Goal: Information Seeking & Learning: Learn about a topic

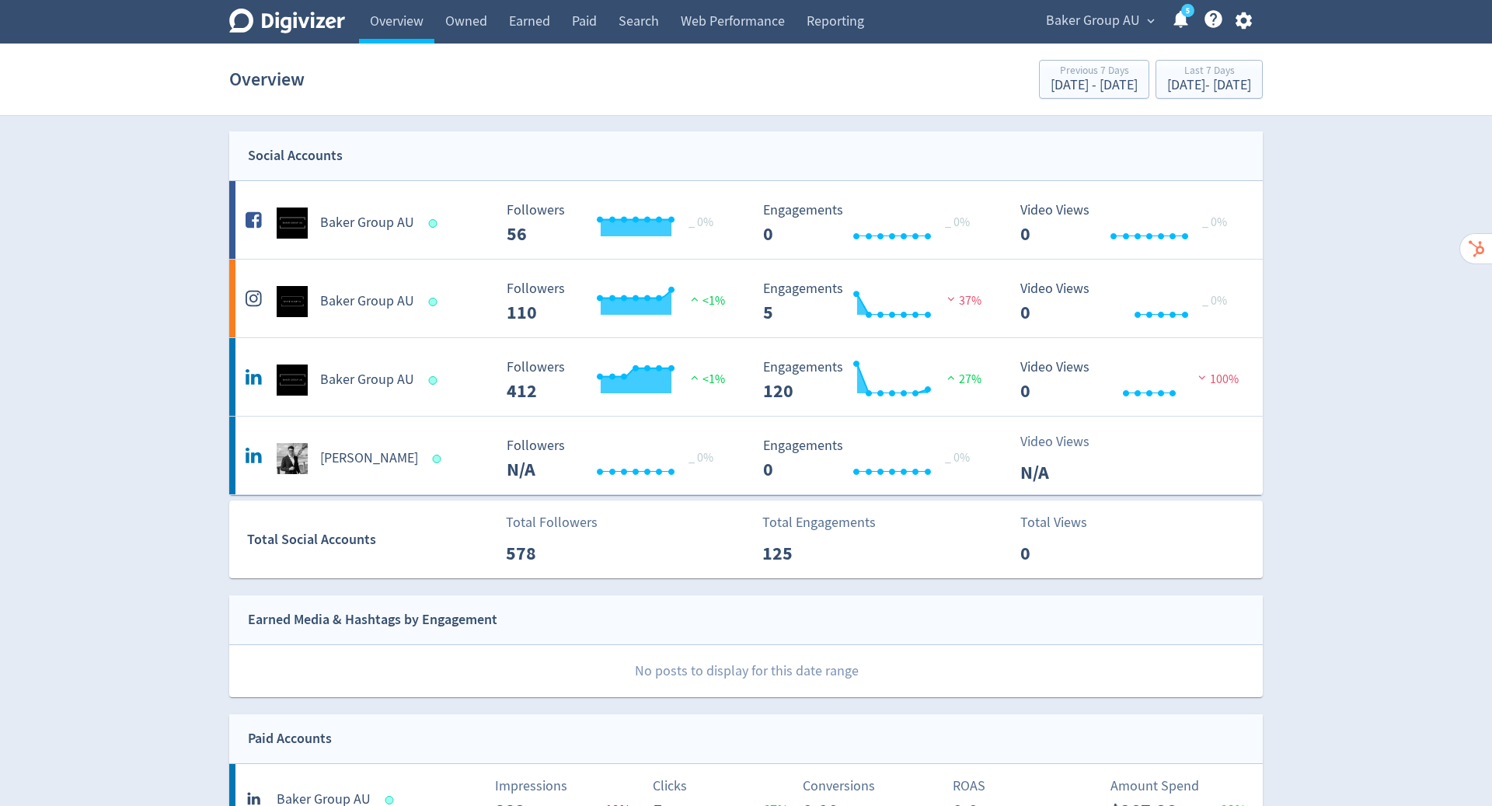
click at [1102, 18] on span "Baker Group AU" at bounding box center [1093, 21] width 94 height 25
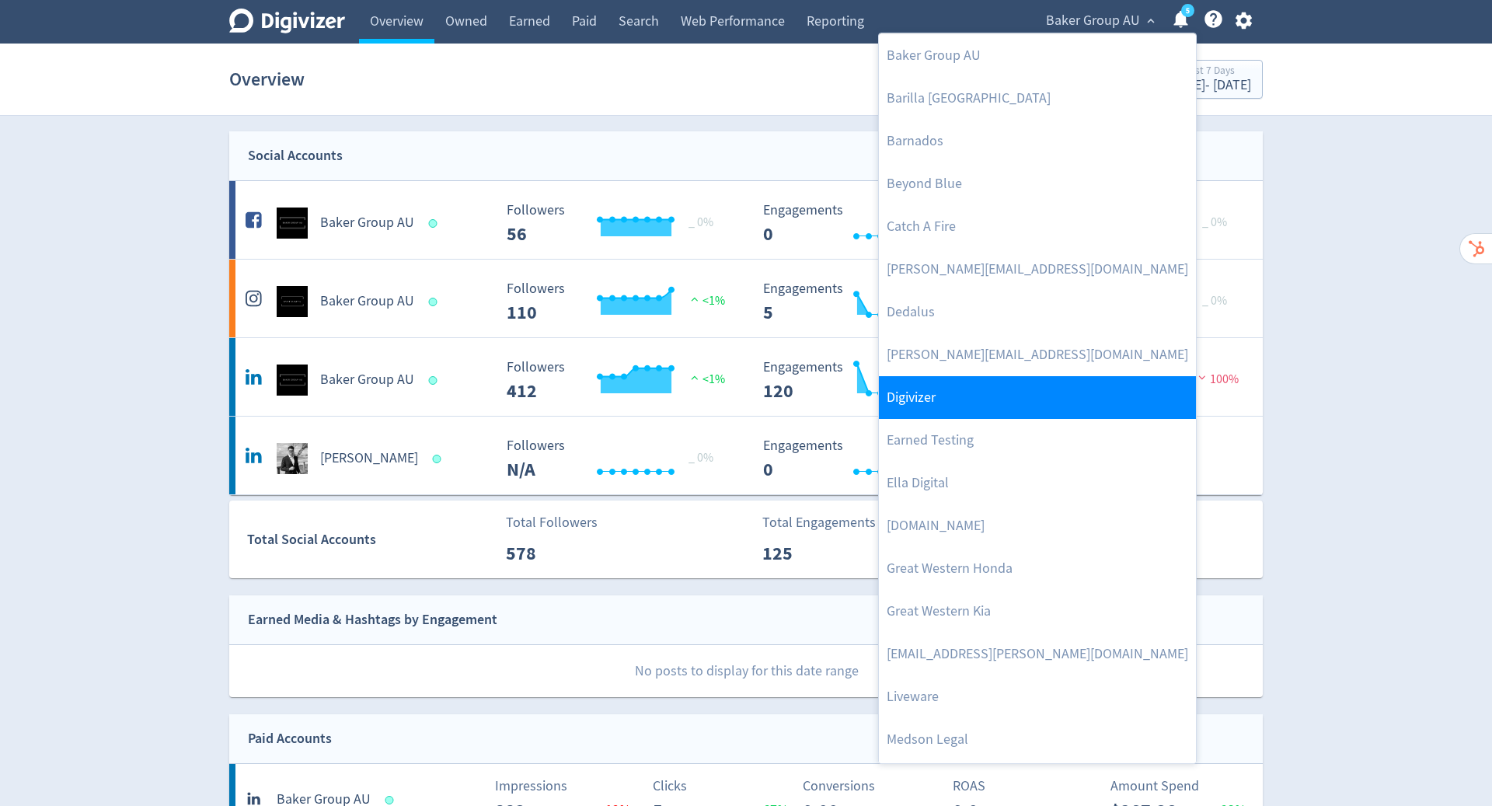
drag, startPoint x: 0, startPoint y: 0, endPoint x: 915, endPoint y: 394, distance: 996.1
click at [915, 394] on link "Digivizer" at bounding box center [1037, 397] width 317 height 43
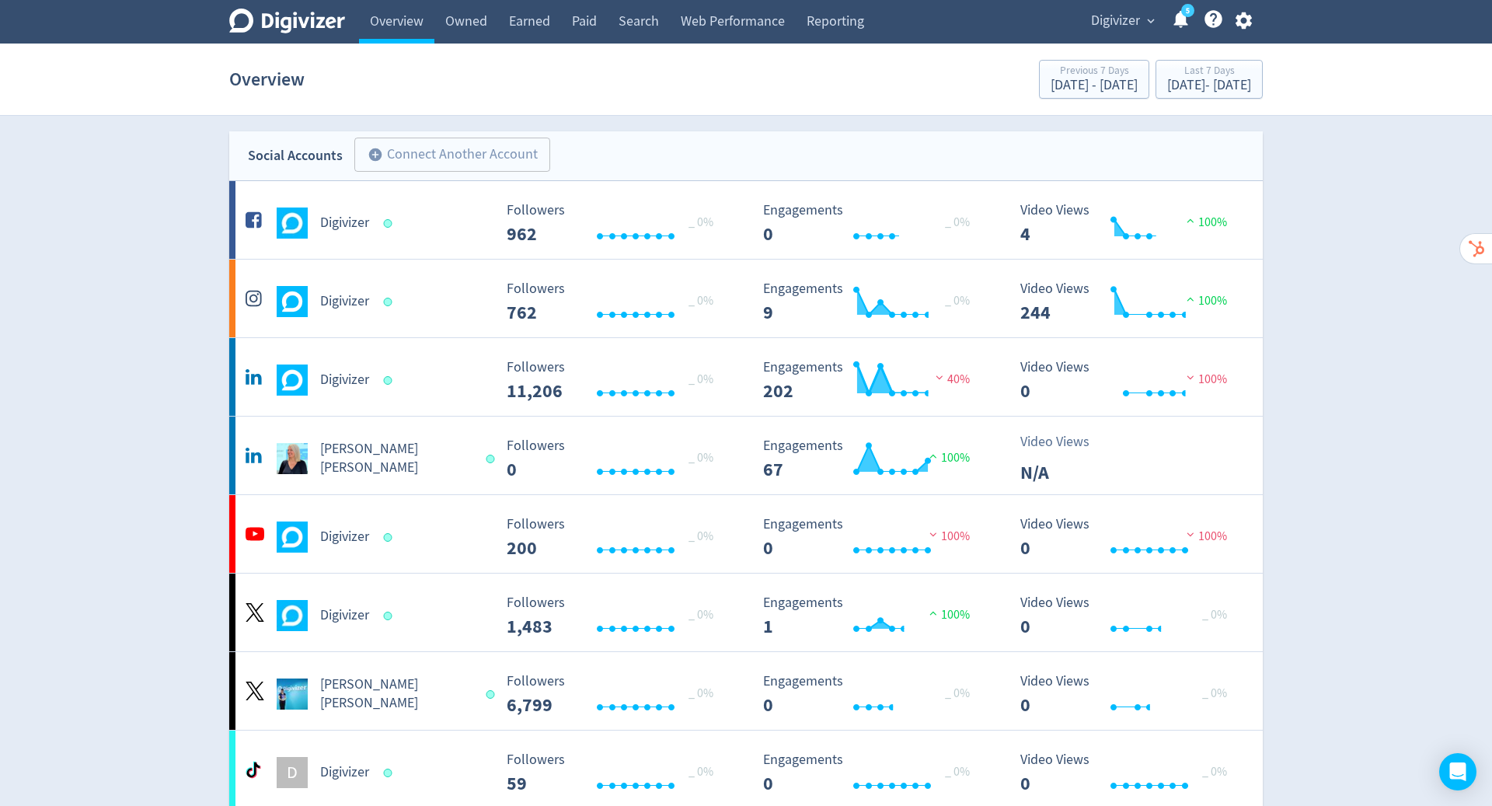
click at [471, 18] on link "Owned" at bounding box center [466, 22] width 64 height 44
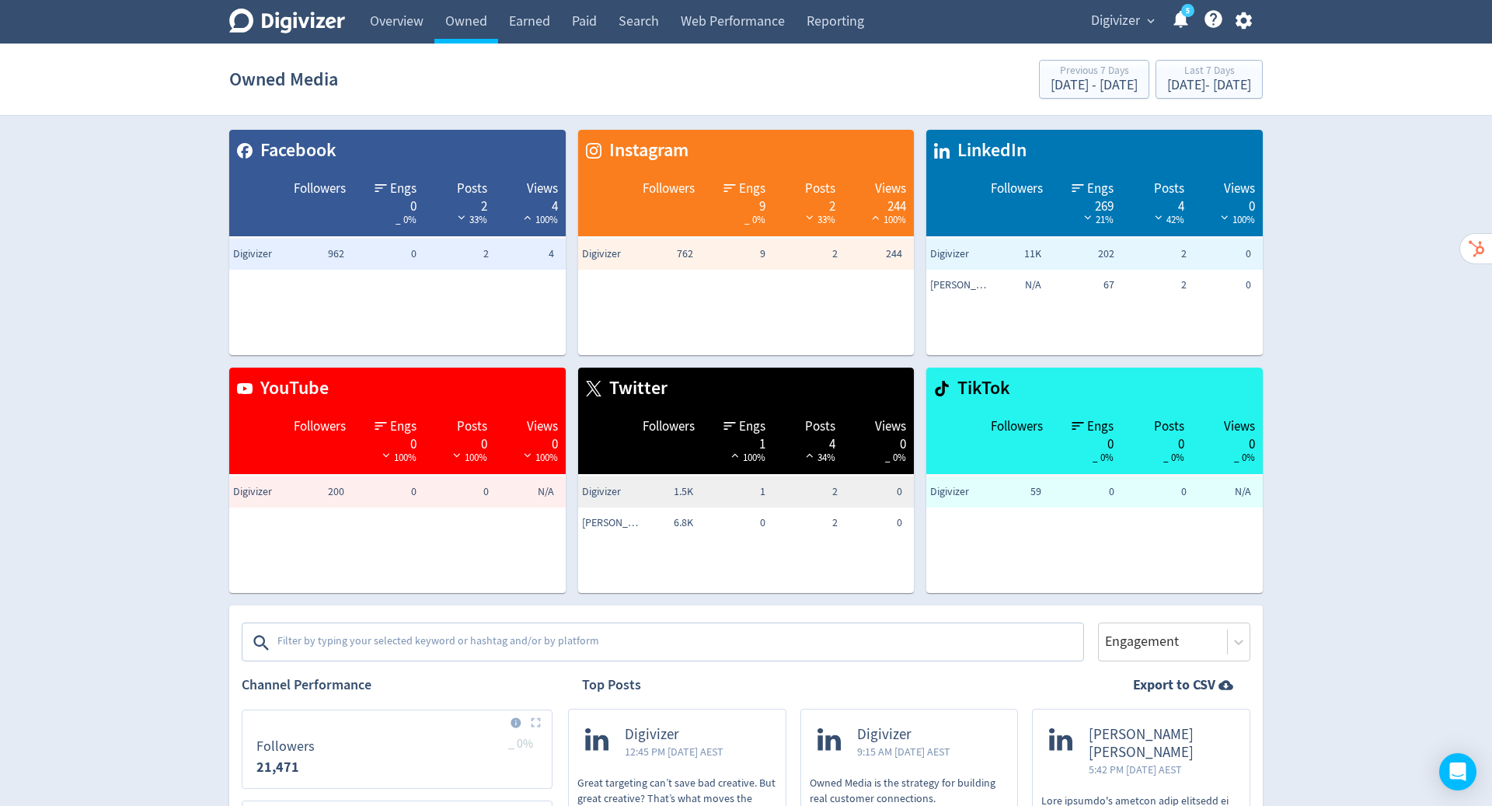
click at [490, 647] on textarea at bounding box center [679, 642] width 806 height 31
click at [489, 632] on textarea at bounding box center [679, 642] width 806 height 31
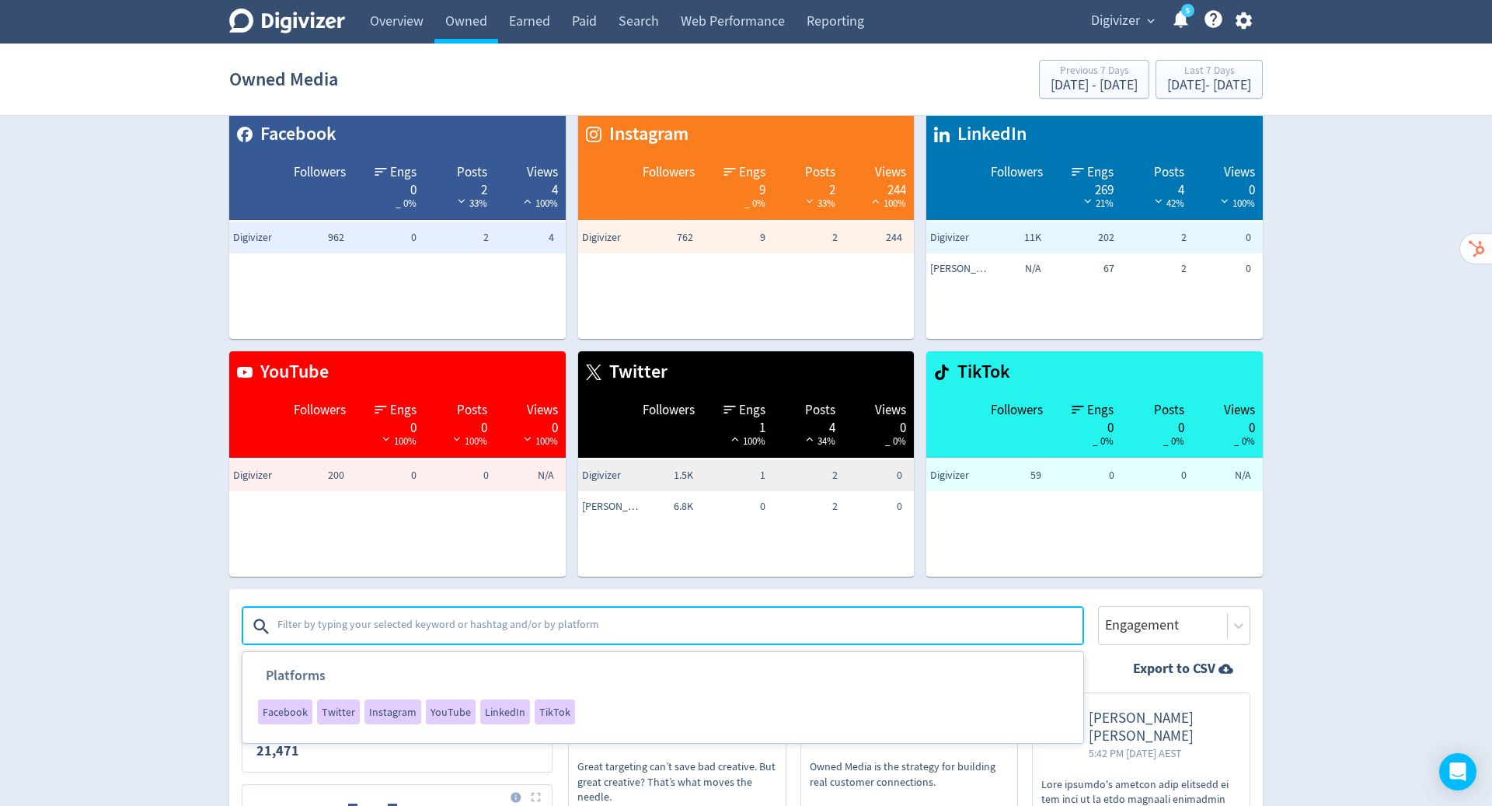
scroll to position [26, 0]
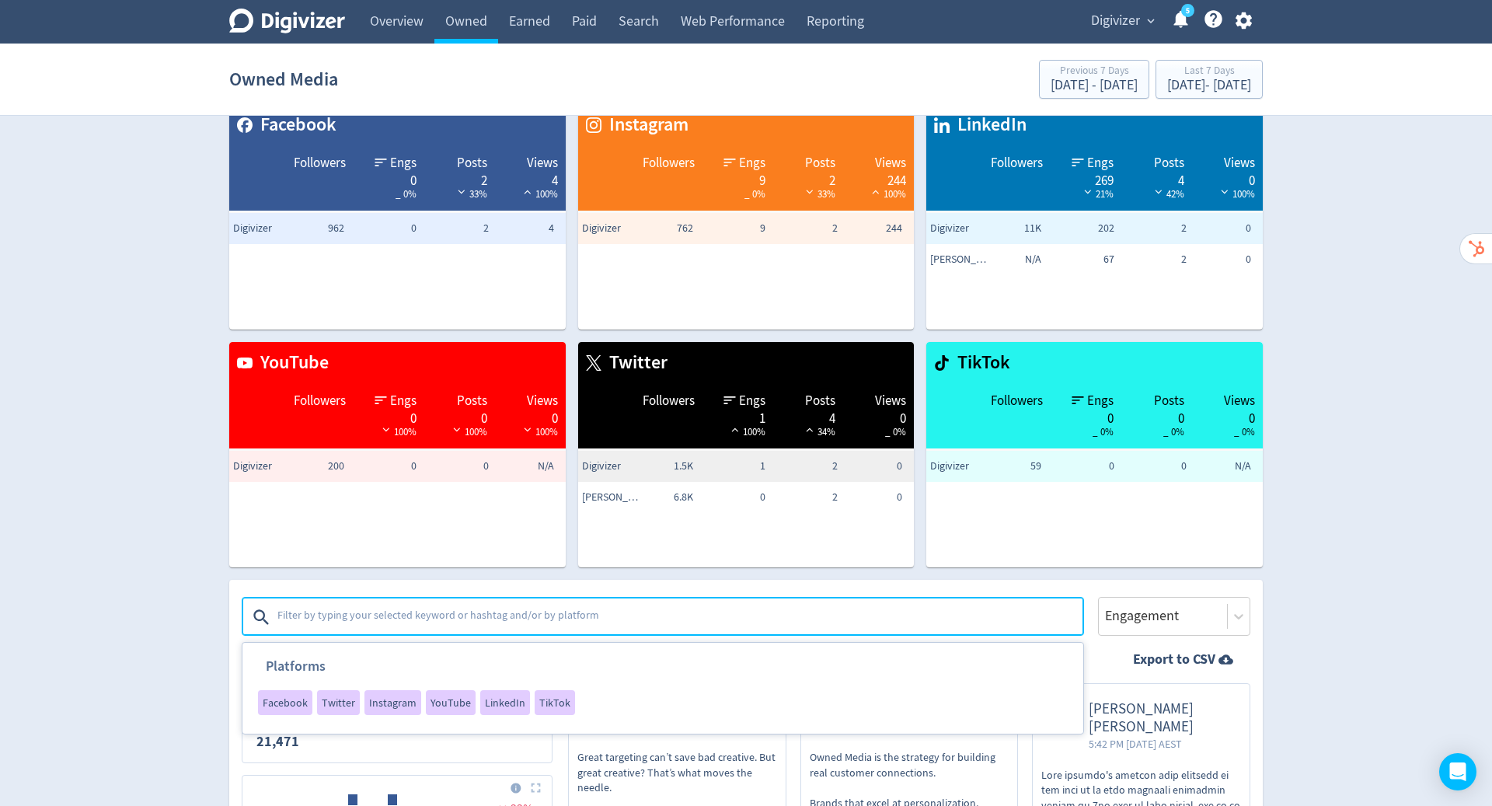
click at [497, 699] on span "LinkedIn" at bounding box center [505, 702] width 40 height 11
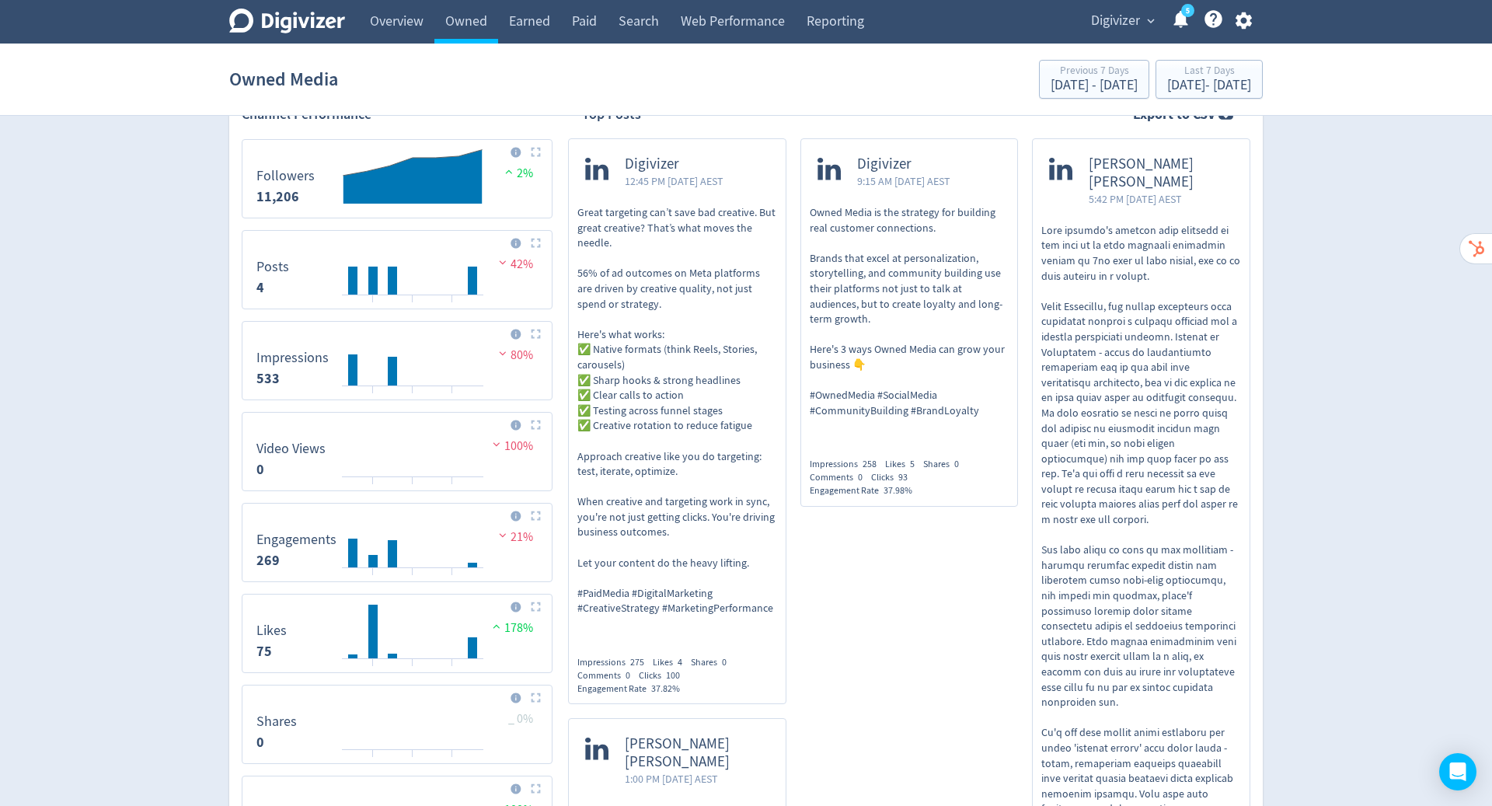
scroll to position [574, 0]
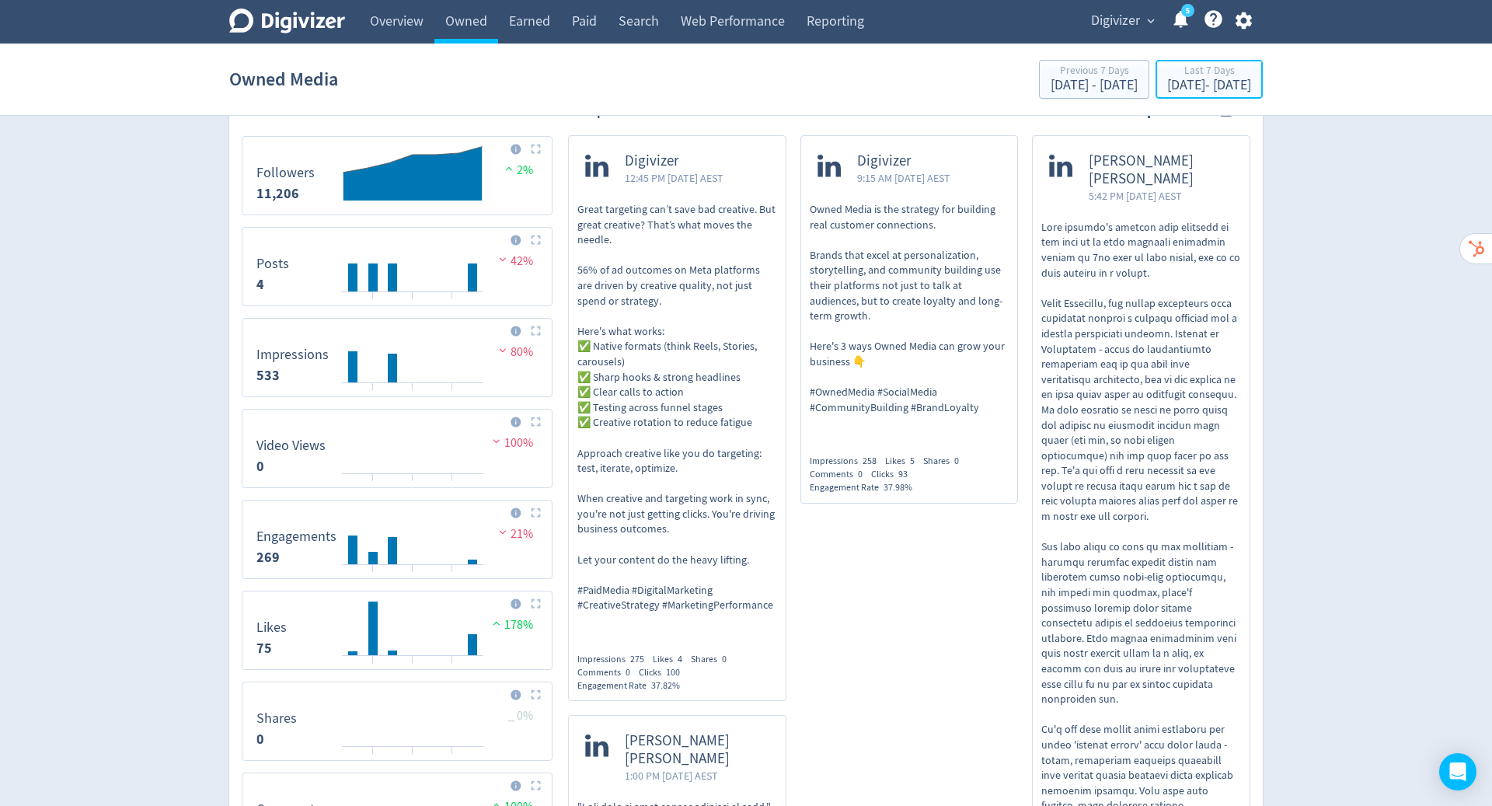
click at [1167, 88] on div "[DATE] - [DATE]" at bounding box center [1209, 86] width 84 height 14
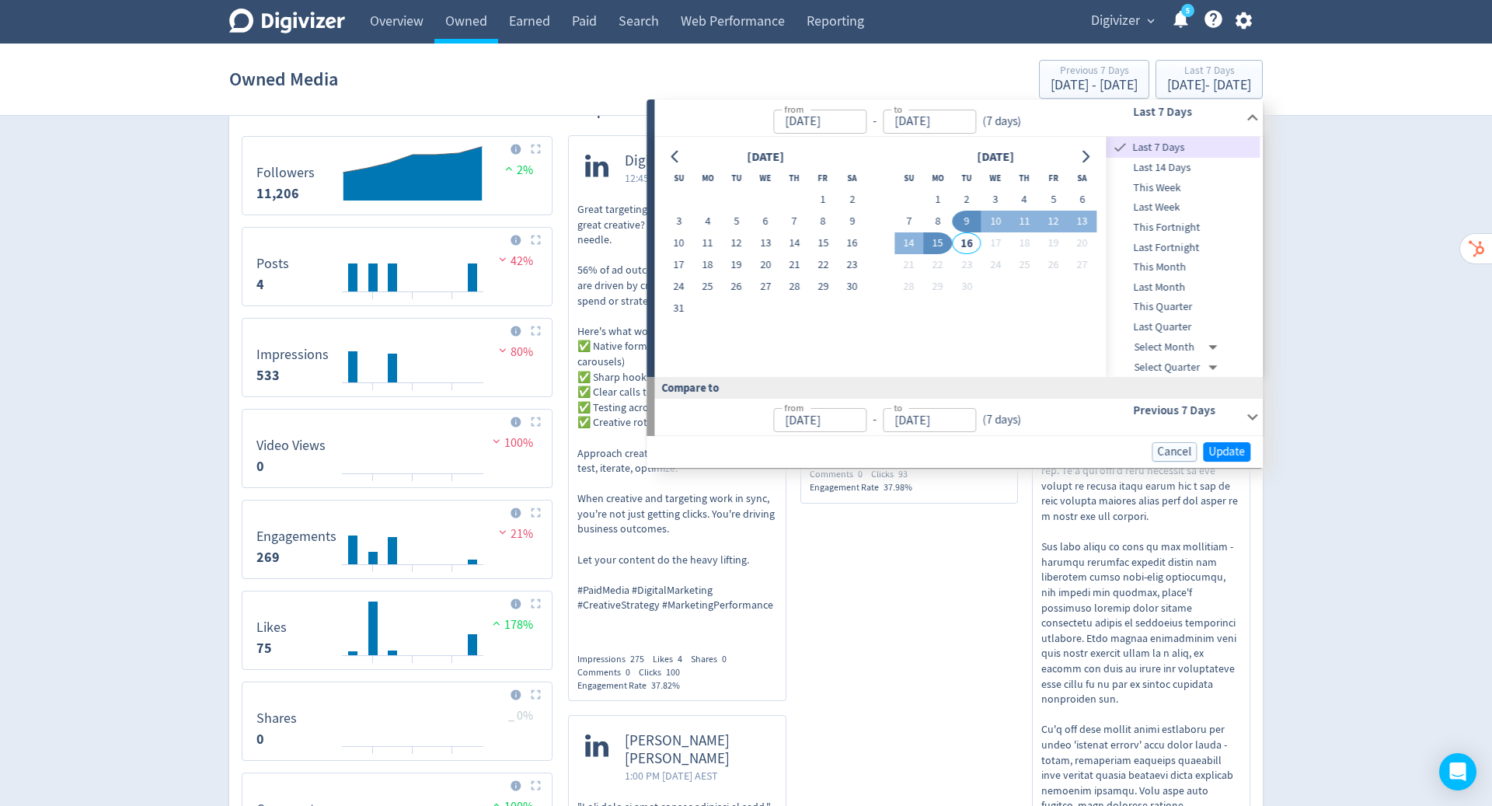
click at [678, 151] on icon "Go to previous month" at bounding box center [675, 157] width 12 height 12
drag, startPoint x: 915, startPoint y: 394, endPoint x: 736, endPoint y: 197, distance: 265.8
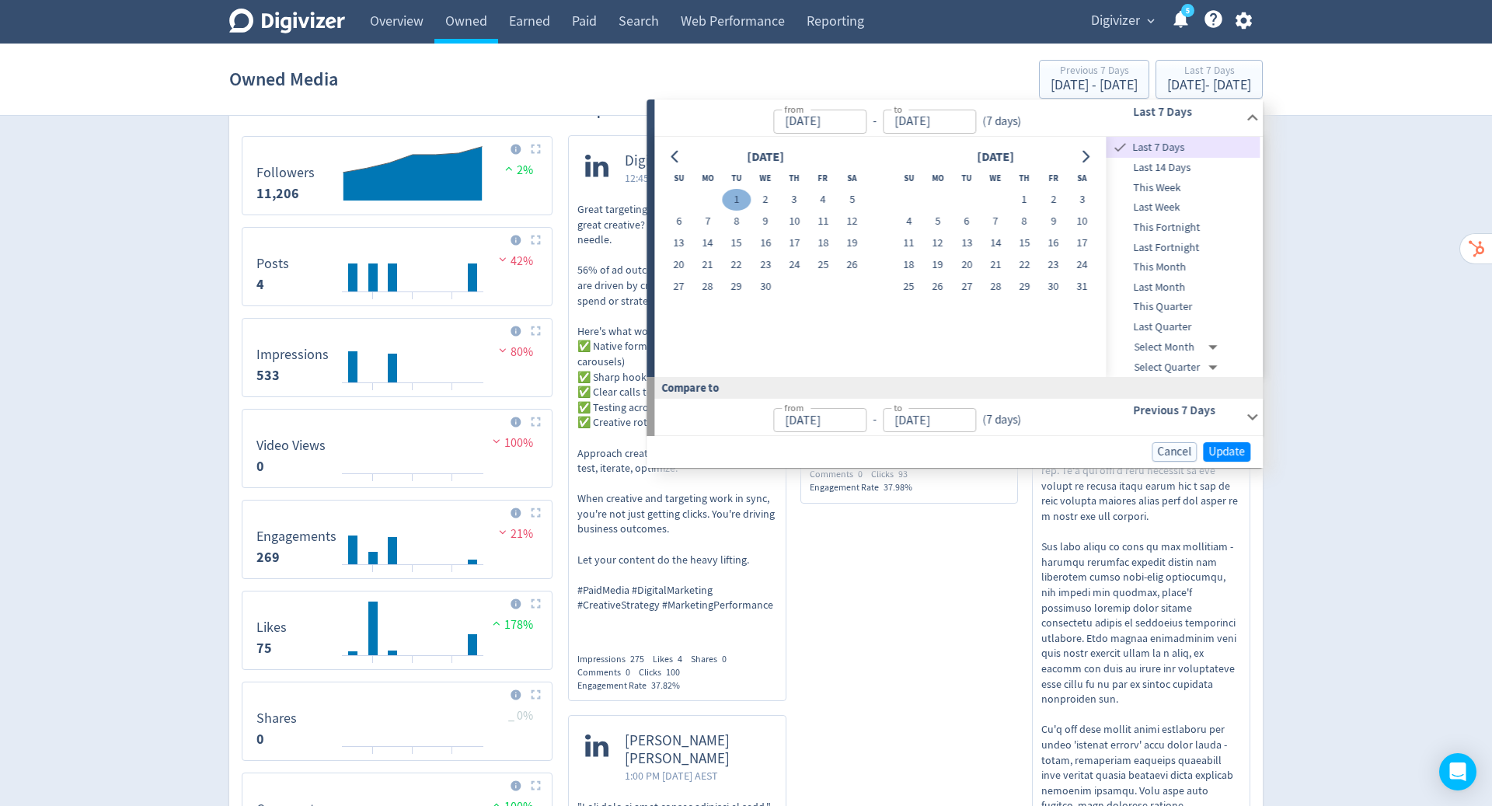
click at [736, 197] on button "1" at bounding box center [736, 200] width 29 height 22
type input "[DATE]"
click at [1095, 151] on button "Go to next month" at bounding box center [1085, 157] width 23 height 22
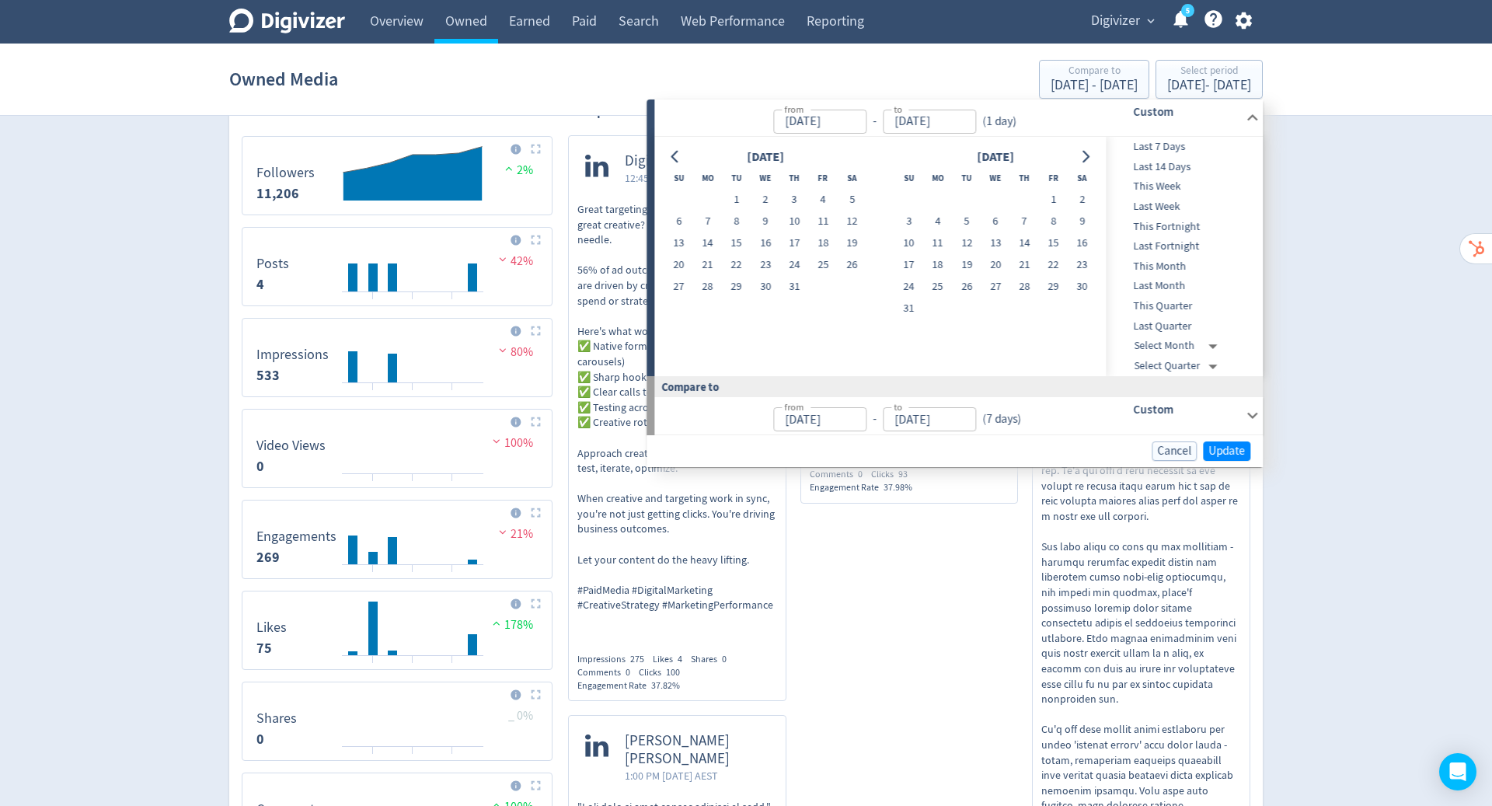
click at [1095, 151] on button "Go to next month" at bounding box center [1085, 157] width 23 height 22
click at [938, 238] on button "15" at bounding box center [937, 243] width 29 height 22
type input "[DATE]"
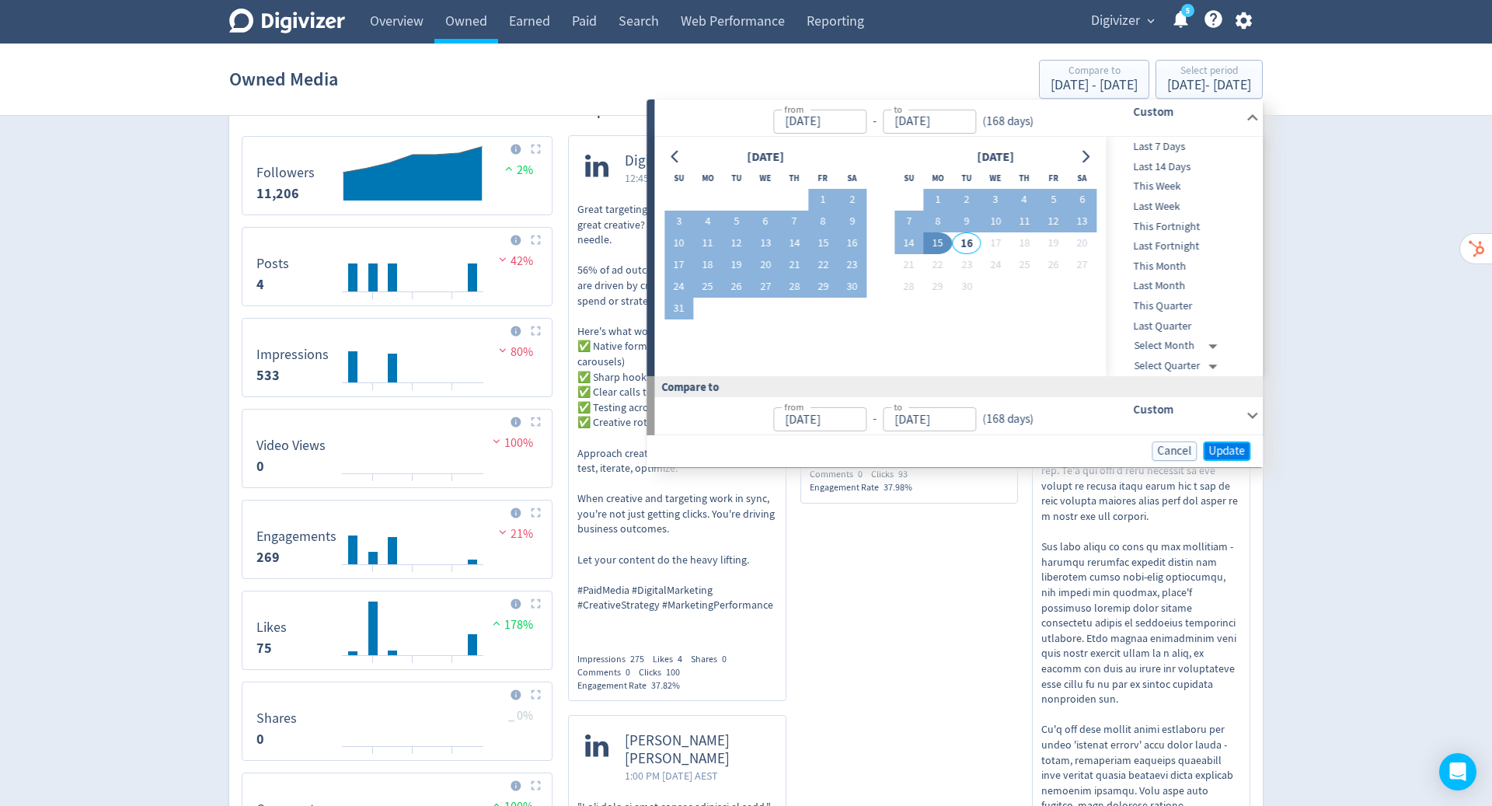
drag, startPoint x: 736, startPoint y: 197, endPoint x: 1237, endPoint y: 447, distance: 559.3
click at [1237, 447] on span "Update" at bounding box center [1227, 451] width 37 height 12
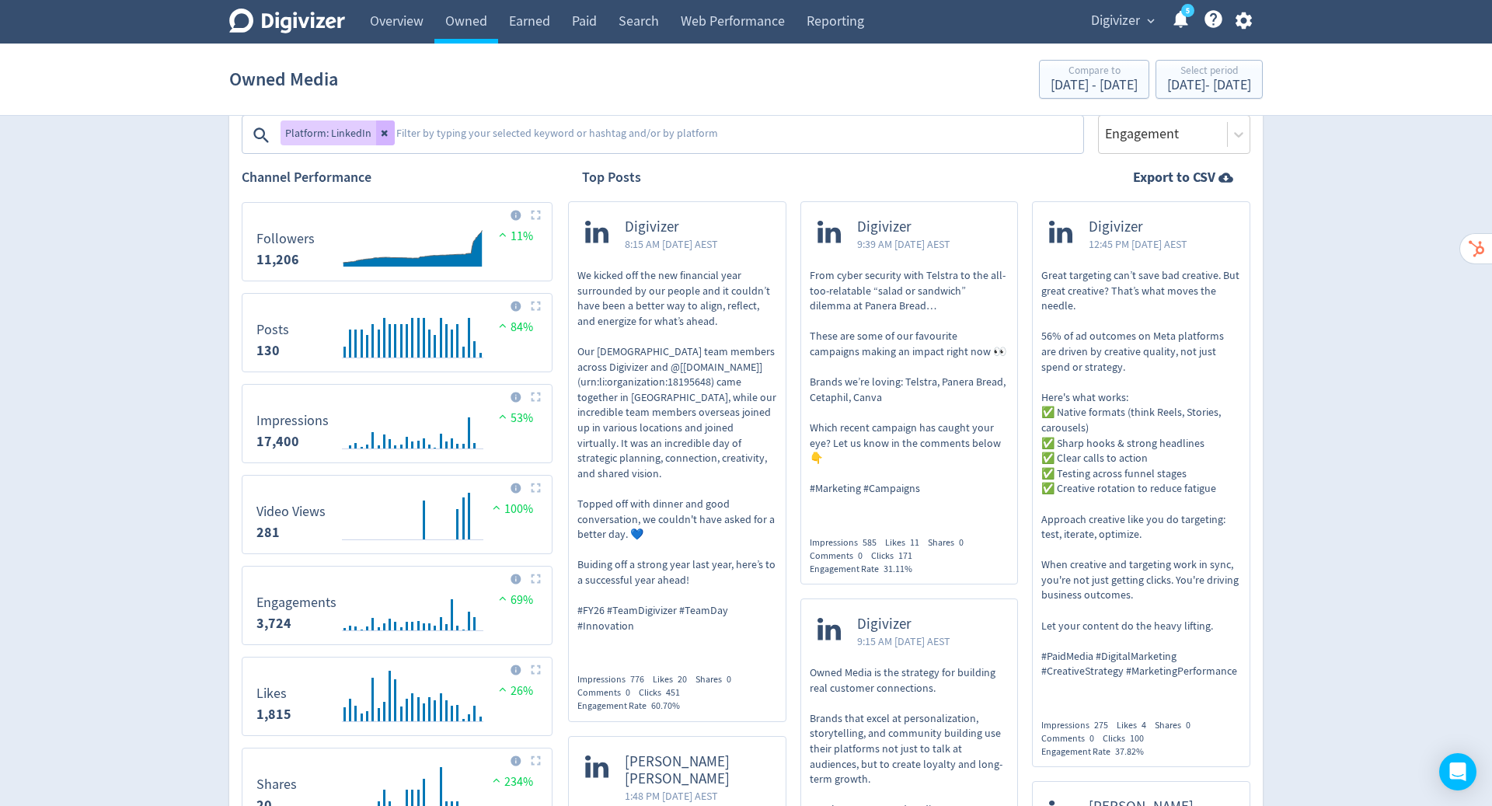
scroll to position [502, 0]
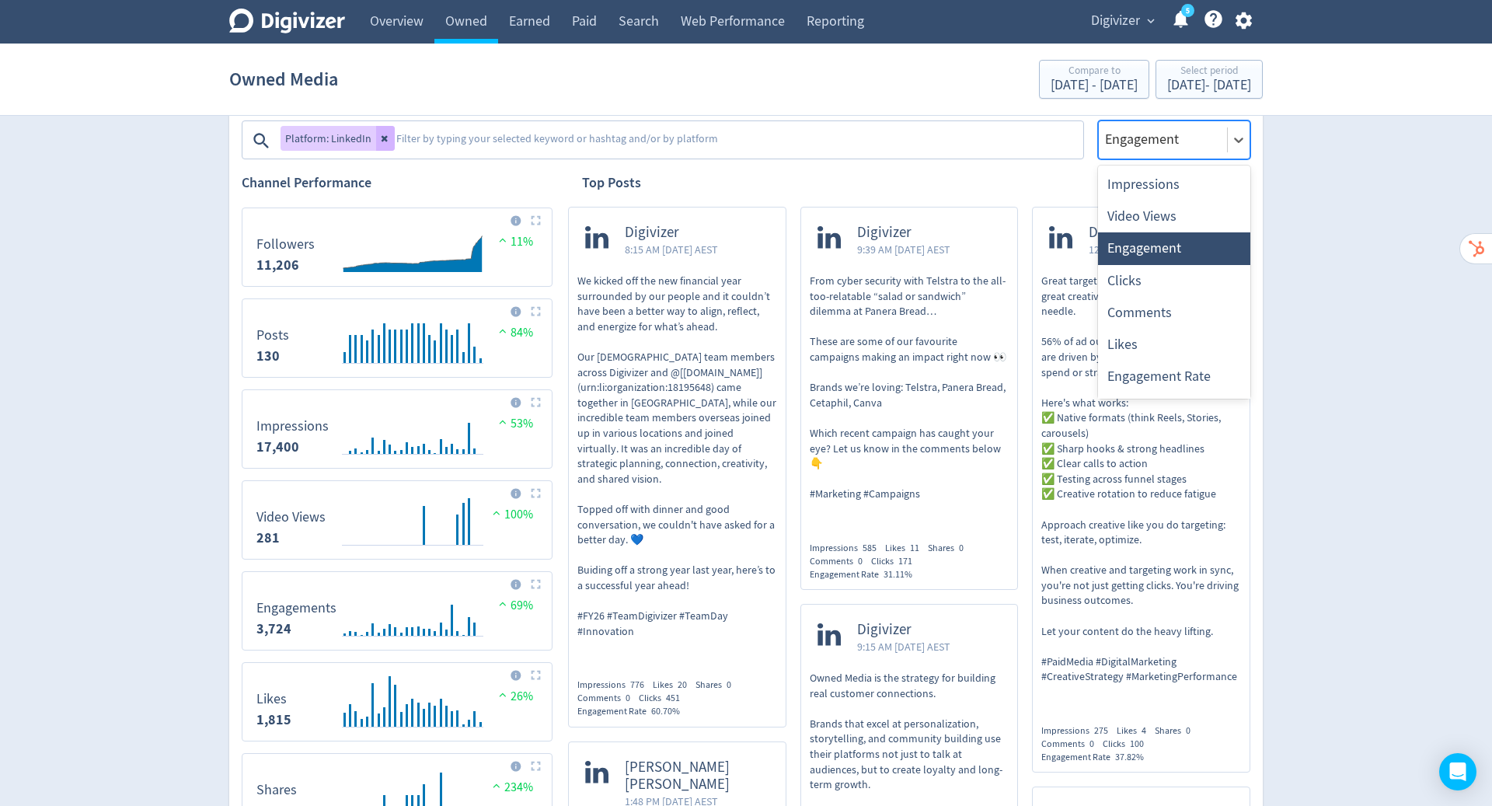
click at [1244, 145] on icon at bounding box center [1239, 140] width 16 height 16
click at [1157, 210] on div "Video Views" at bounding box center [1174, 217] width 152 height 32
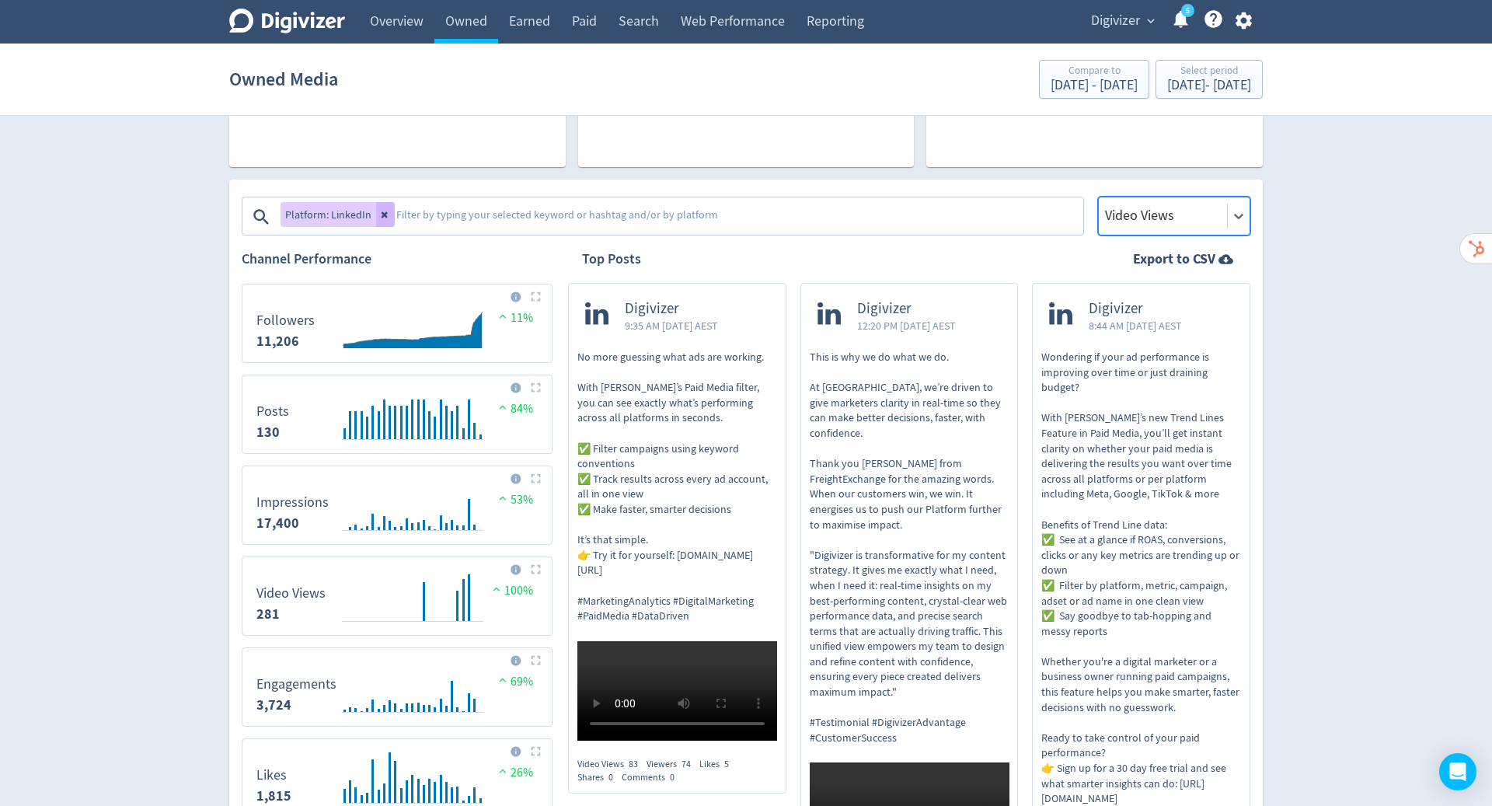
scroll to position [389, 0]
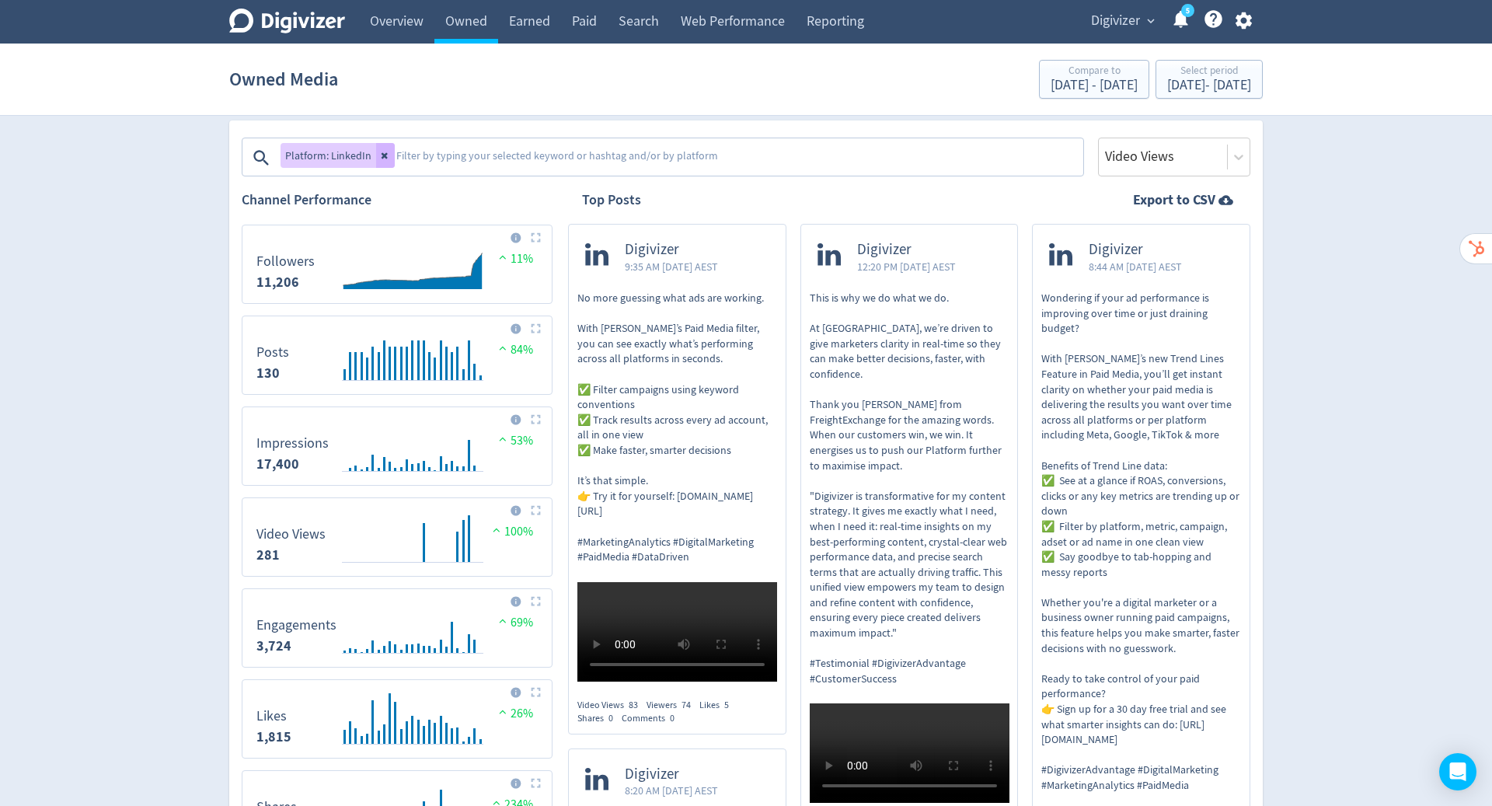
scroll to position [486, 0]
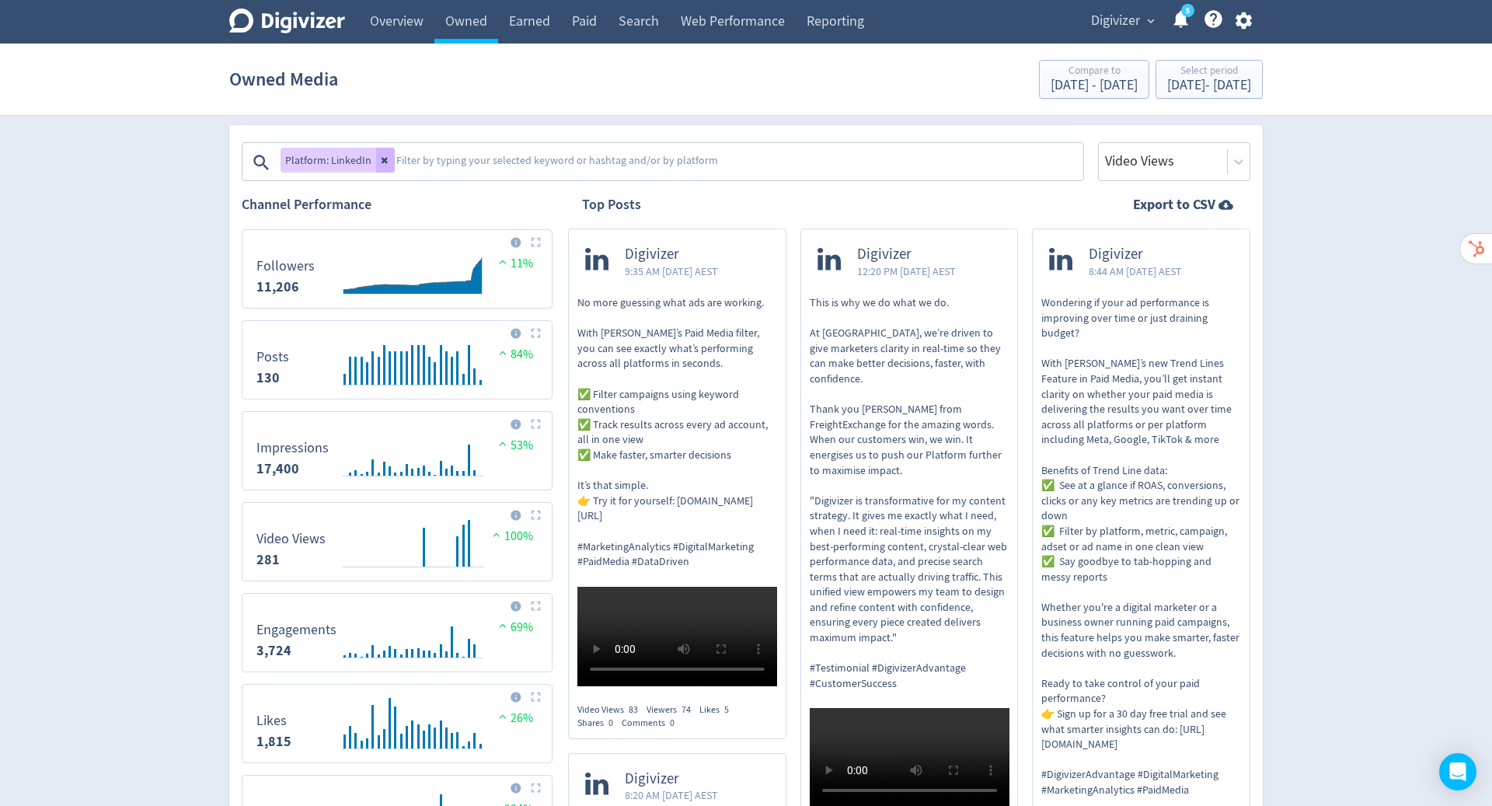
scroll to position [485, 0]
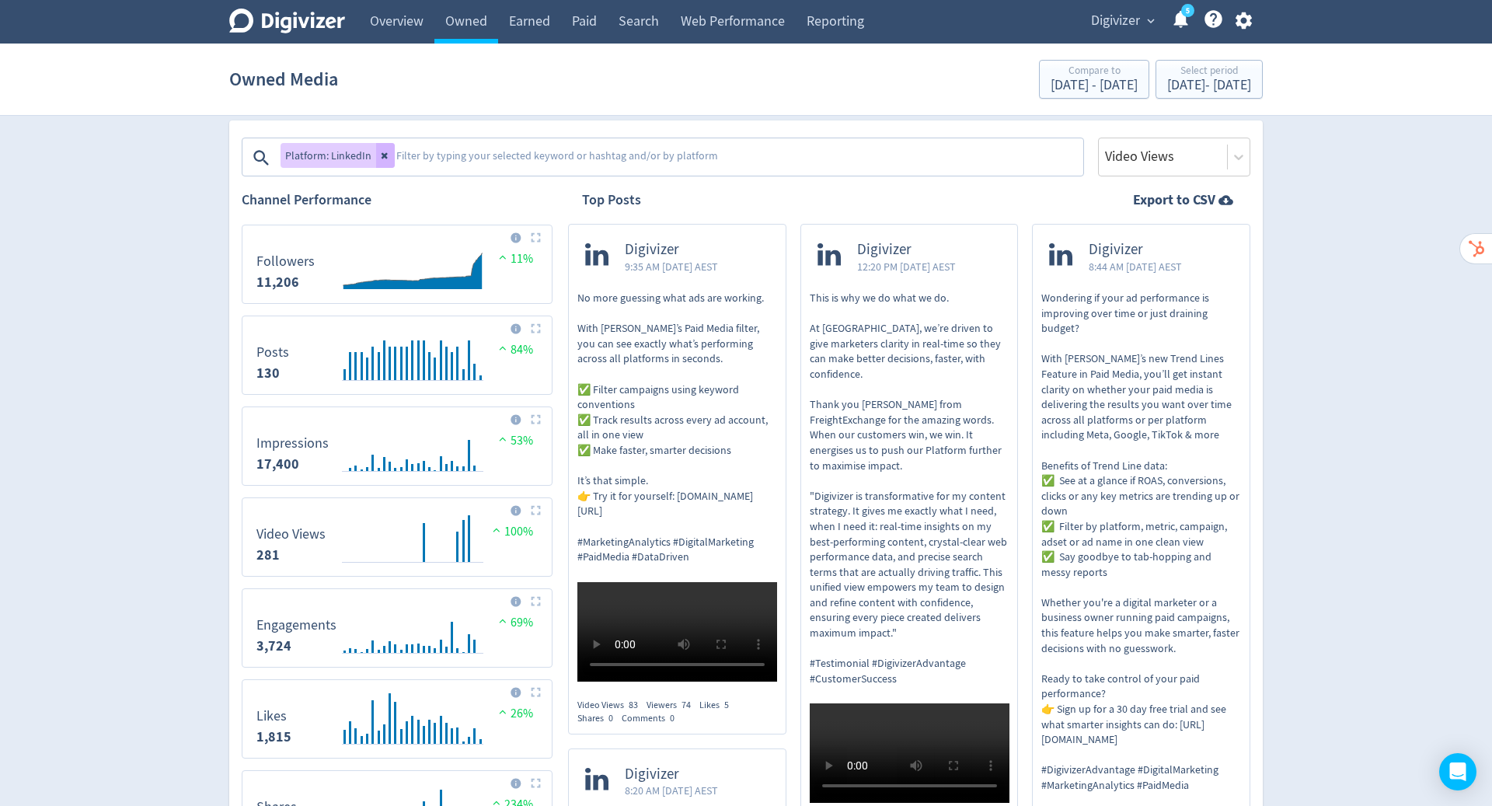
click at [1241, 16] on icon "button" at bounding box center [1243, 20] width 16 height 17
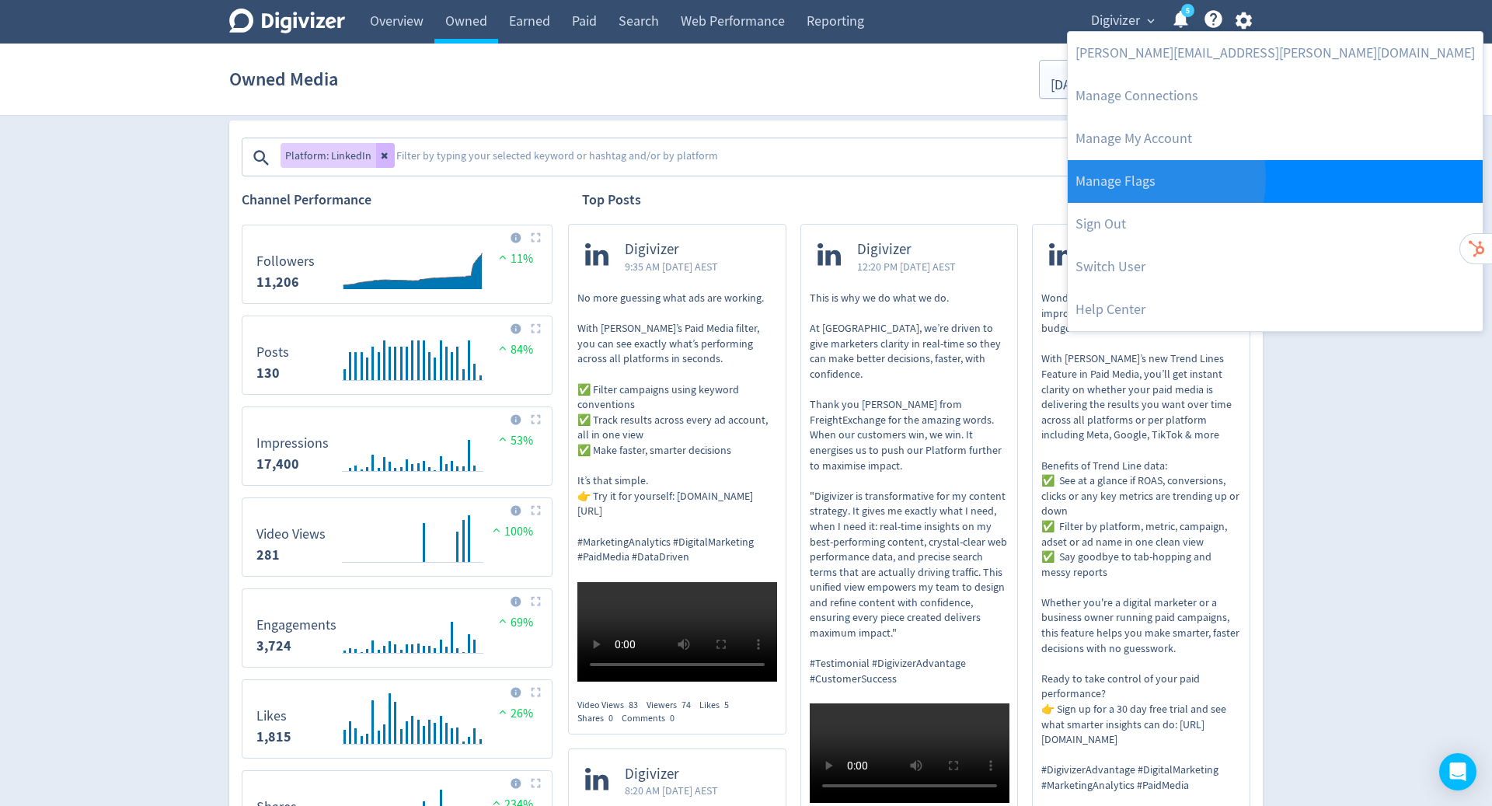
drag, startPoint x: 1241, startPoint y: 16, endPoint x: 1128, endPoint y: 178, distance: 198.2
click at [1128, 178] on link "Manage Flags" at bounding box center [1275, 181] width 415 height 43
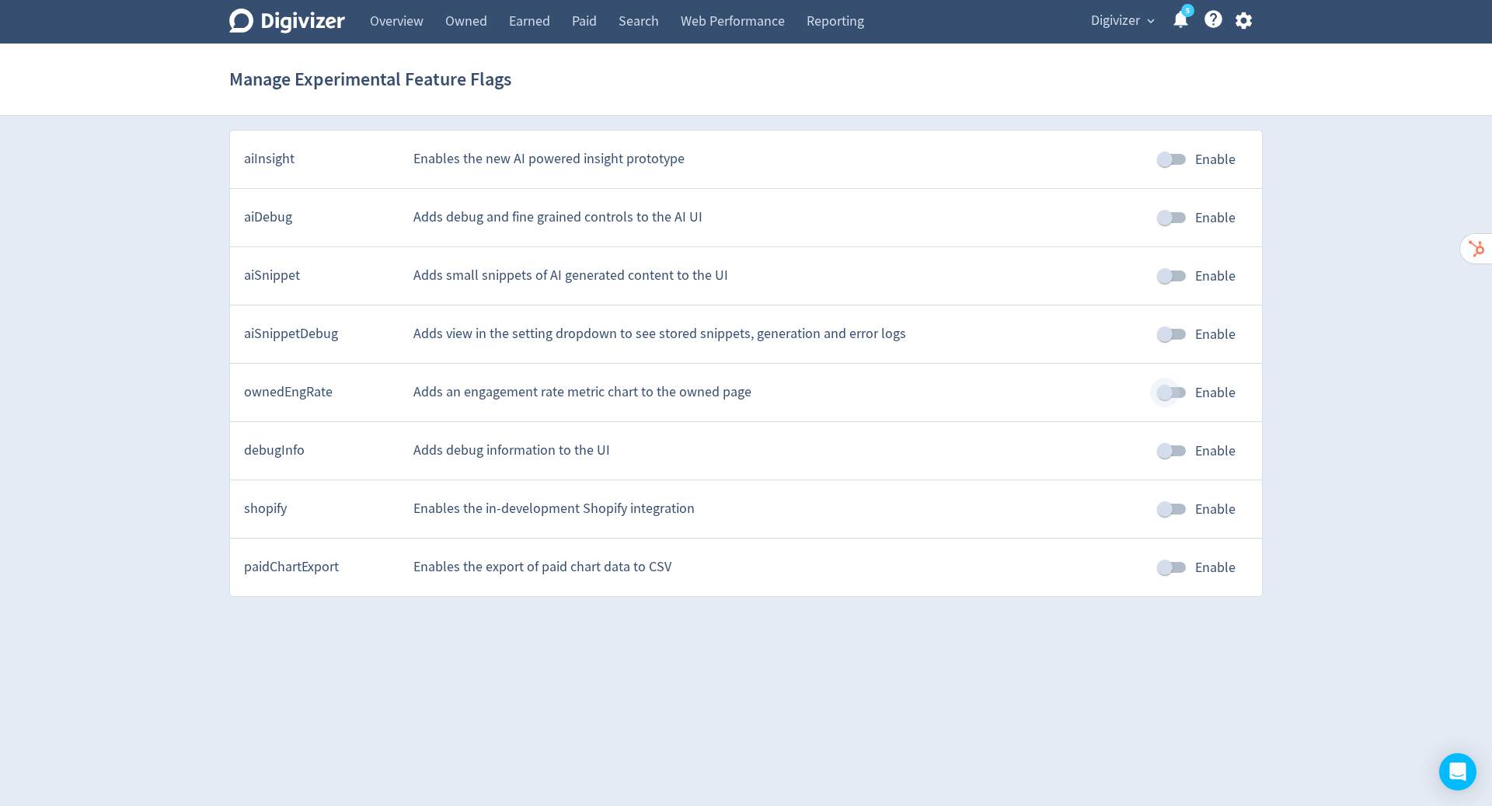
click at [1162, 393] on input "Enable" at bounding box center [1165, 393] width 89 height 30
checkbox input "true"
click at [480, 15] on link "Owned" at bounding box center [466, 22] width 64 height 44
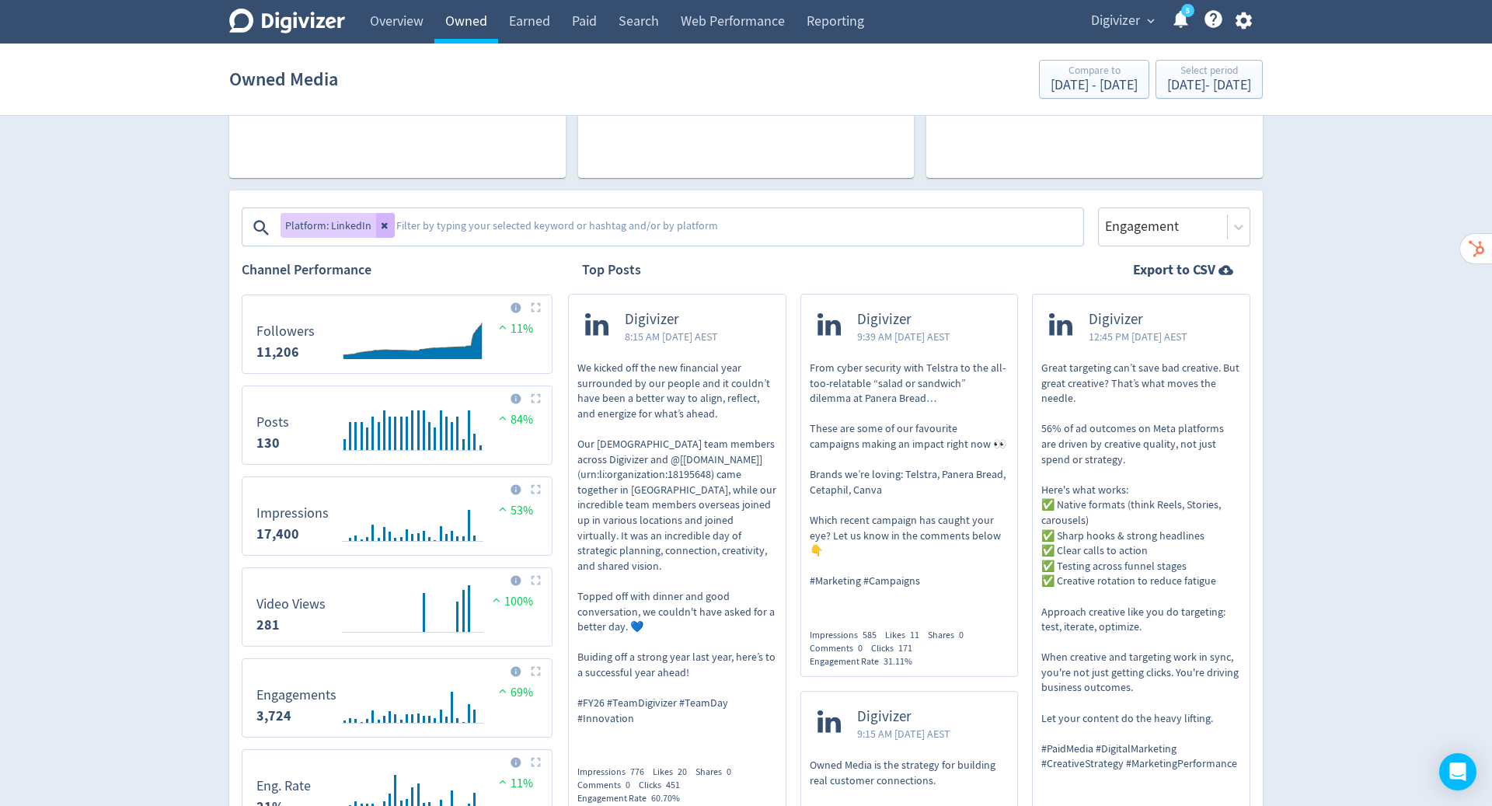
scroll to position [318, 0]
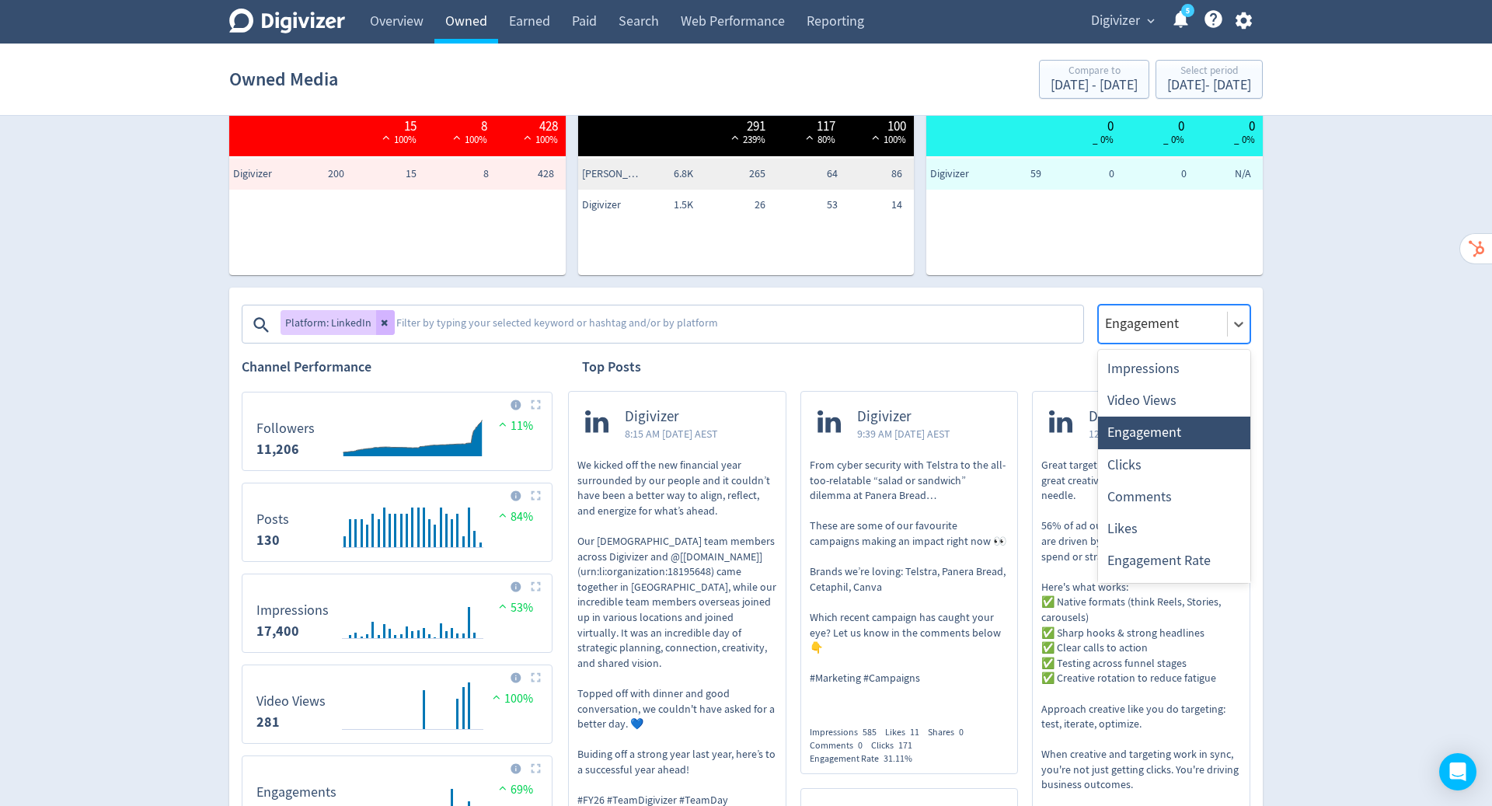
click at [1230, 311] on div at bounding box center [1238, 323] width 23 height 37
click at [1164, 401] on div "Video Views" at bounding box center [1174, 401] width 152 height 32
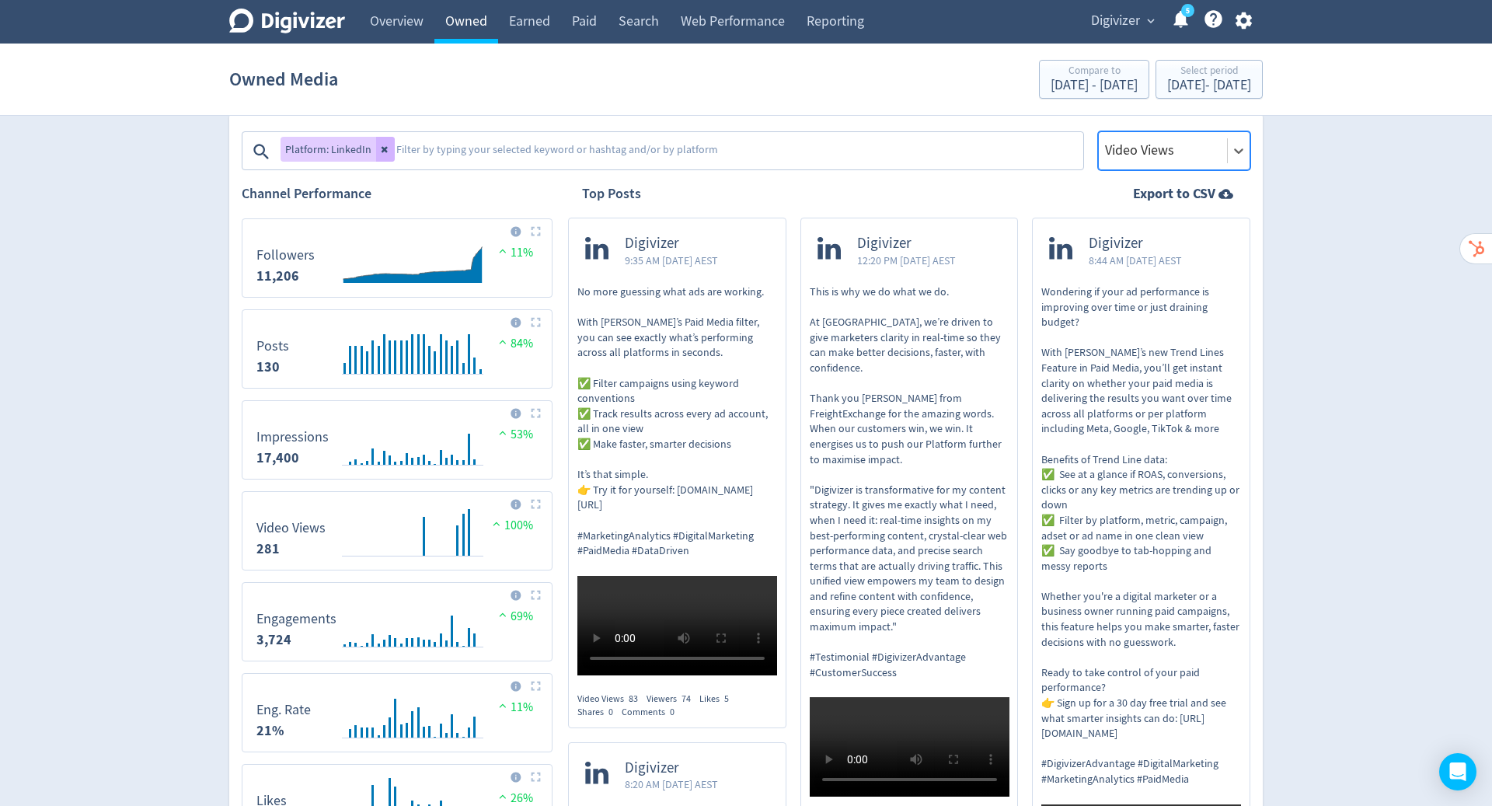
scroll to position [569, 0]
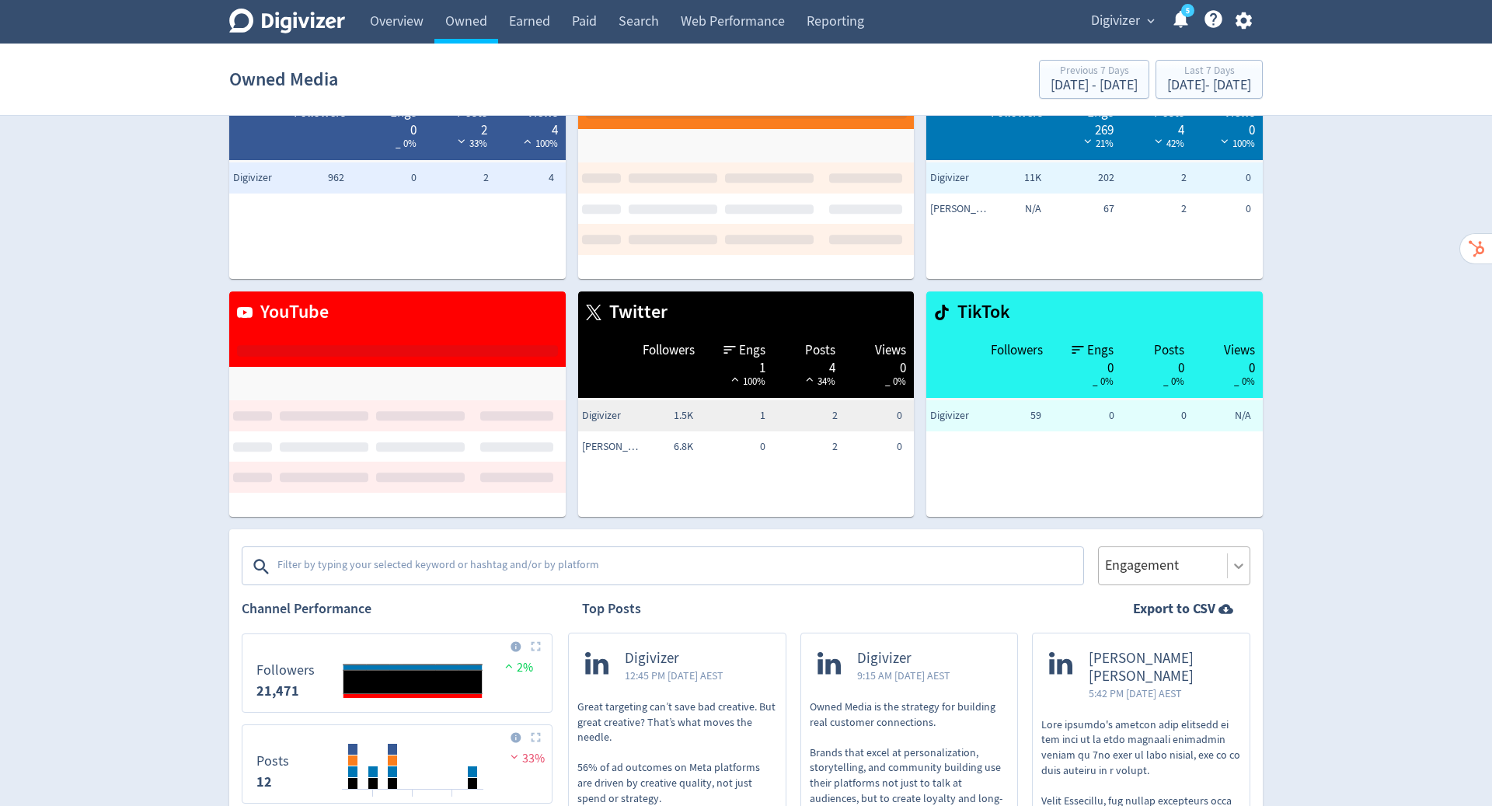
click at [1237, 585] on div "Engagement" at bounding box center [1174, 565] width 152 height 39
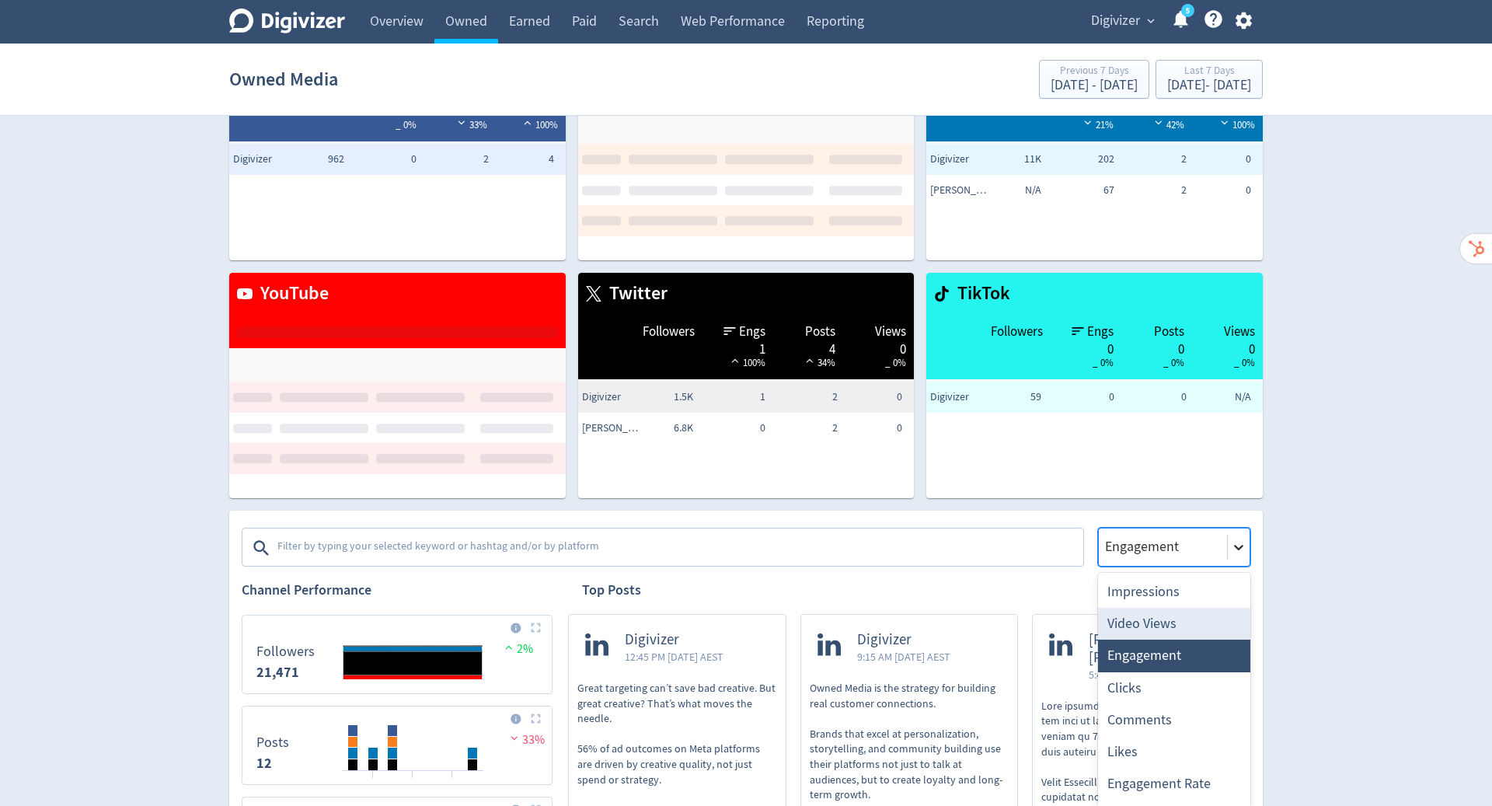
scroll to position [101, 0]
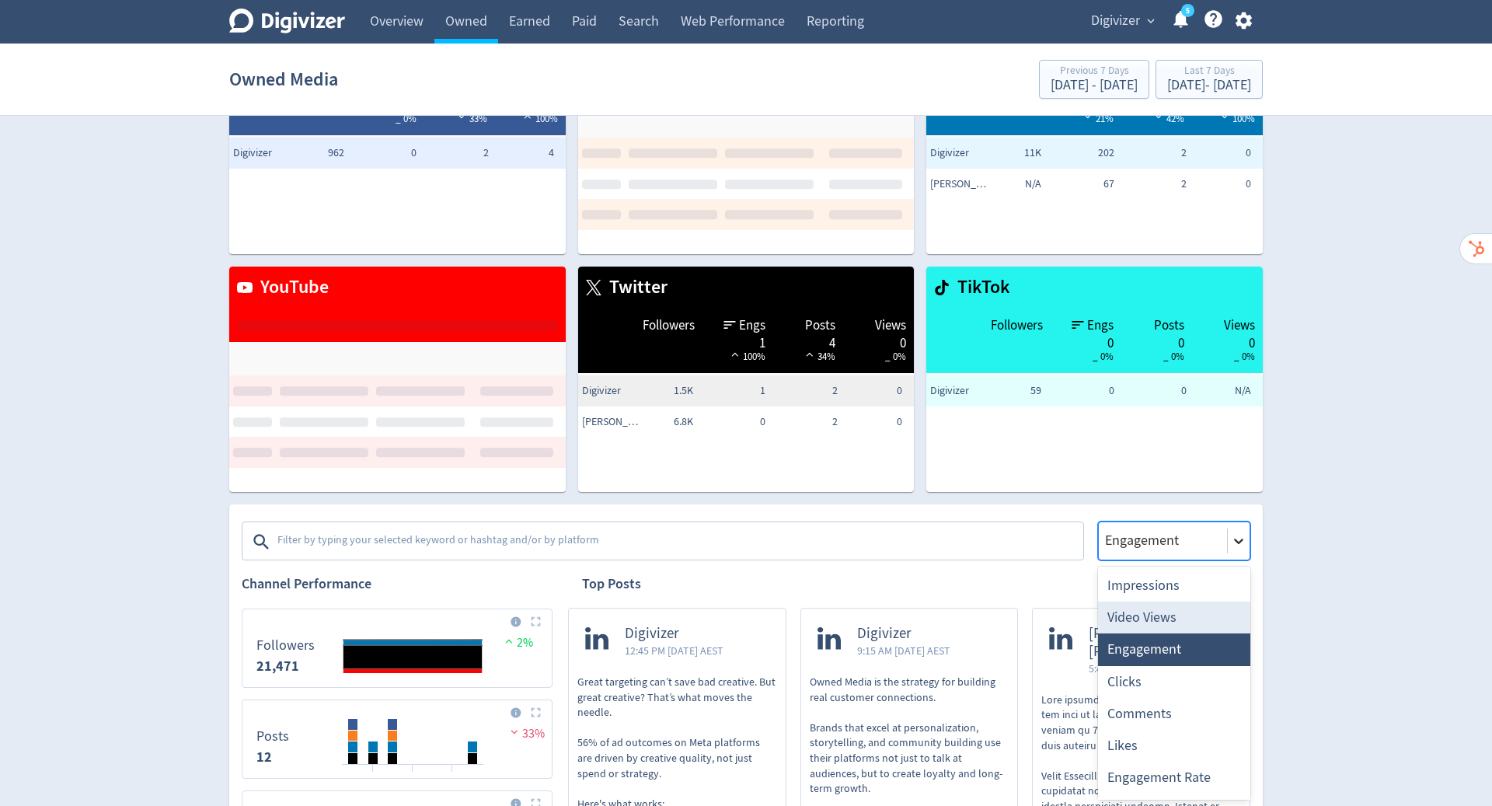
click at [1166, 621] on div "Video Views" at bounding box center [1174, 618] width 152 height 32
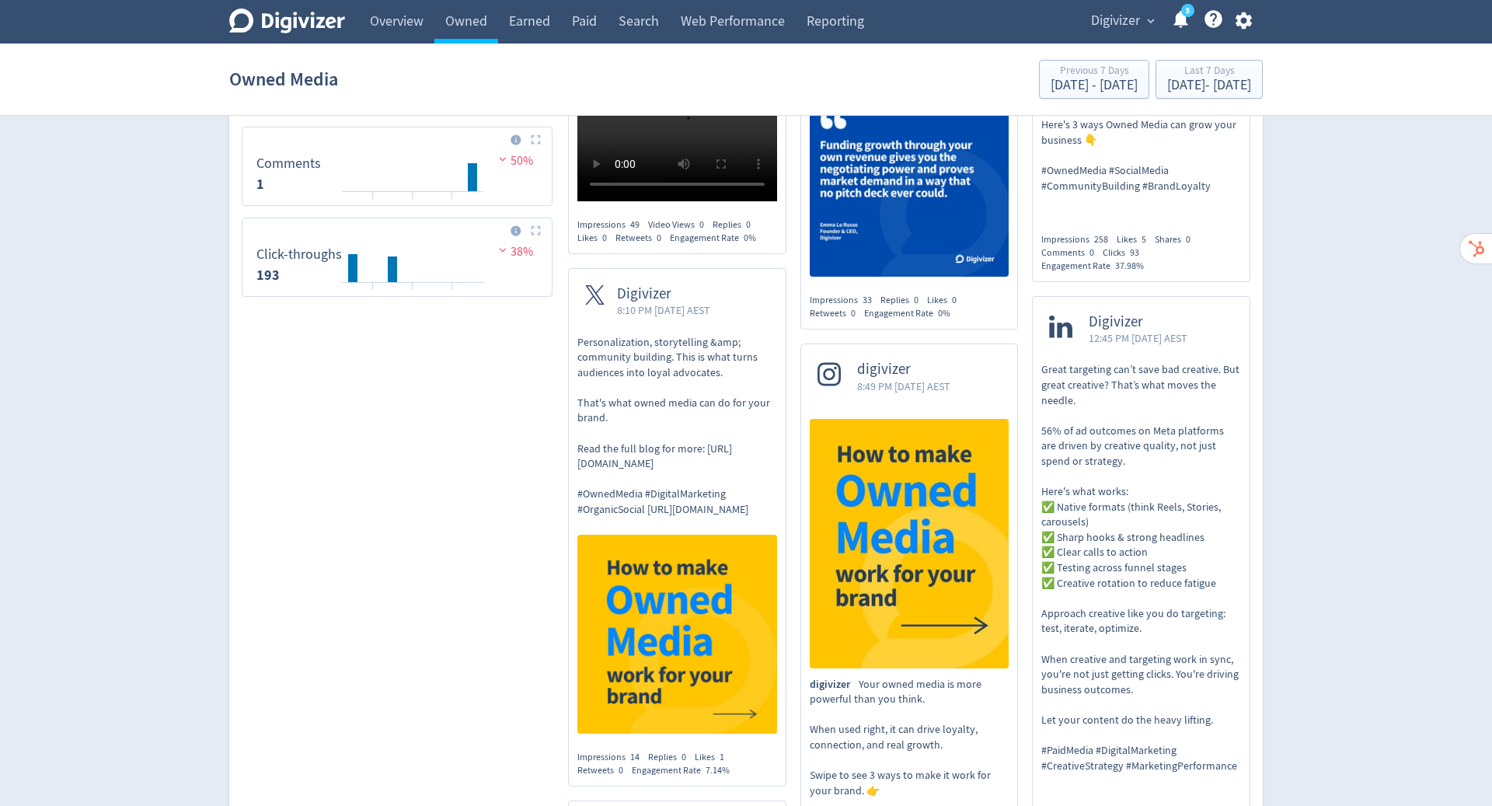
scroll to position [737, 0]
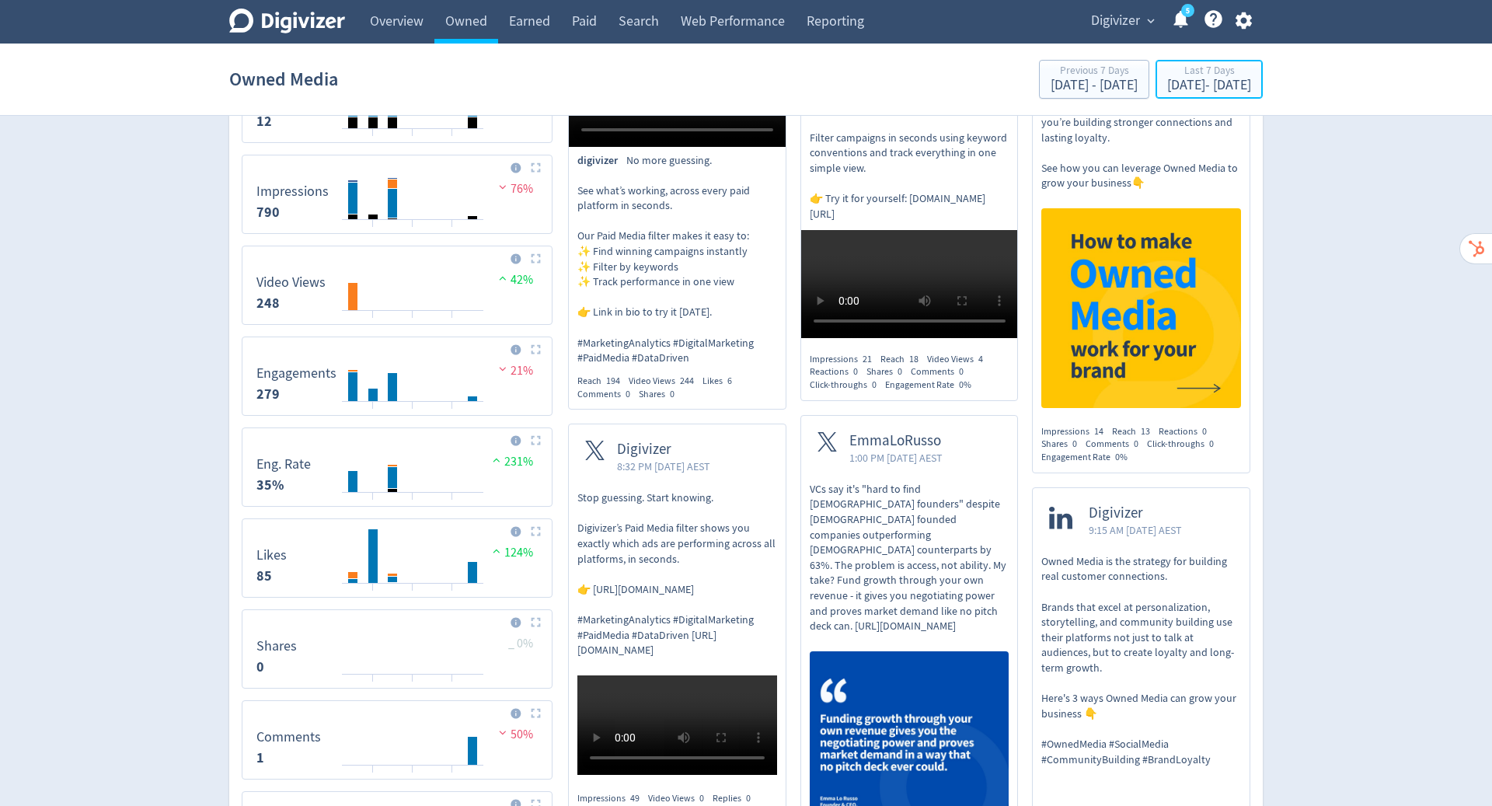
click at [1167, 75] on div "Last 7 Days" at bounding box center [1209, 71] width 84 height 13
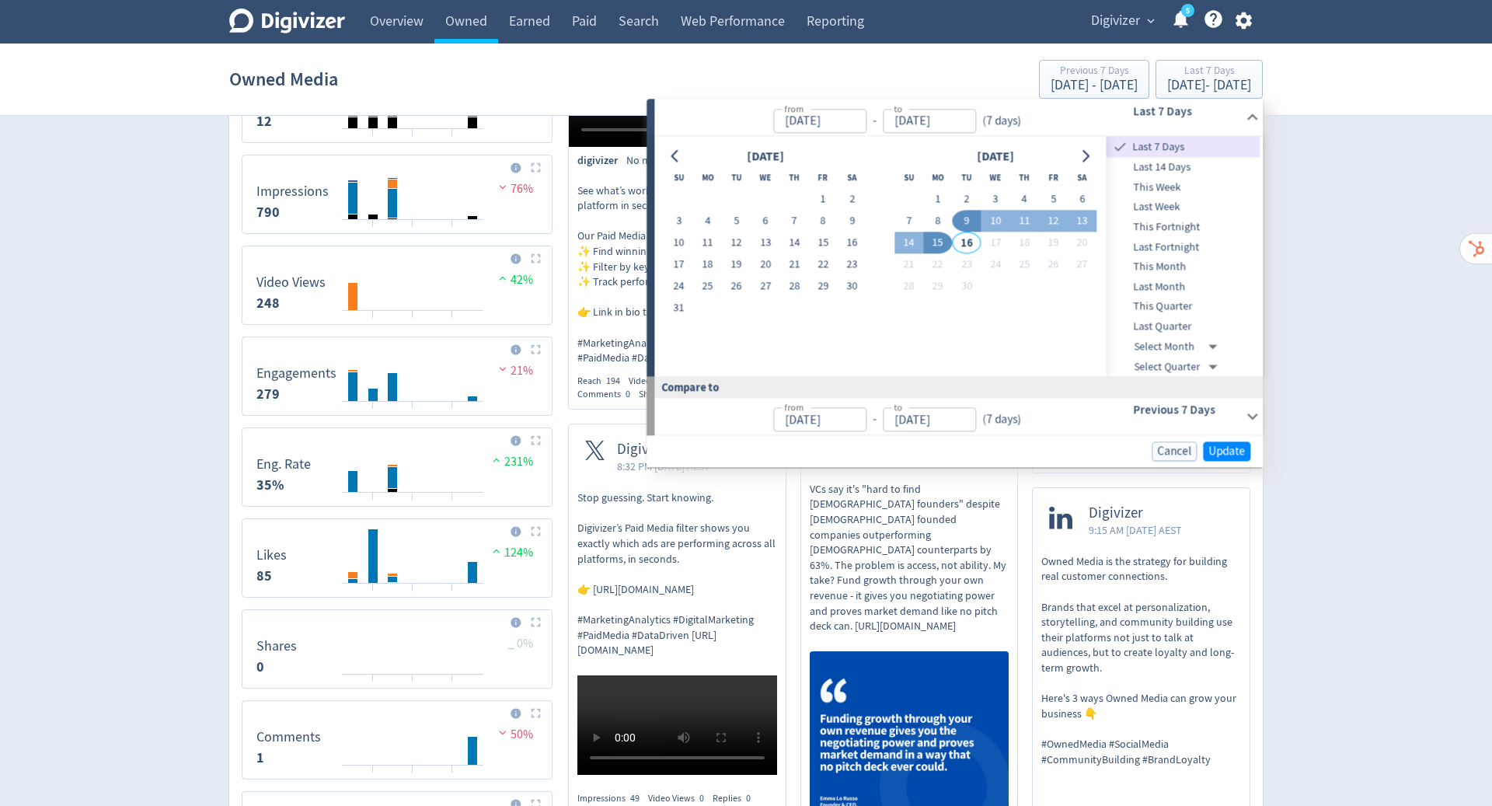
click at [673, 151] on icon "Go to previous month" at bounding box center [675, 156] width 12 height 12
click at [679, 198] on button "1" at bounding box center [679, 200] width 29 height 22
type input "Jun 01, 2025"
click at [1084, 157] on icon "Go to next month" at bounding box center [1086, 156] width 12 height 12
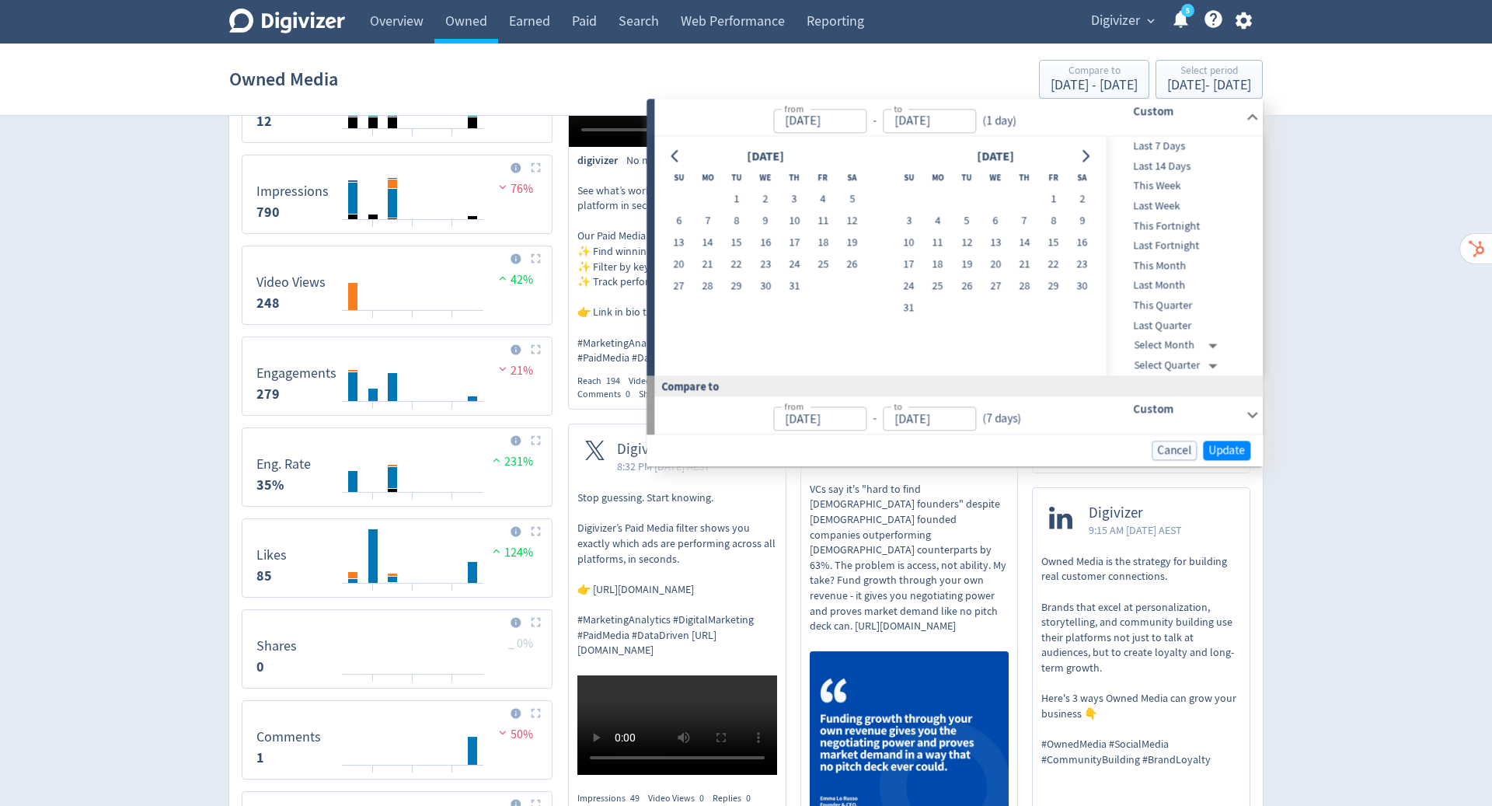
click at [1084, 157] on icon "Go to next month" at bounding box center [1086, 156] width 12 height 12
click at [709, 247] on button "15" at bounding box center [707, 243] width 29 height 22
type input "[DATE]"
type input "Feb 14, 2025"
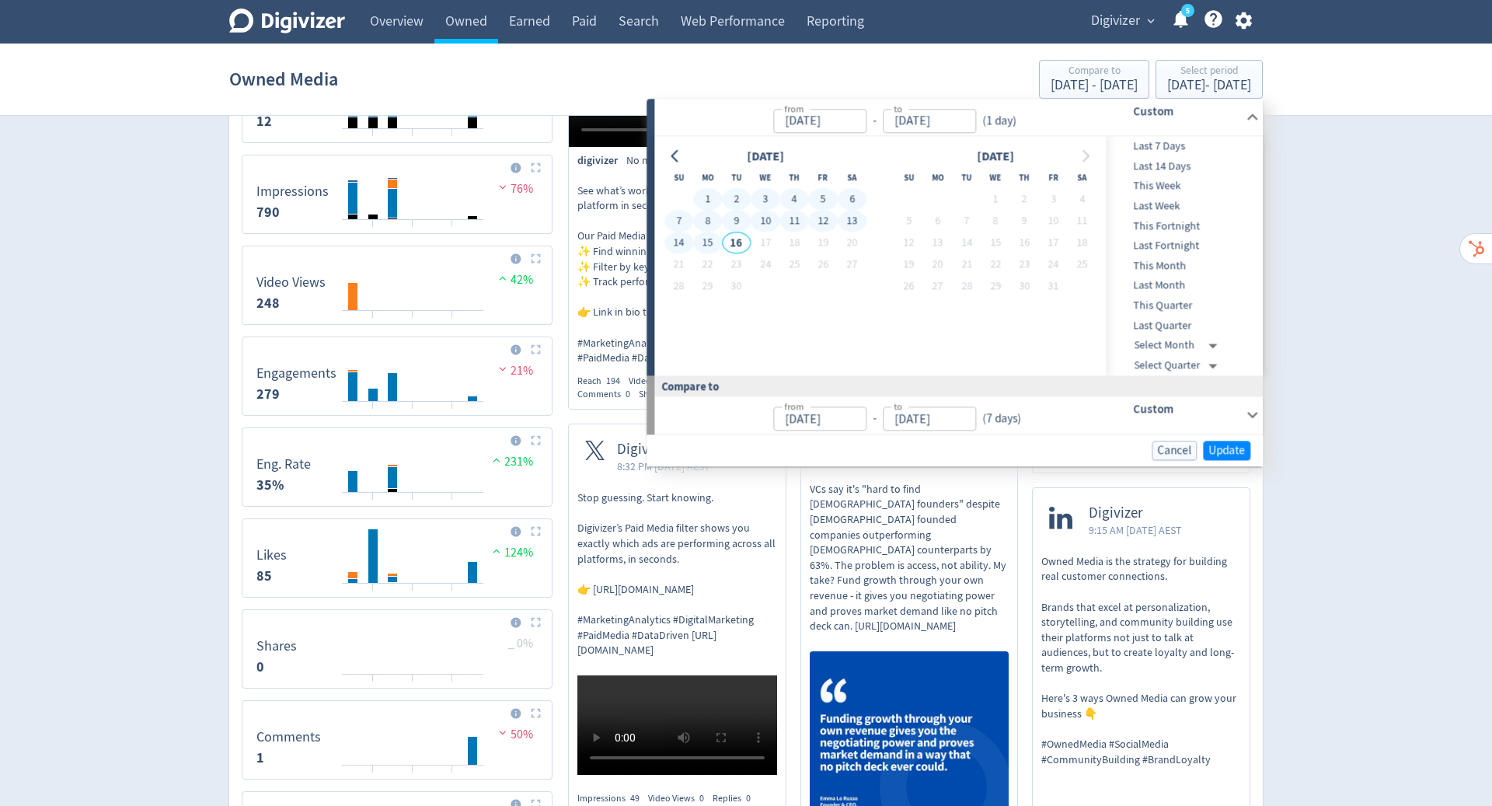
type input "May 31, 2025"
click at [1223, 452] on span "Update" at bounding box center [1227, 451] width 37 height 12
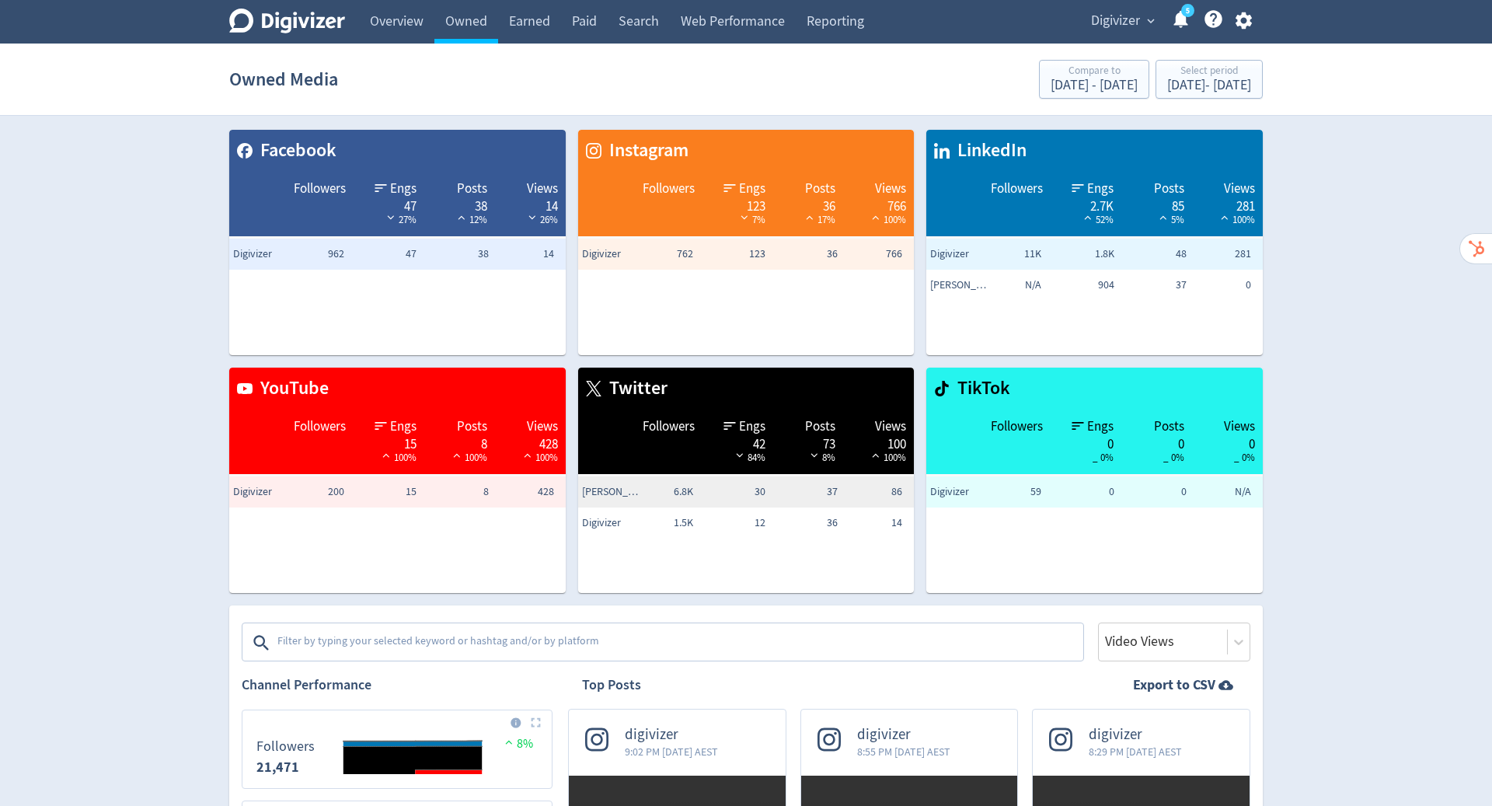
drag, startPoint x: 1237, startPoint y: 648, endPoint x: 416, endPoint y: 640, distance: 820.8
click at [416, 640] on textarea at bounding box center [679, 642] width 806 height 31
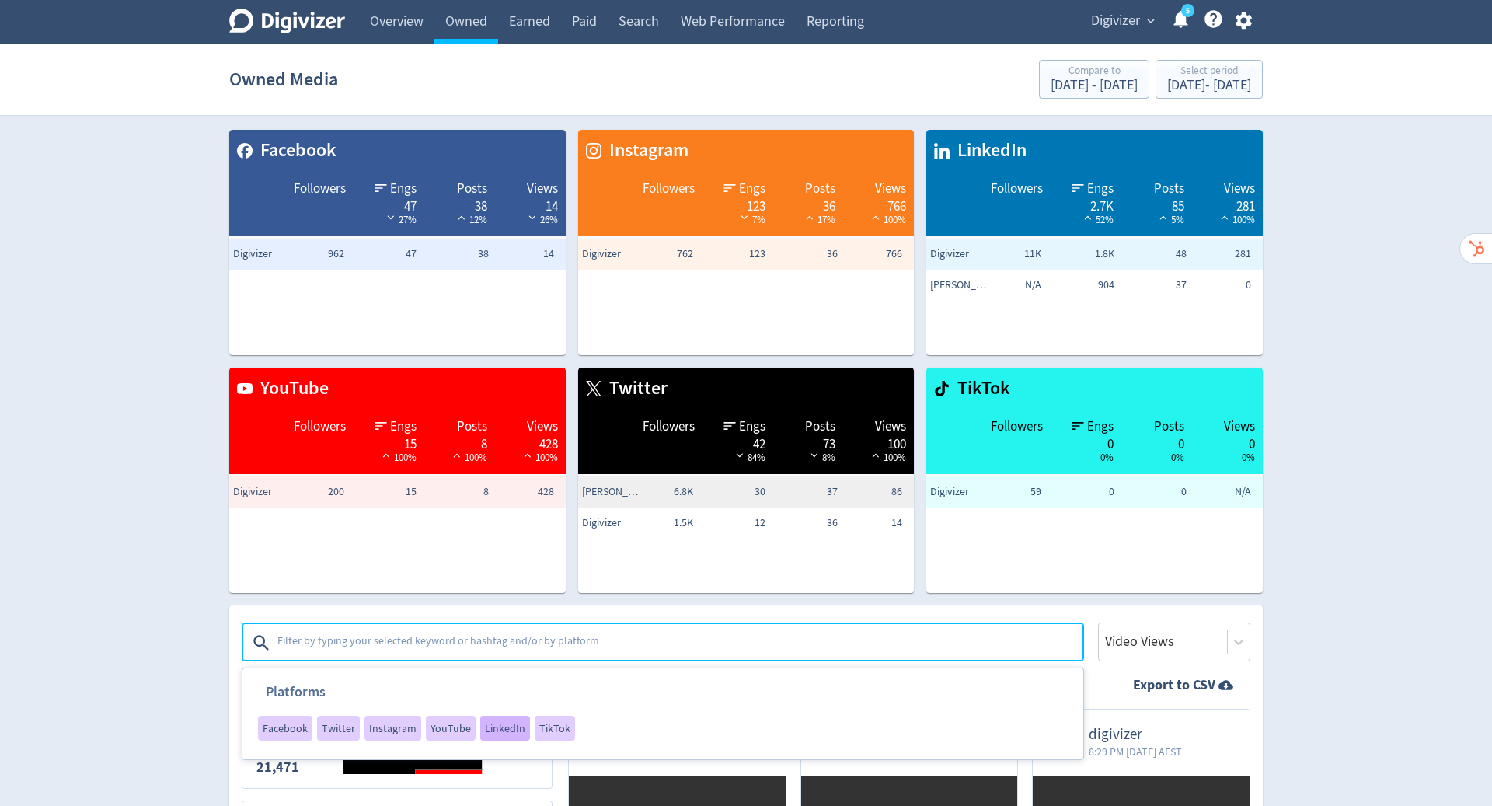
drag, startPoint x: 416, startPoint y: 640, endPoint x: 486, endPoint y: 724, distance: 109.3
click at [486, 724] on span "LinkedIn" at bounding box center [505, 728] width 40 height 11
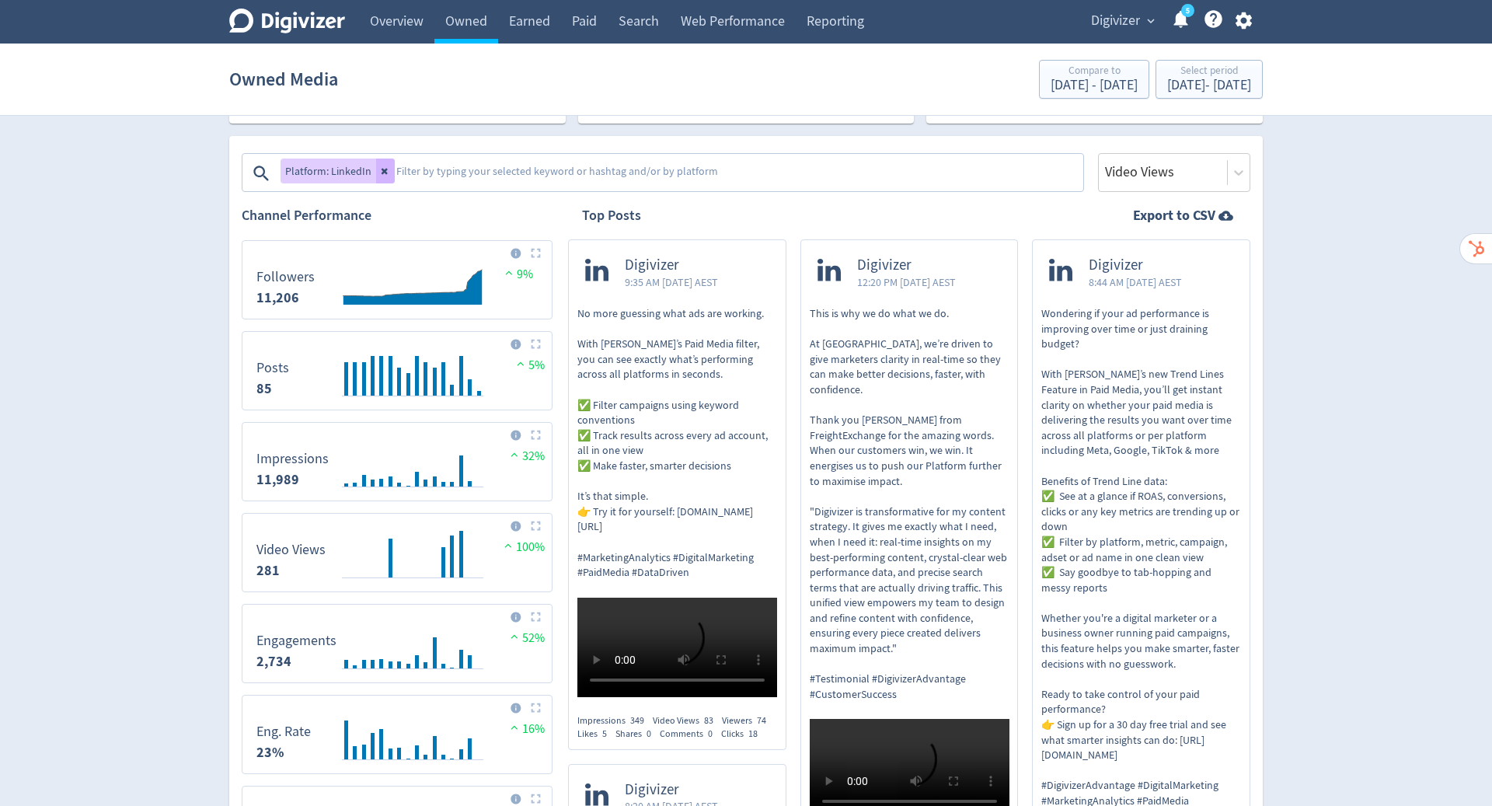
scroll to position [480, 0]
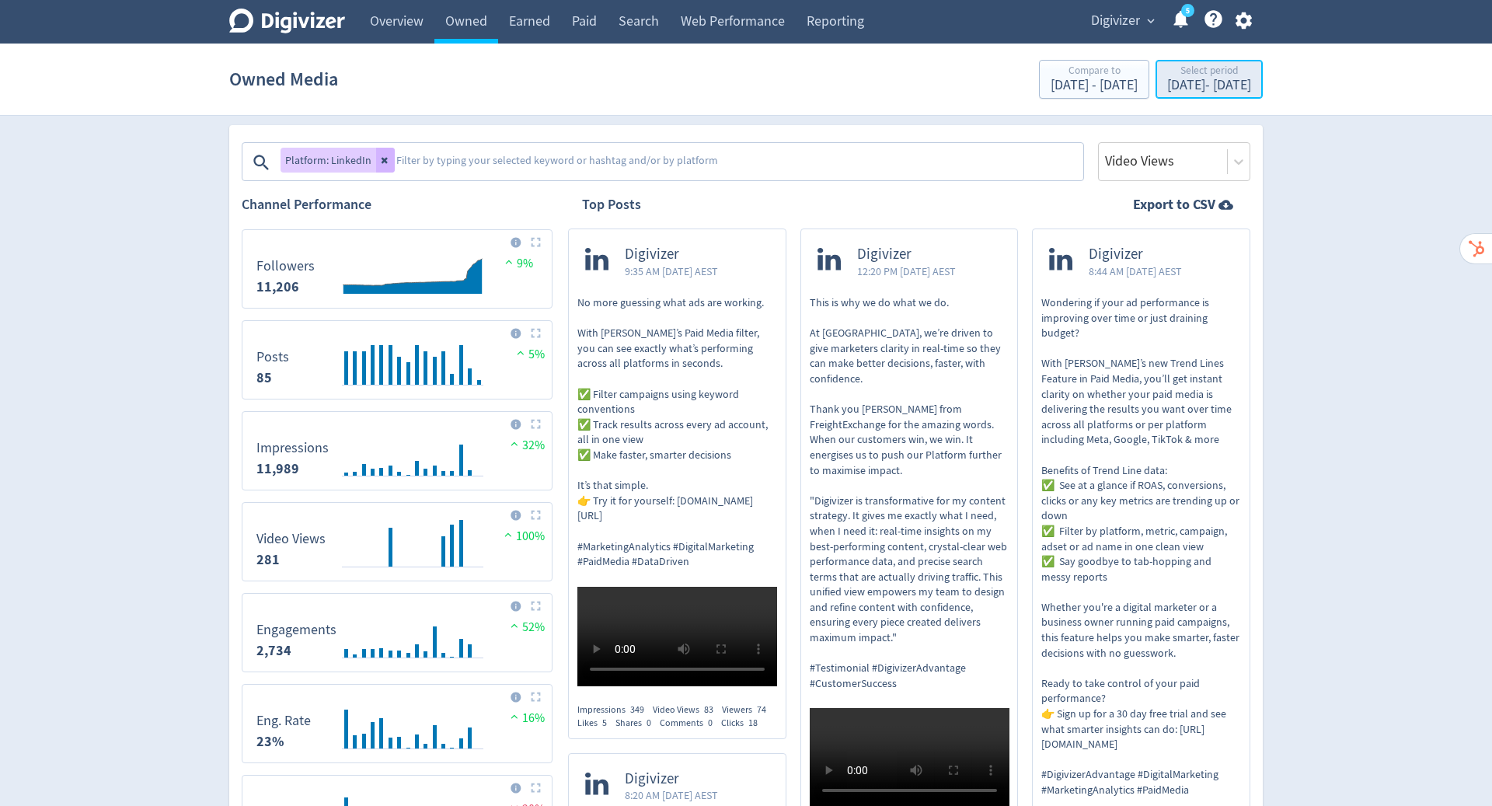
click at [1180, 75] on div "Select period" at bounding box center [1209, 71] width 84 height 13
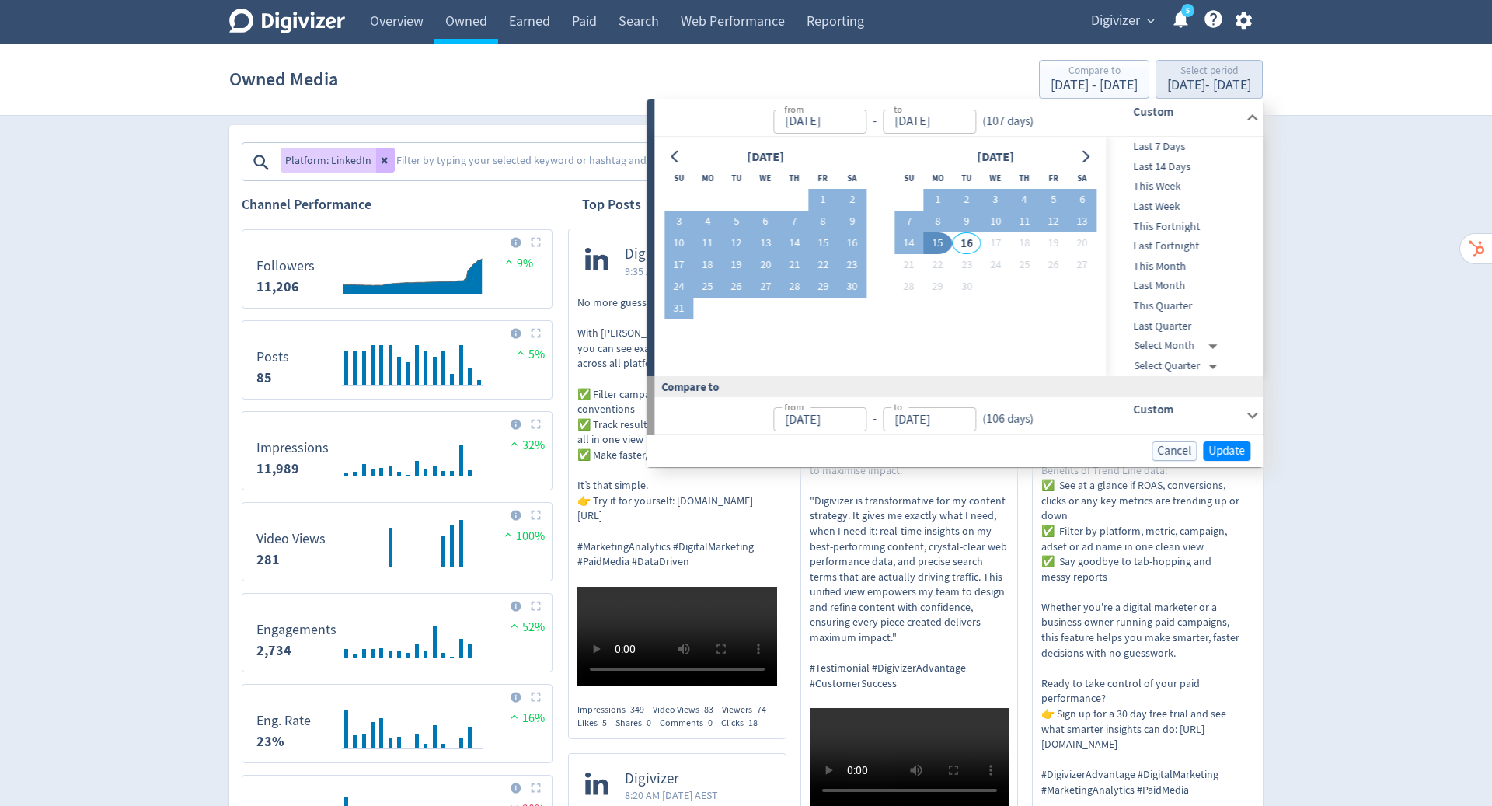
click at [847, 246] on button "16" at bounding box center [852, 243] width 29 height 22
type input "Aug 16, 2025"
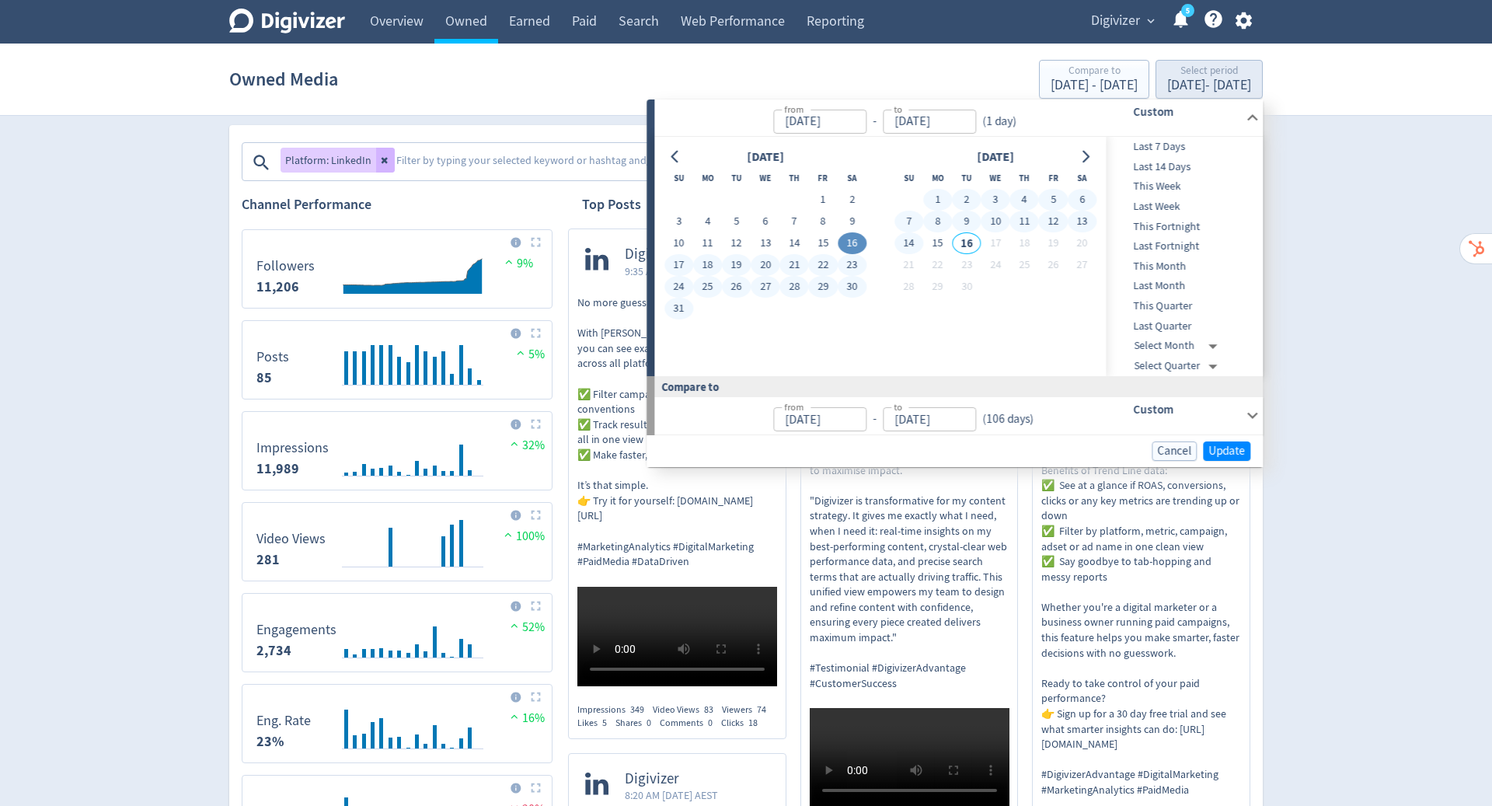
click at [903, 239] on button "14" at bounding box center [909, 243] width 29 height 22
type input "Sep 14, 2025"
type input "Jul 17, 2025"
type input "Aug 15, 2025"
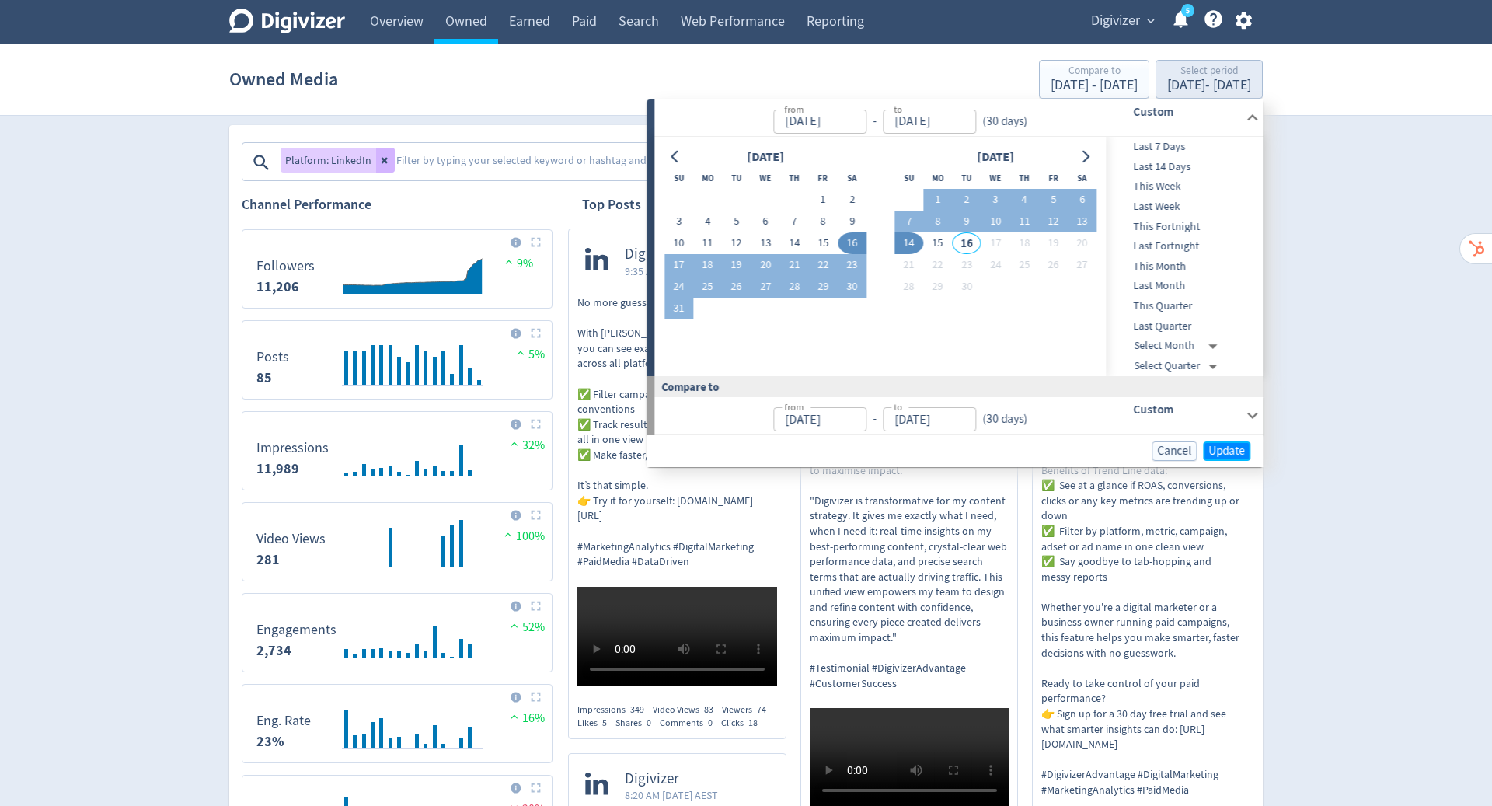
click at [1223, 447] on span "Update" at bounding box center [1227, 451] width 37 height 12
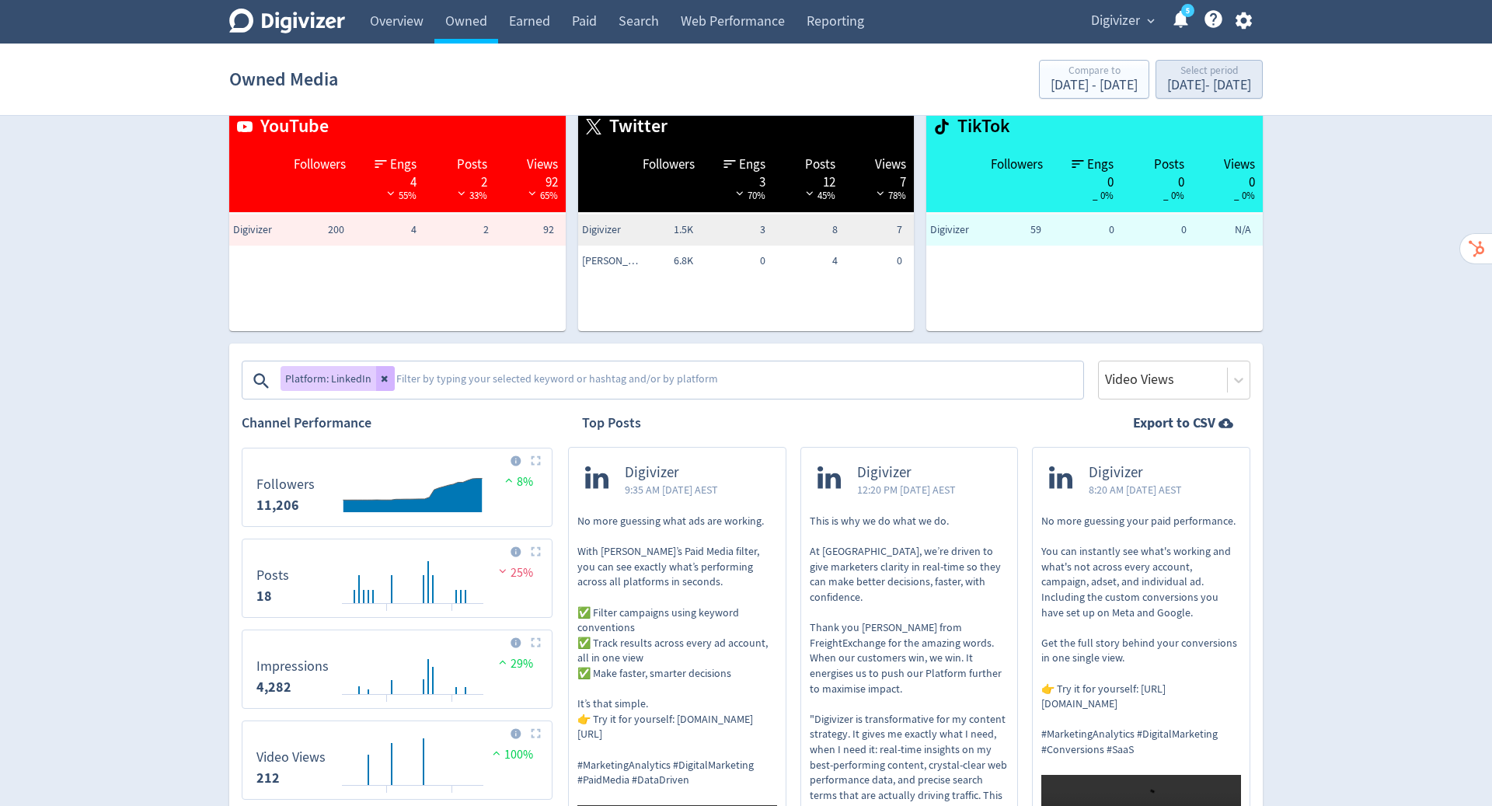
scroll to position [0, 0]
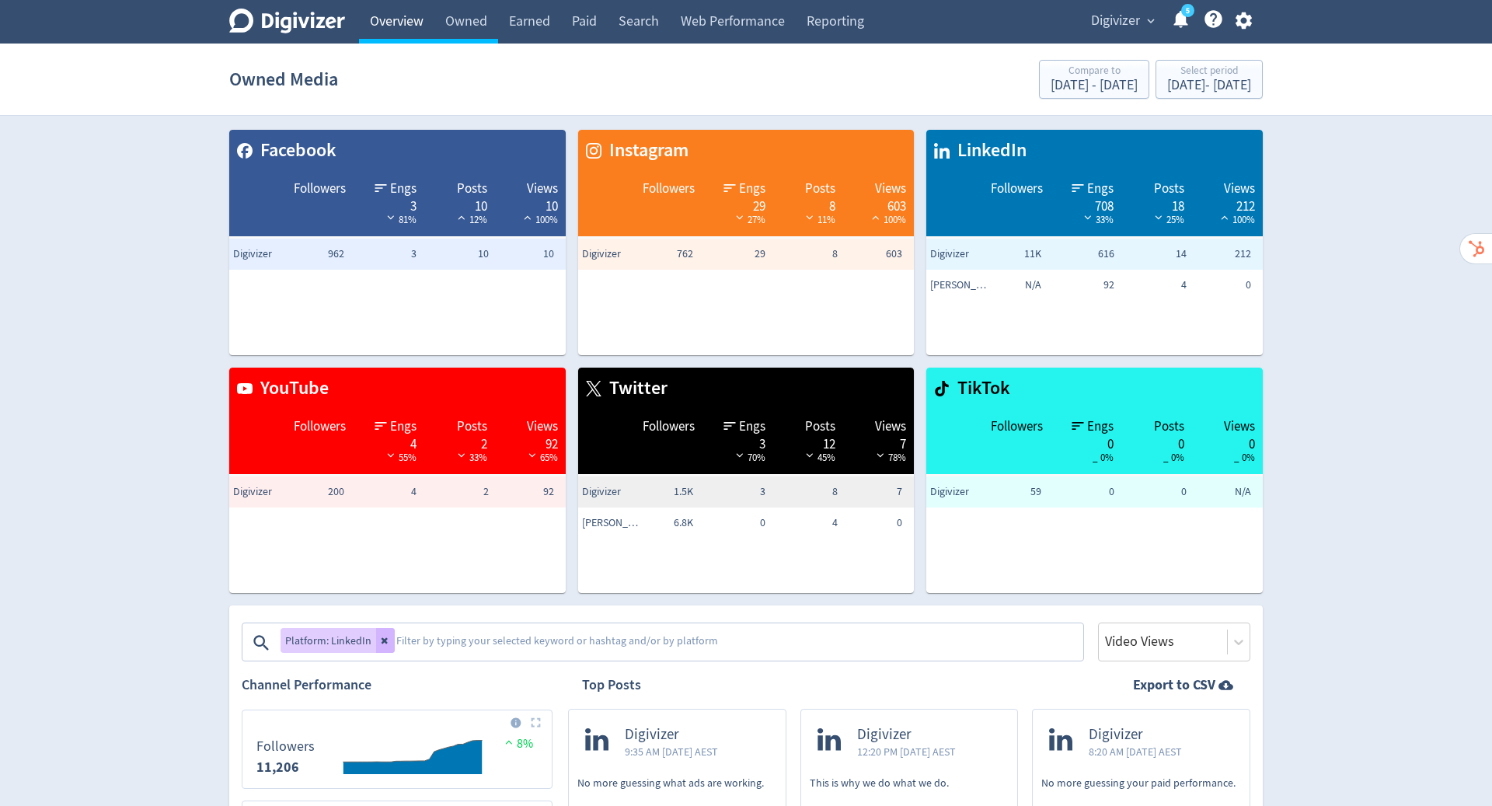
click at [399, 9] on link "Overview" at bounding box center [396, 22] width 75 height 44
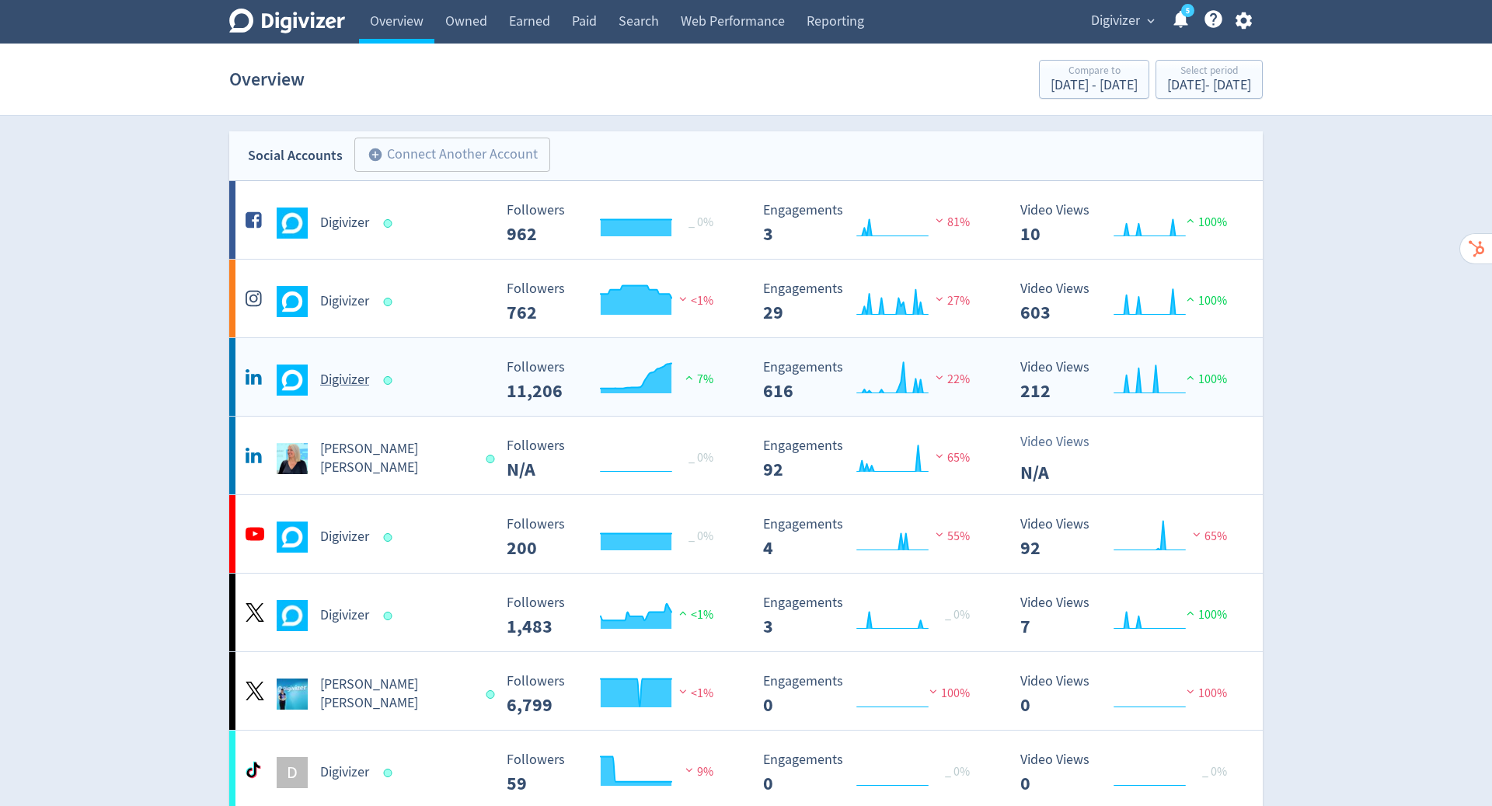
drag, startPoint x: 399, startPoint y: 9, endPoint x: 346, endPoint y: 379, distance: 374.5
click at [346, 379] on h5 "Digivizer" at bounding box center [344, 380] width 49 height 19
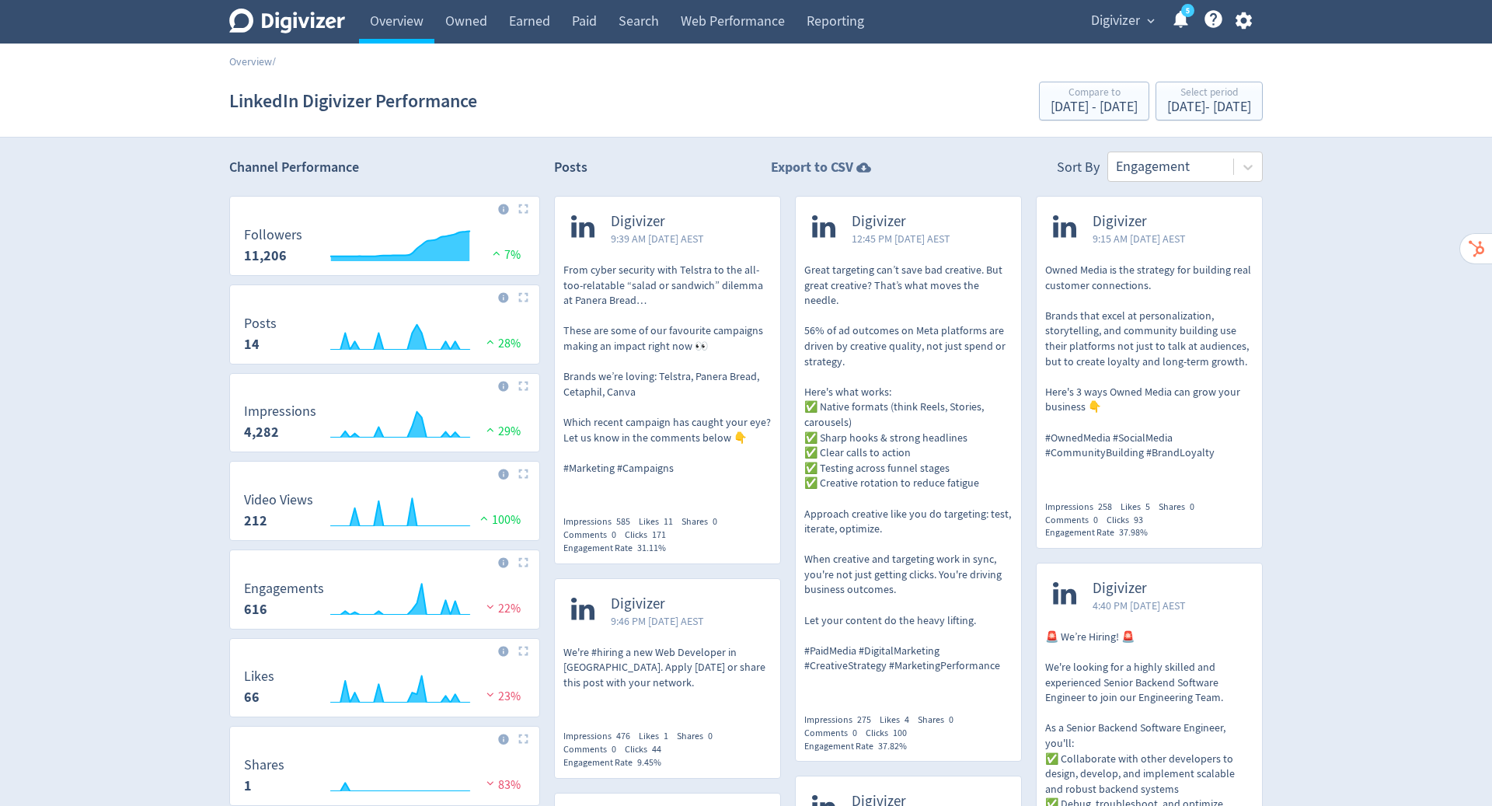
click at [860, 169] on icon at bounding box center [864, 167] width 15 height 10
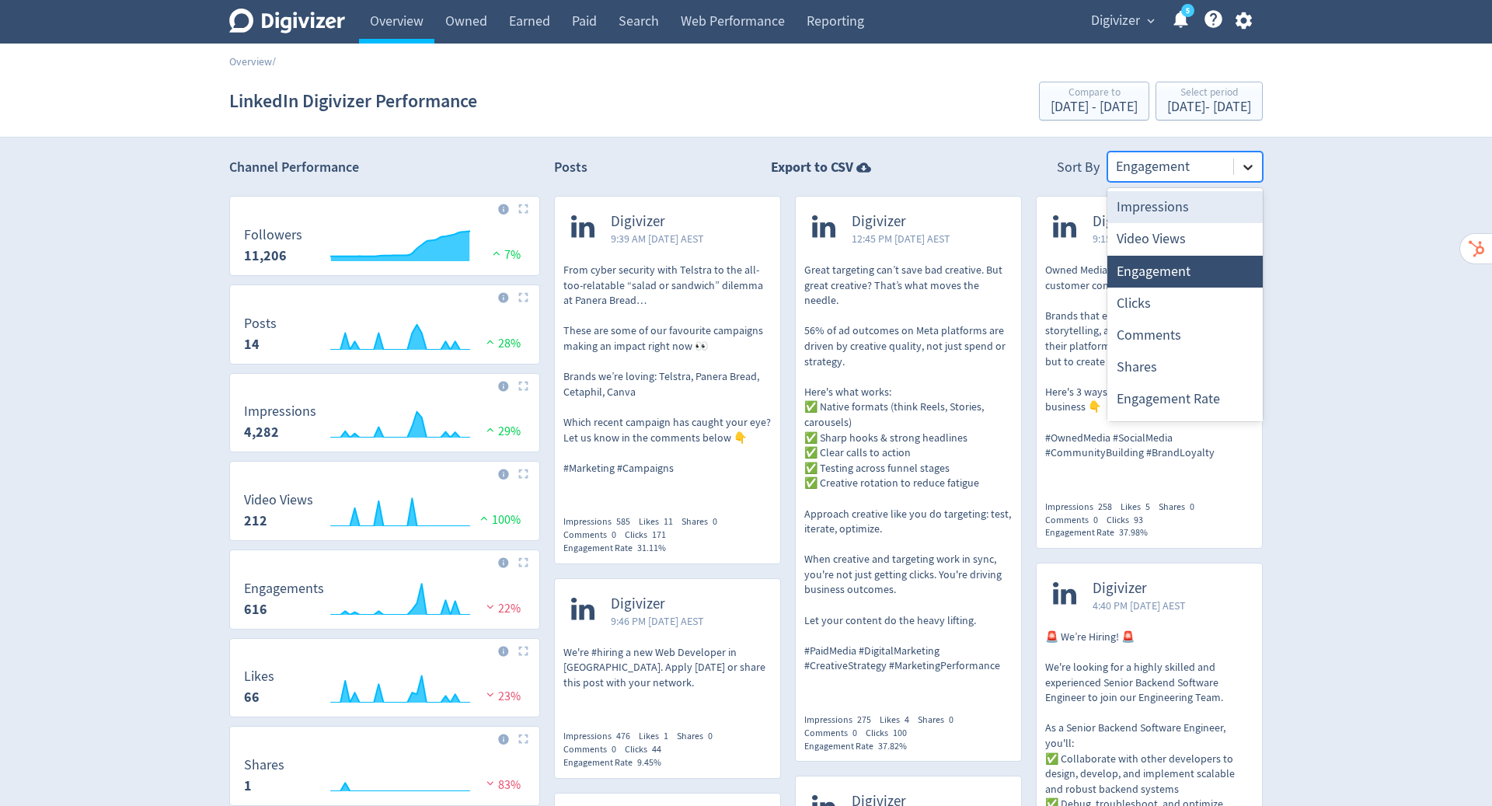
click at [1245, 162] on icon at bounding box center [1248, 167] width 16 height 16
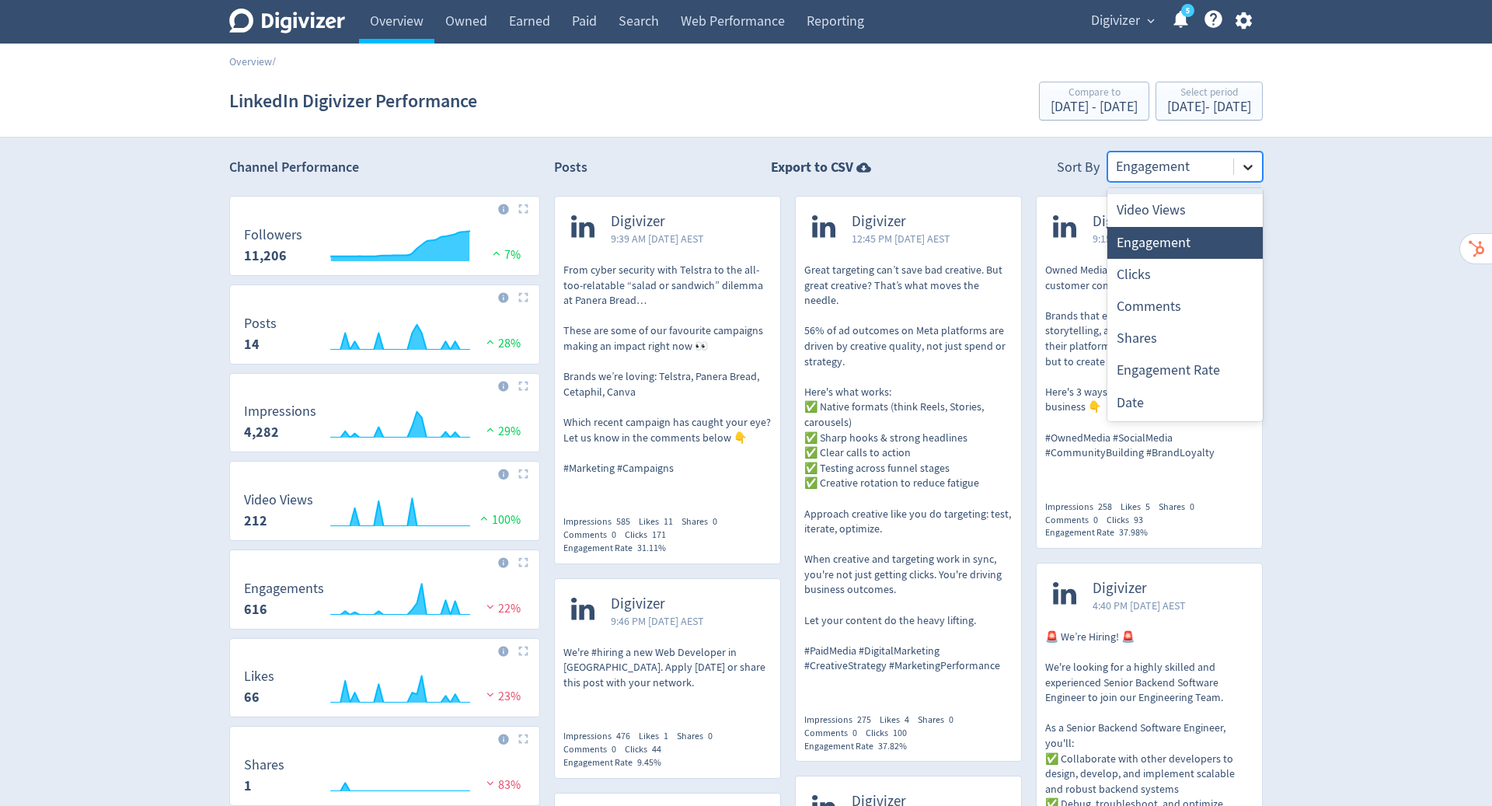
click at [1131, 402] on div "Date" at bounding box center [1185, 403] width 155 height 32
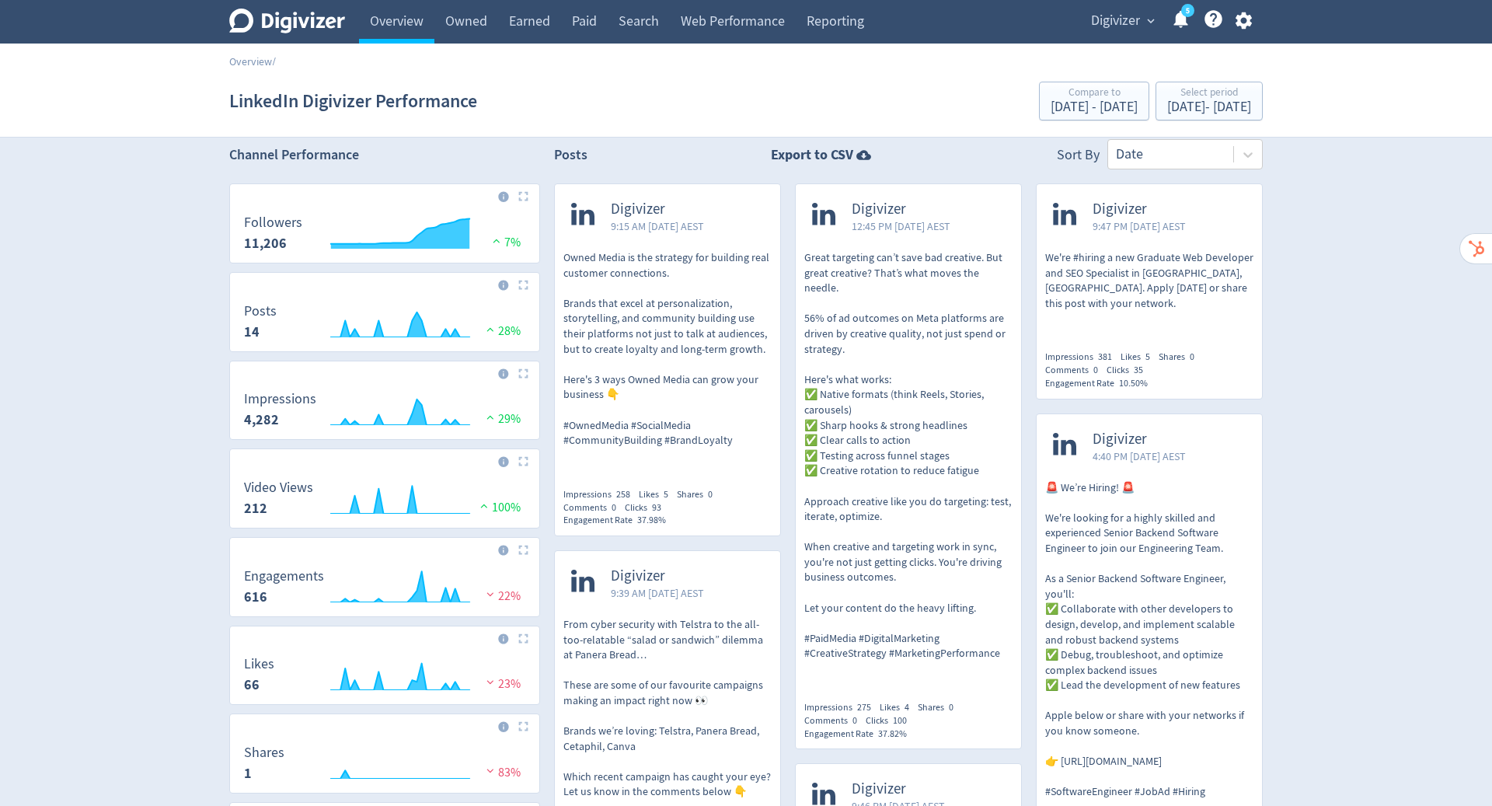
scroll to position [8, 0]
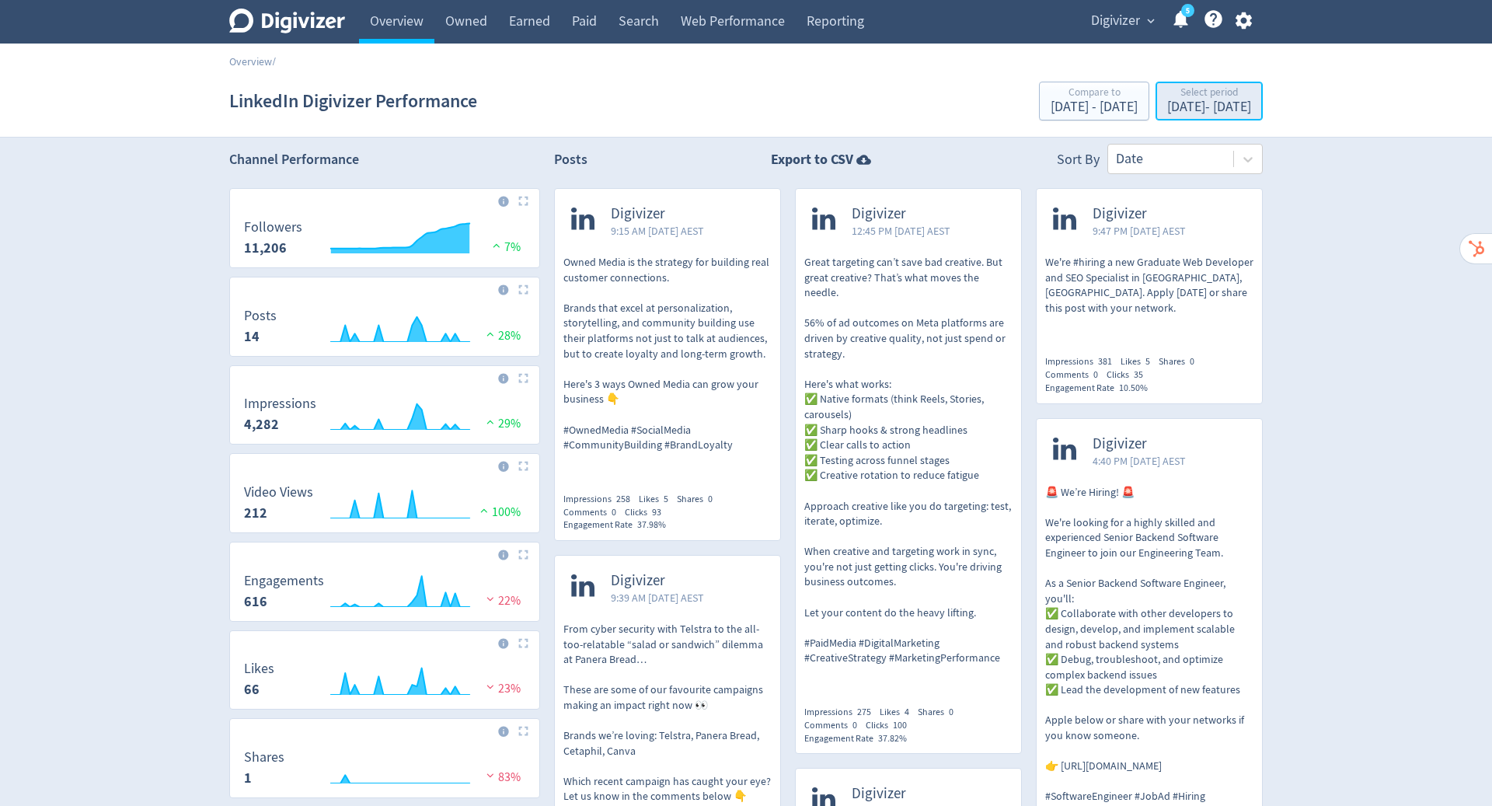
click at [1167, 96] on div "Select period" at bounding box center [1209, 93] width 84 height 13
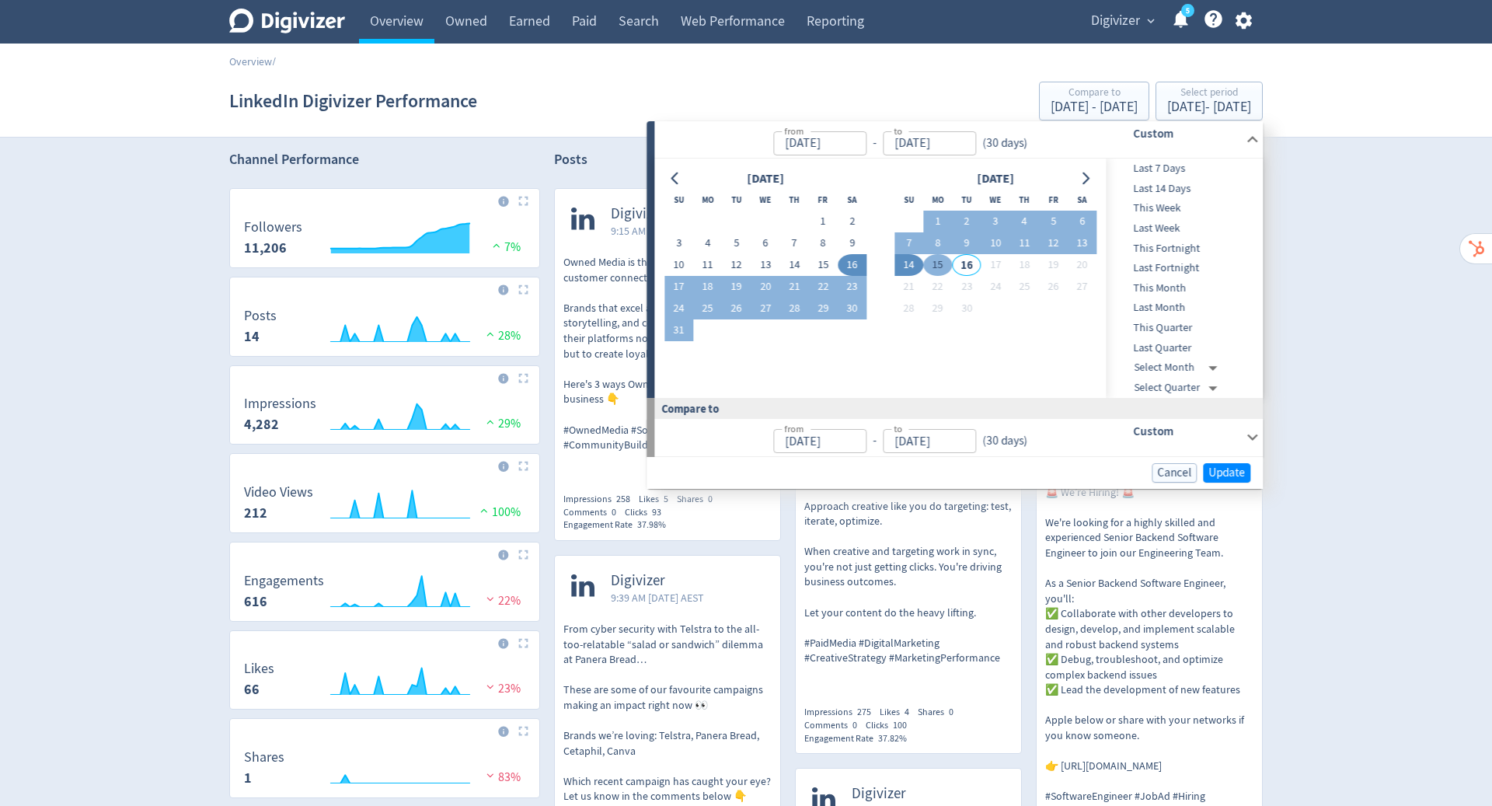
drag, startPoint x: 1143, startPoint y: 96, endPoint x: 936, endPoint y: 261, distance: 265.0
click at [936, 261] on button "15" at bounding box center [937, 265] width 29 height 22
type input "[DATE]"
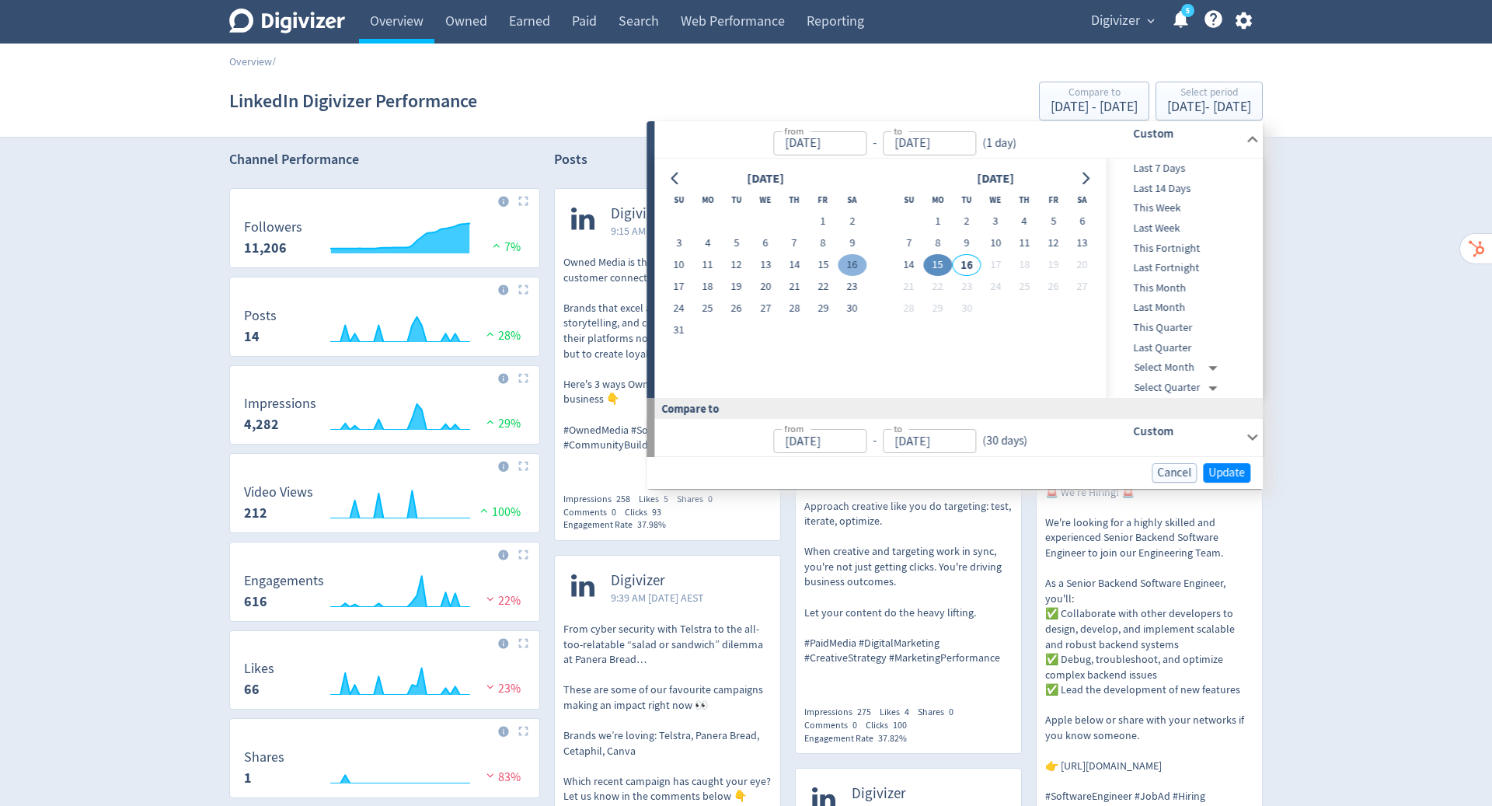
drag, startPoint x: 936, startPoint y: 261, endPoint x: 852, endPoint y: 263, distance: 84.0
click at [852, 263] on button "16" at bounding box center [852, 265] width 29 height 22
type input "Aug 16, 2025"
click at [936, 264] on button "15" at bounding box center [937, 265] width 29 height 22
type input "[DATE]"
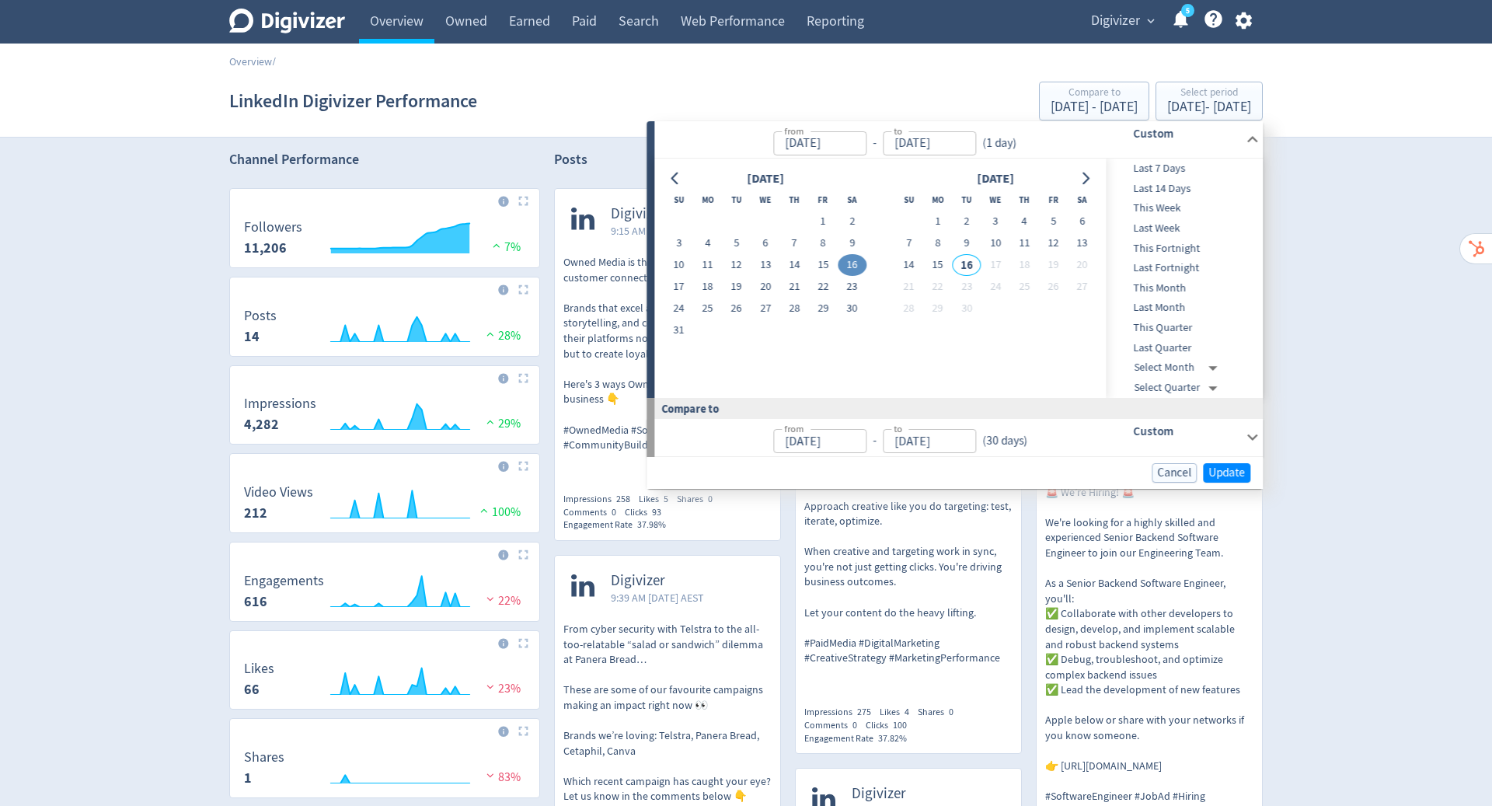
type input "Jul 16, 2025"
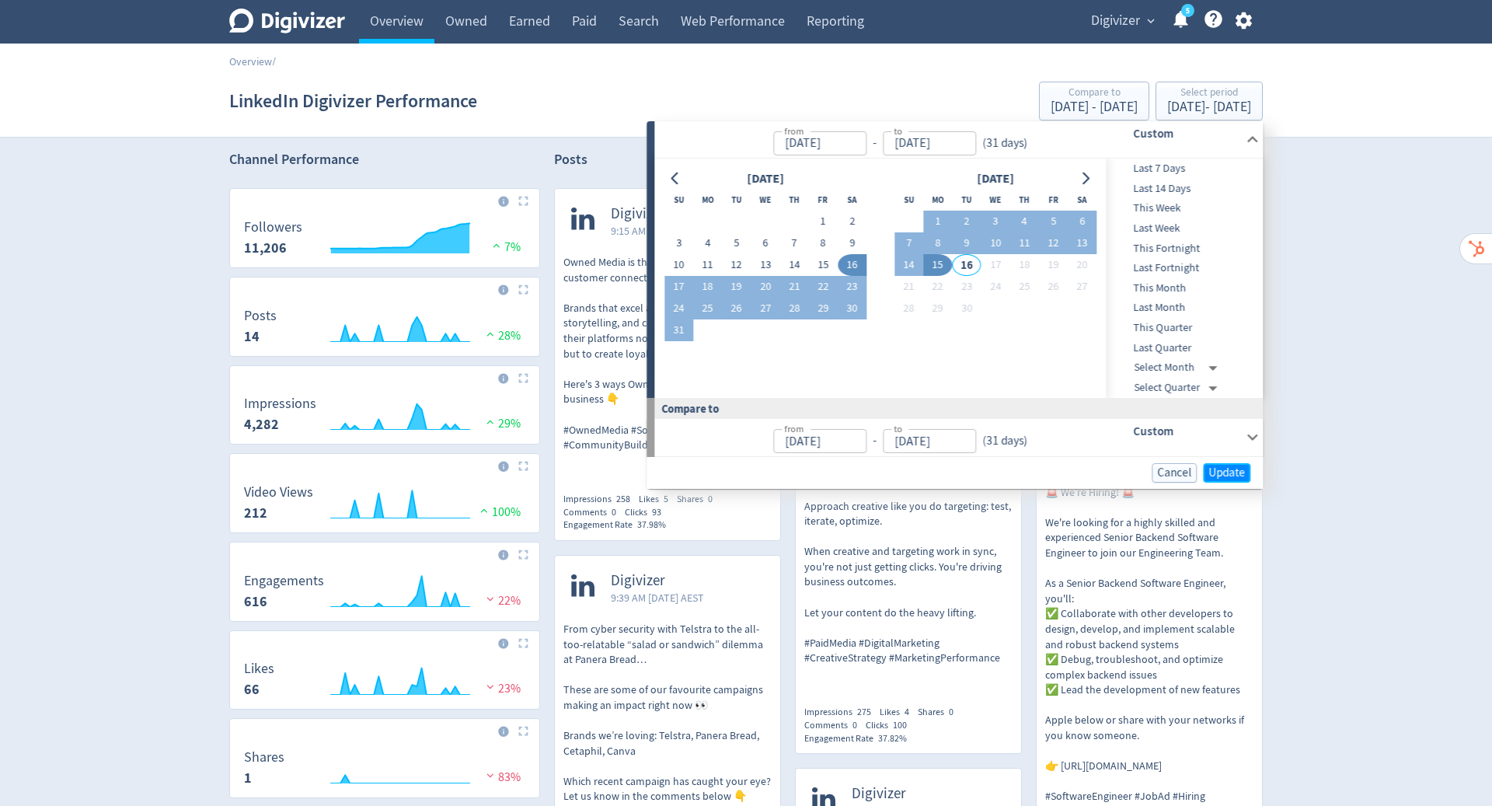
click at [1227, 469] on span "Update" at bounding box center [1227, 473] width 37 height 12
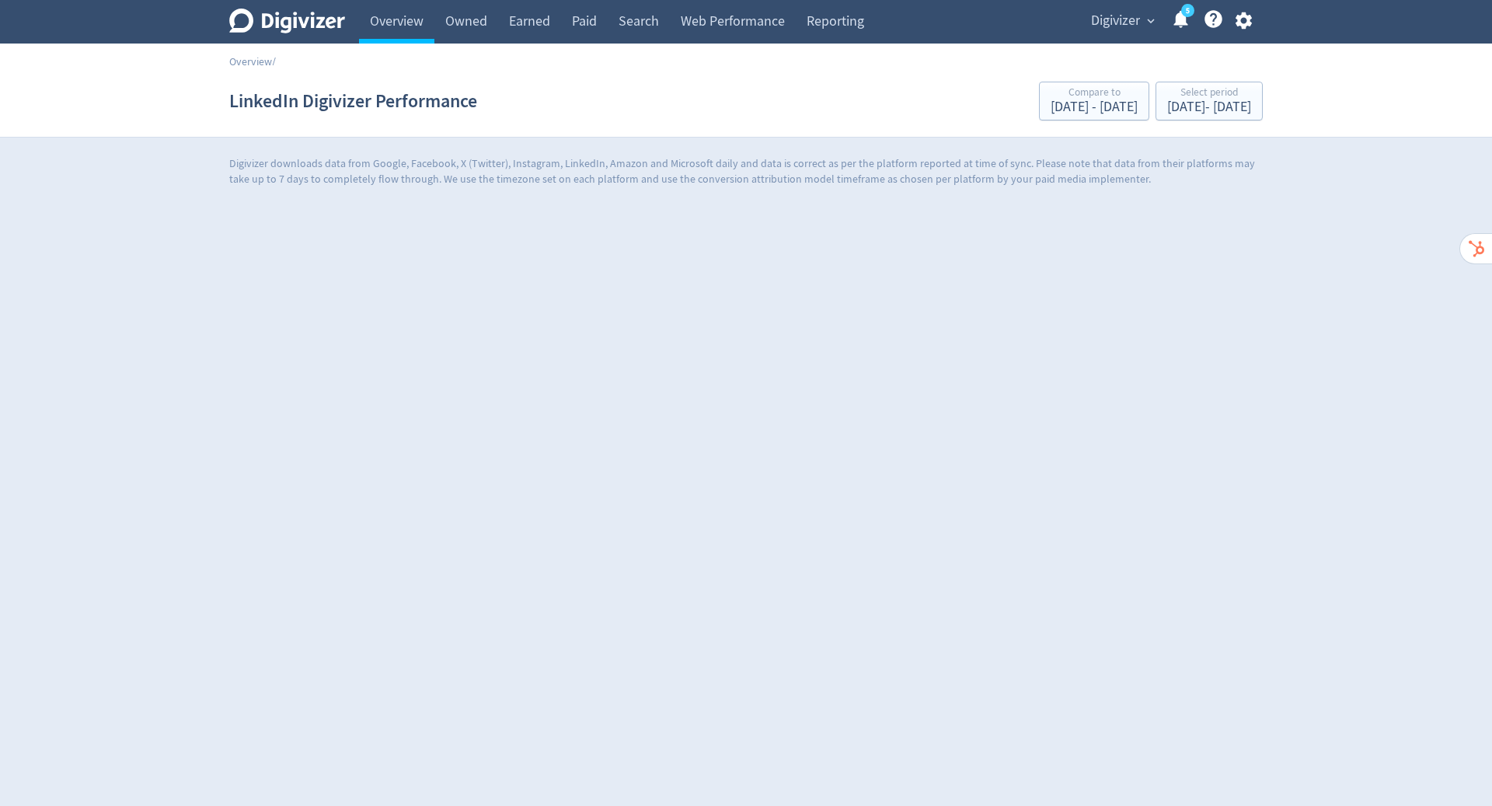
scroll to position [0, 0]
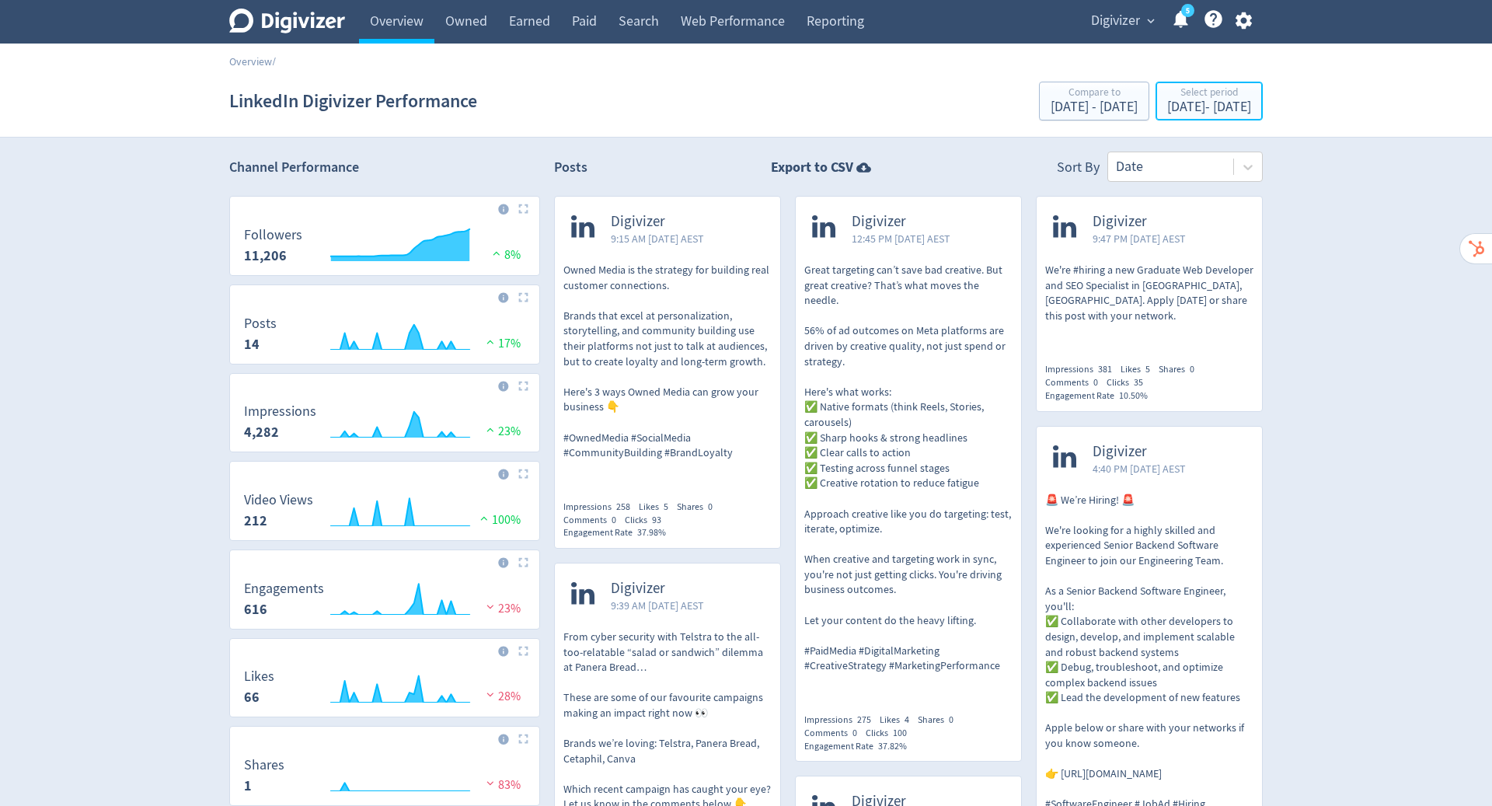
click at [1167, 96] on div "Select period" at bounding box center [1209, 93] width 84 height 13
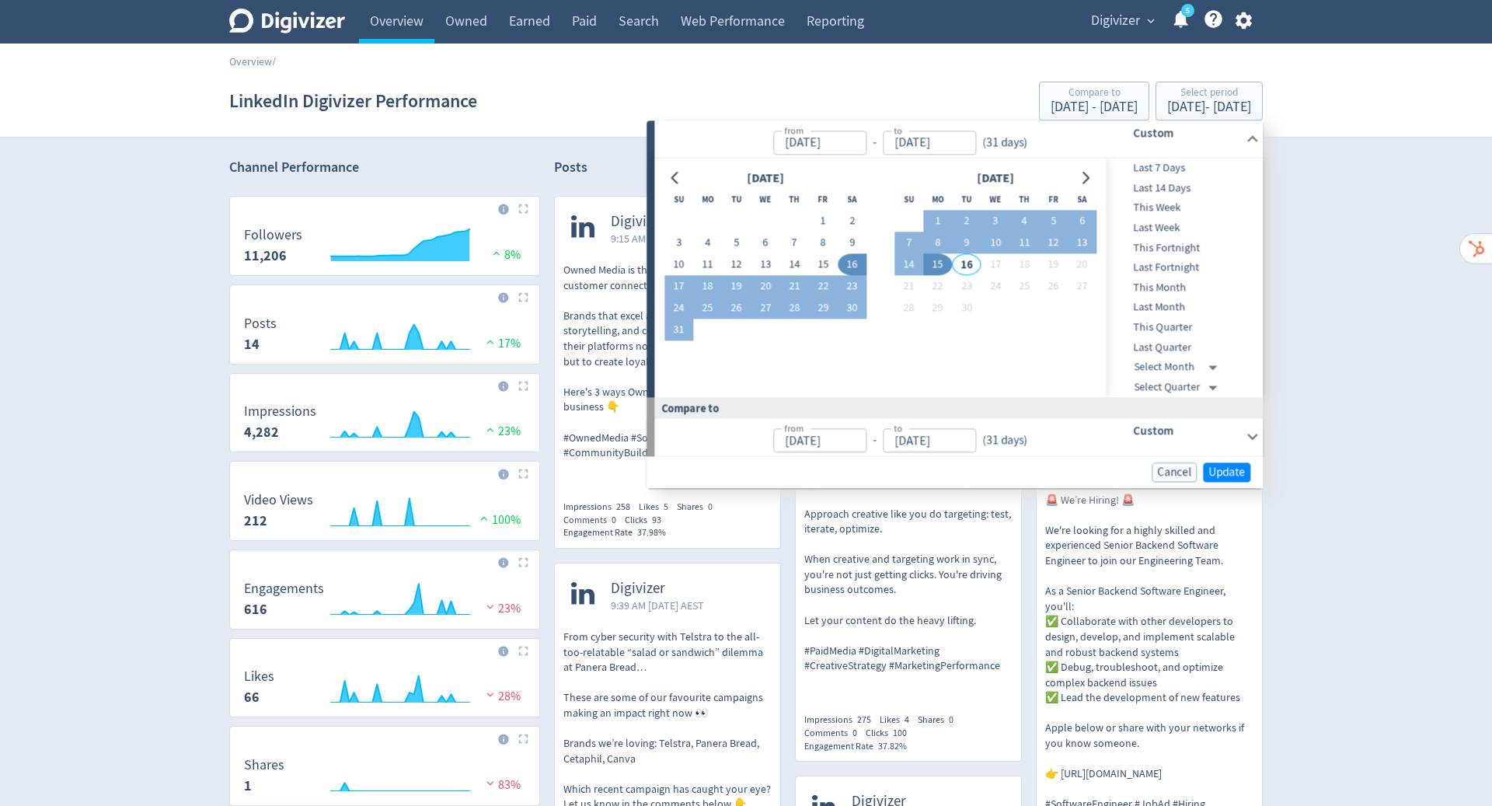
click at [846, 267] on button "16" at bounding box center [852, 265] width 29 height 22
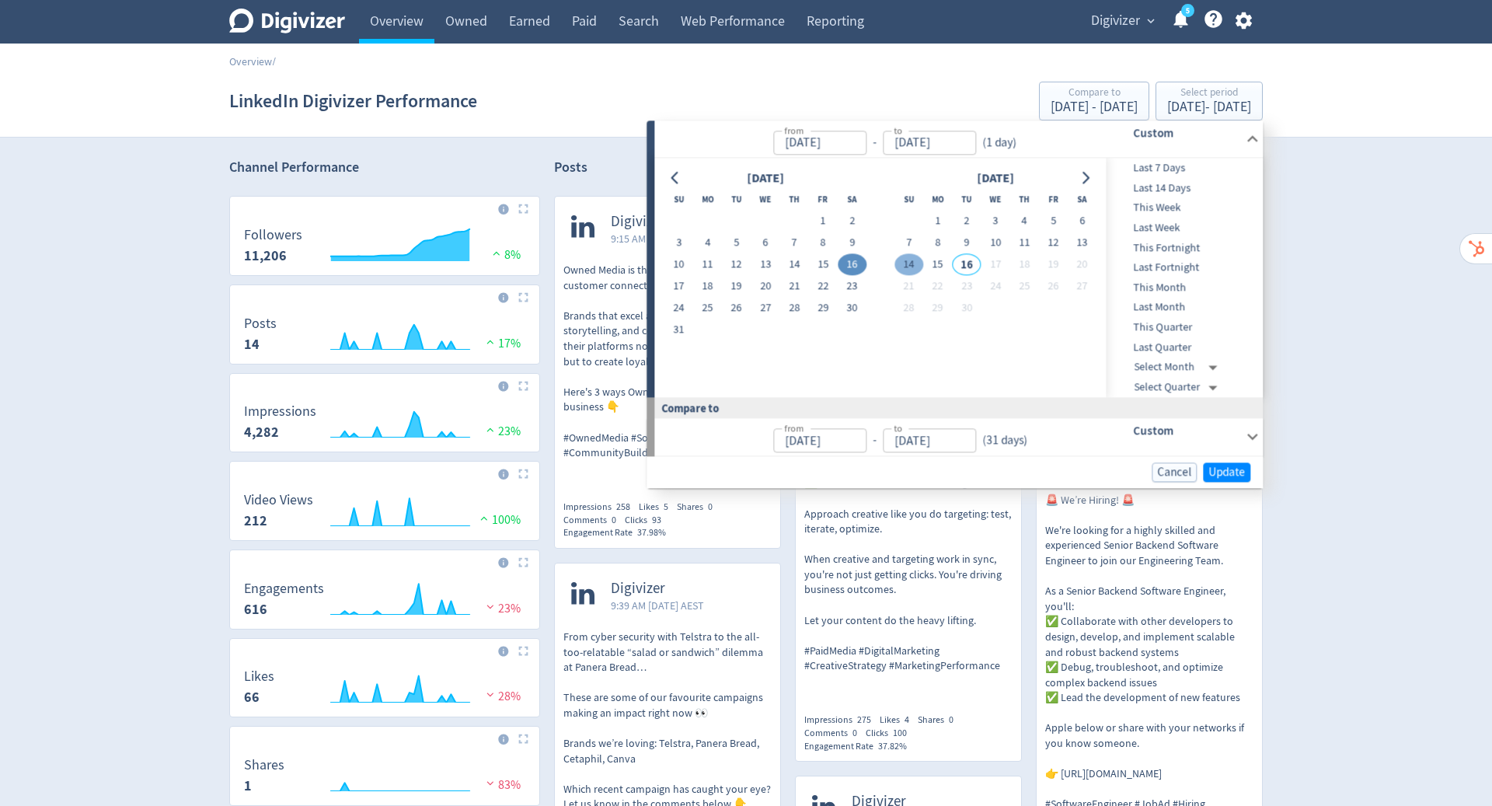
drag, startPoint x: 852, startPoint y: 263, endPoint x: 905, endPoint y: 267, distance: 53.0
click at [905, 267] on button "14" at bounding box center [909, 265] width 29 height 22
type input "Sep 14, 2025"
type input "Jul 17, 2025"
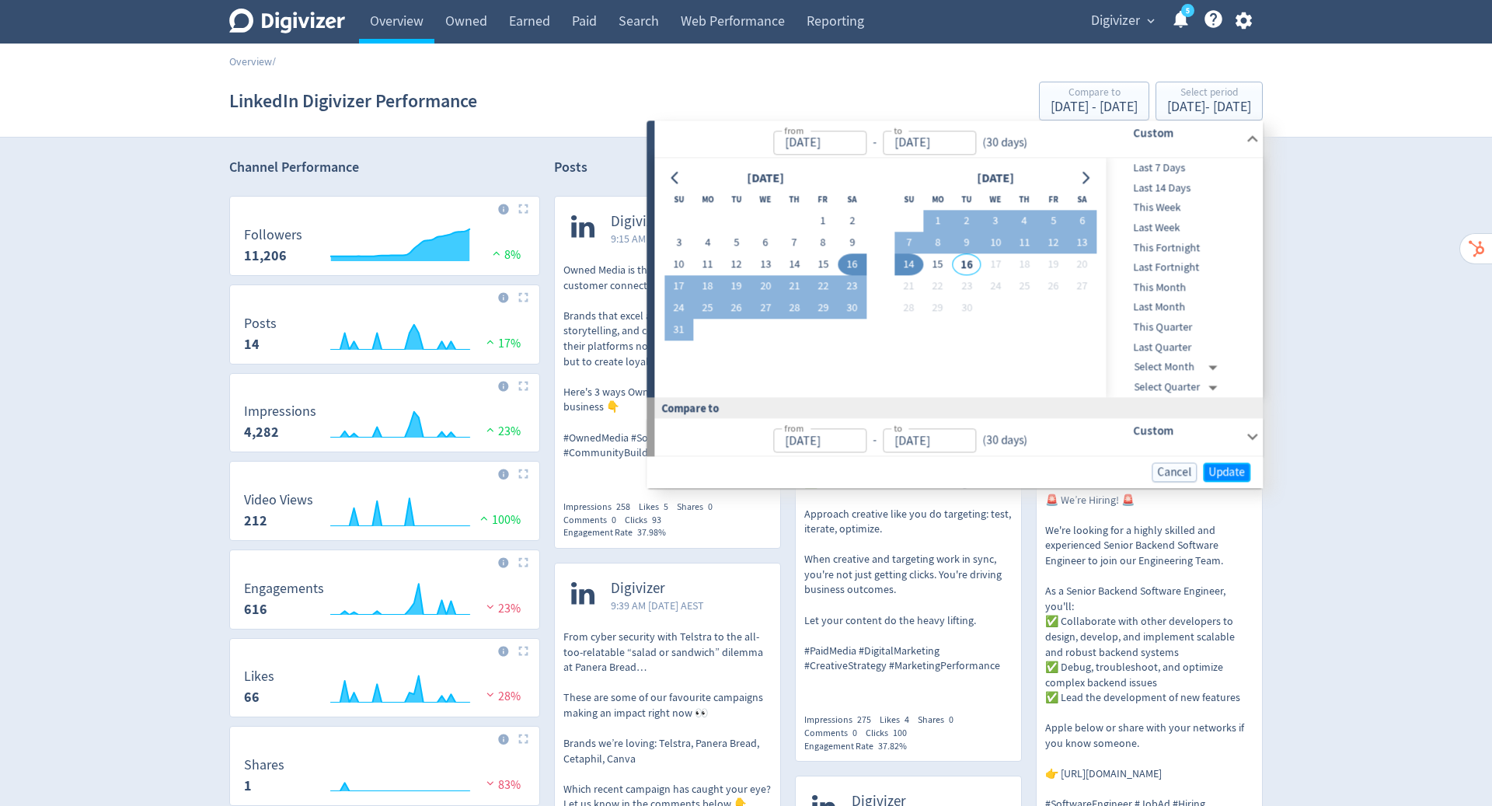
click at [1230, 471] on span "Update" at bounding box center [1227, 472] width 37 height 12
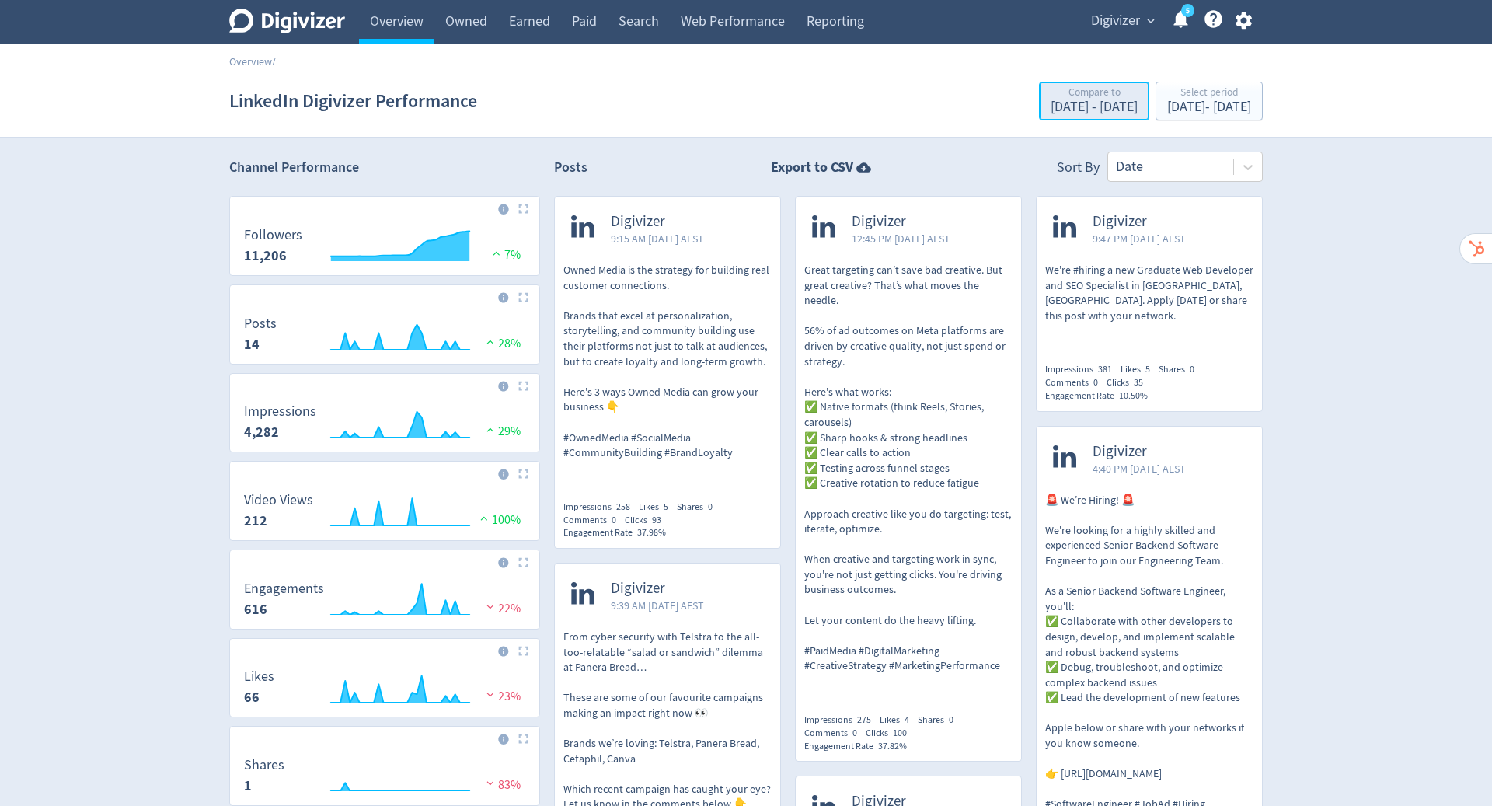
click at [1051, 87] on div "Compare to" at bounding box center [1094, 93] width 87 height 13
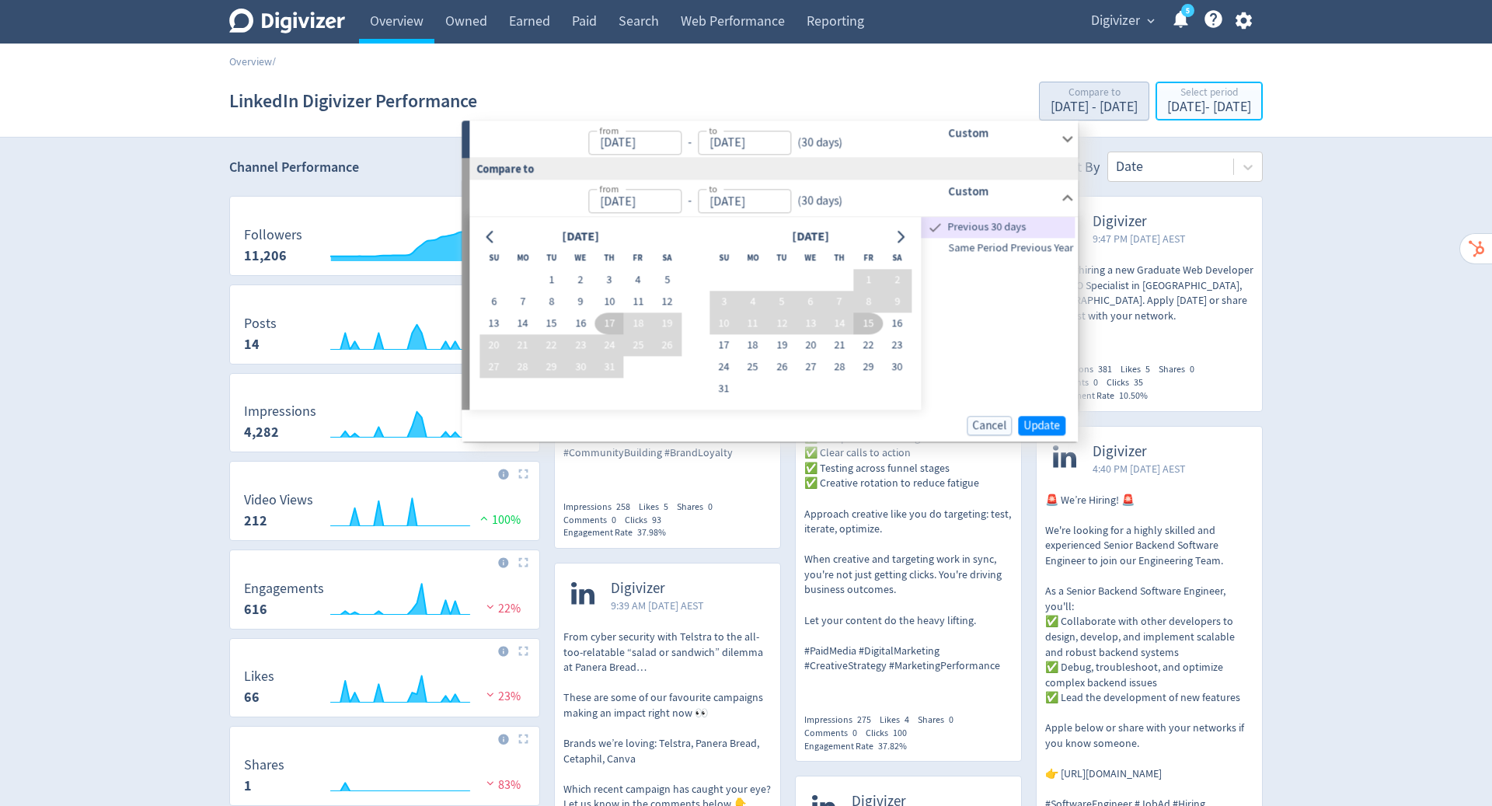
click at [1167, 97] on div "Select period" at bounding box center [1209, 93] width 84 height 13
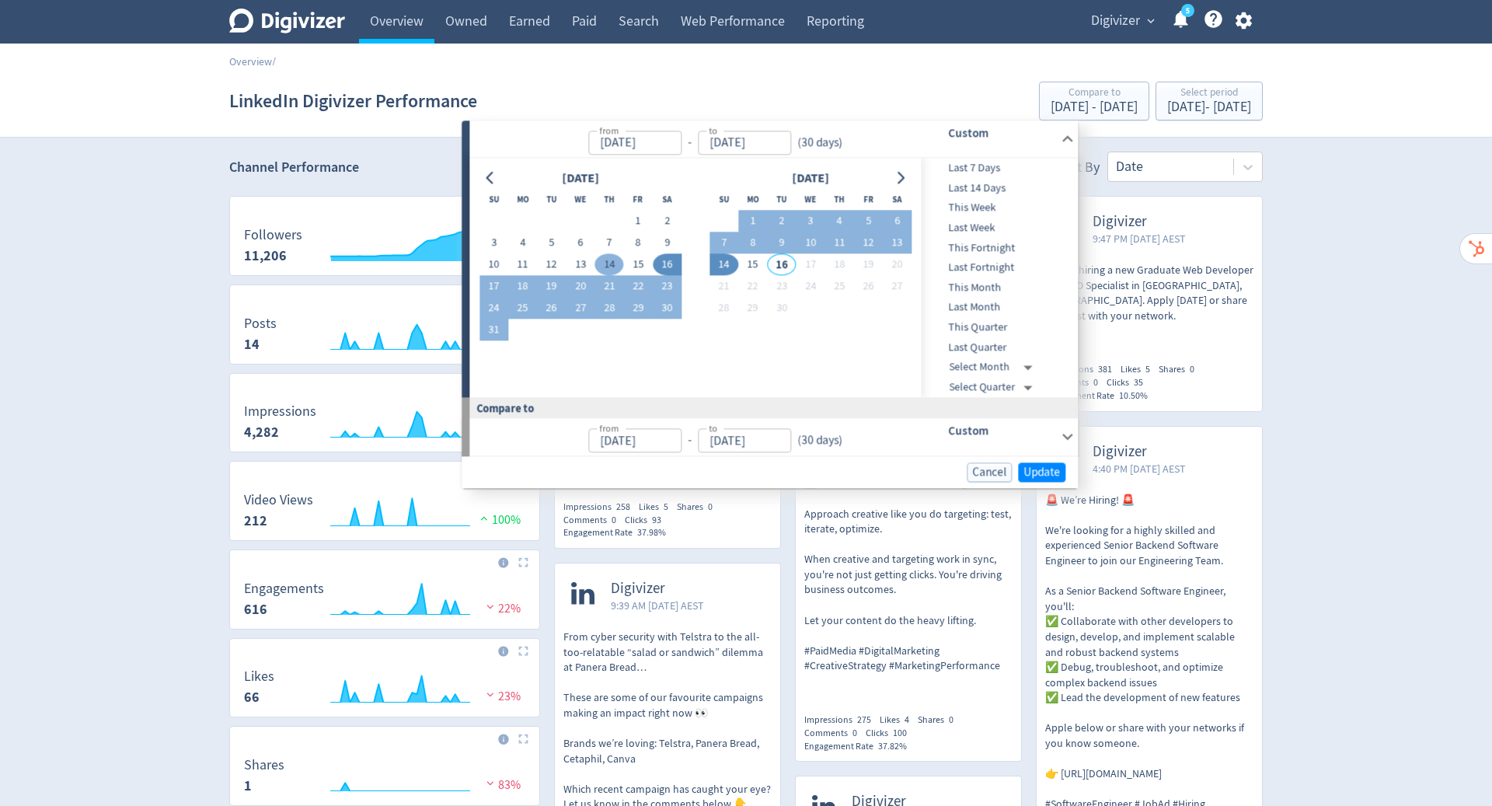
click at [606, 266] on button "14" at bounding box center [609, 265] width 29 height 22
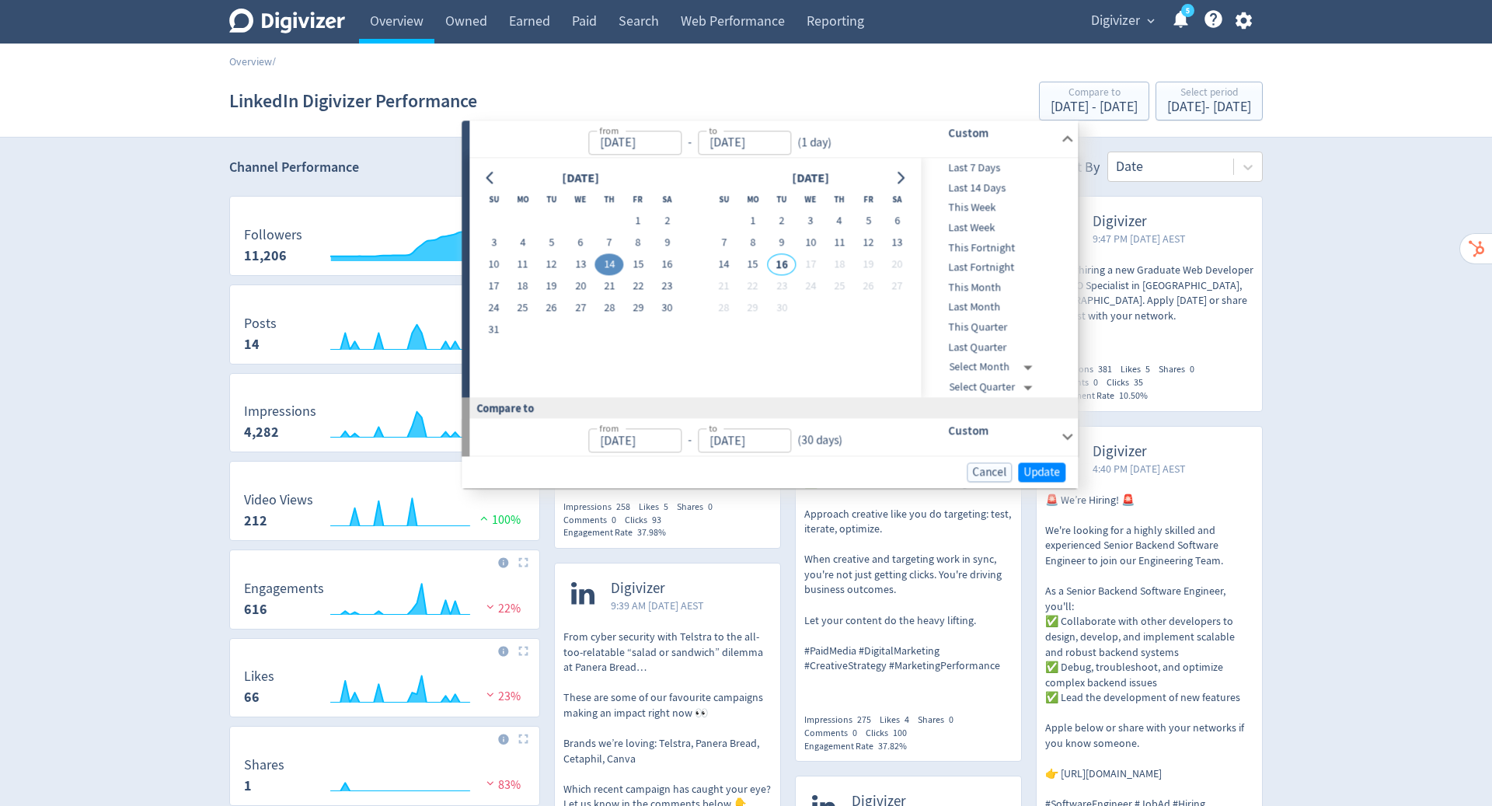
type input "Aug 14, 2025"
click at [754, 266] on button "15" at bounding box center [752, 265] width 29 height 22
type input "[DATE]"
type input "Jul 12, 2025"
type input "Aug 13, 2025"
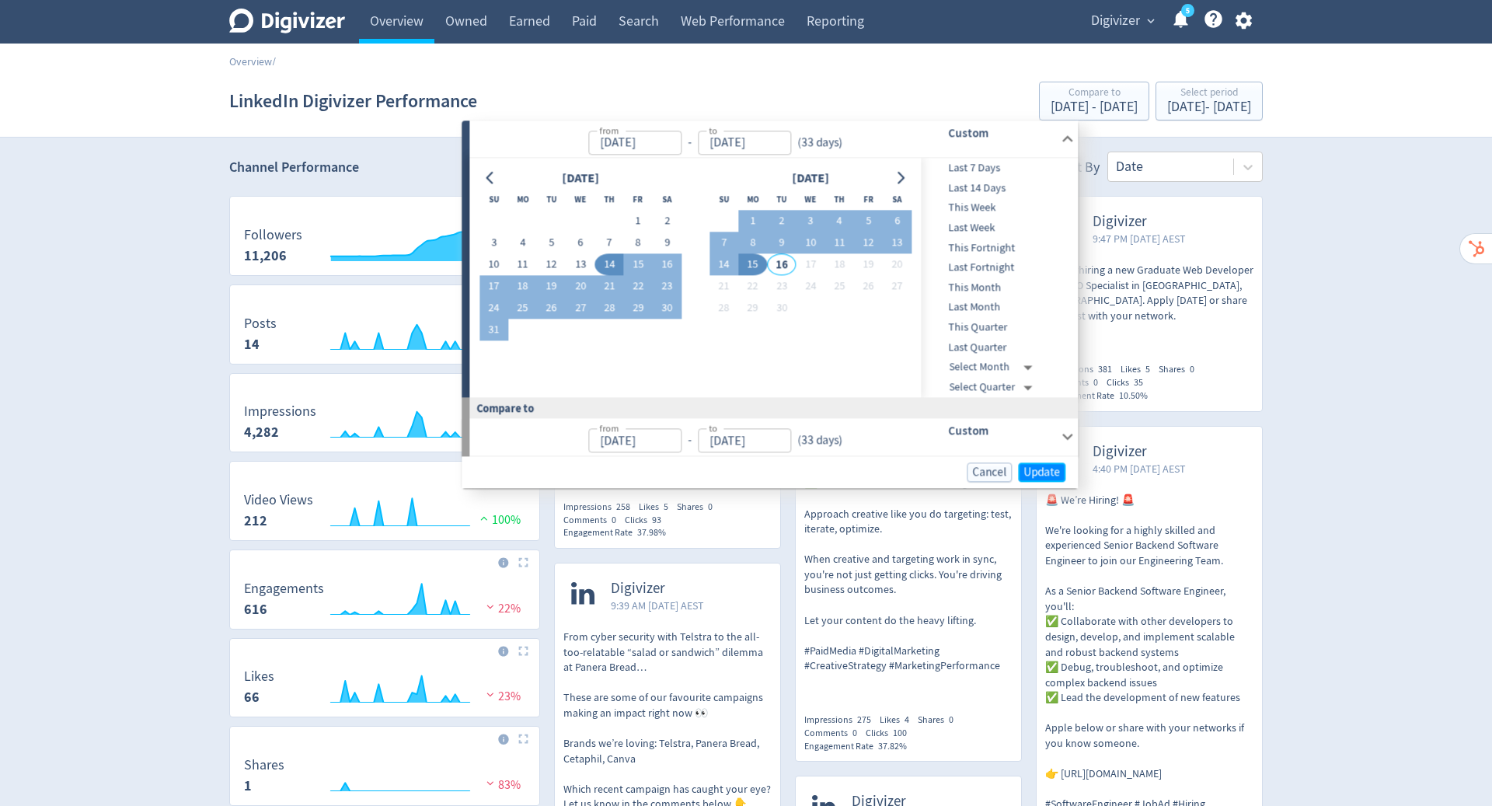
click at [1052, 466] on span "Update" at bounding box center [1042, 472] width 37 height 12
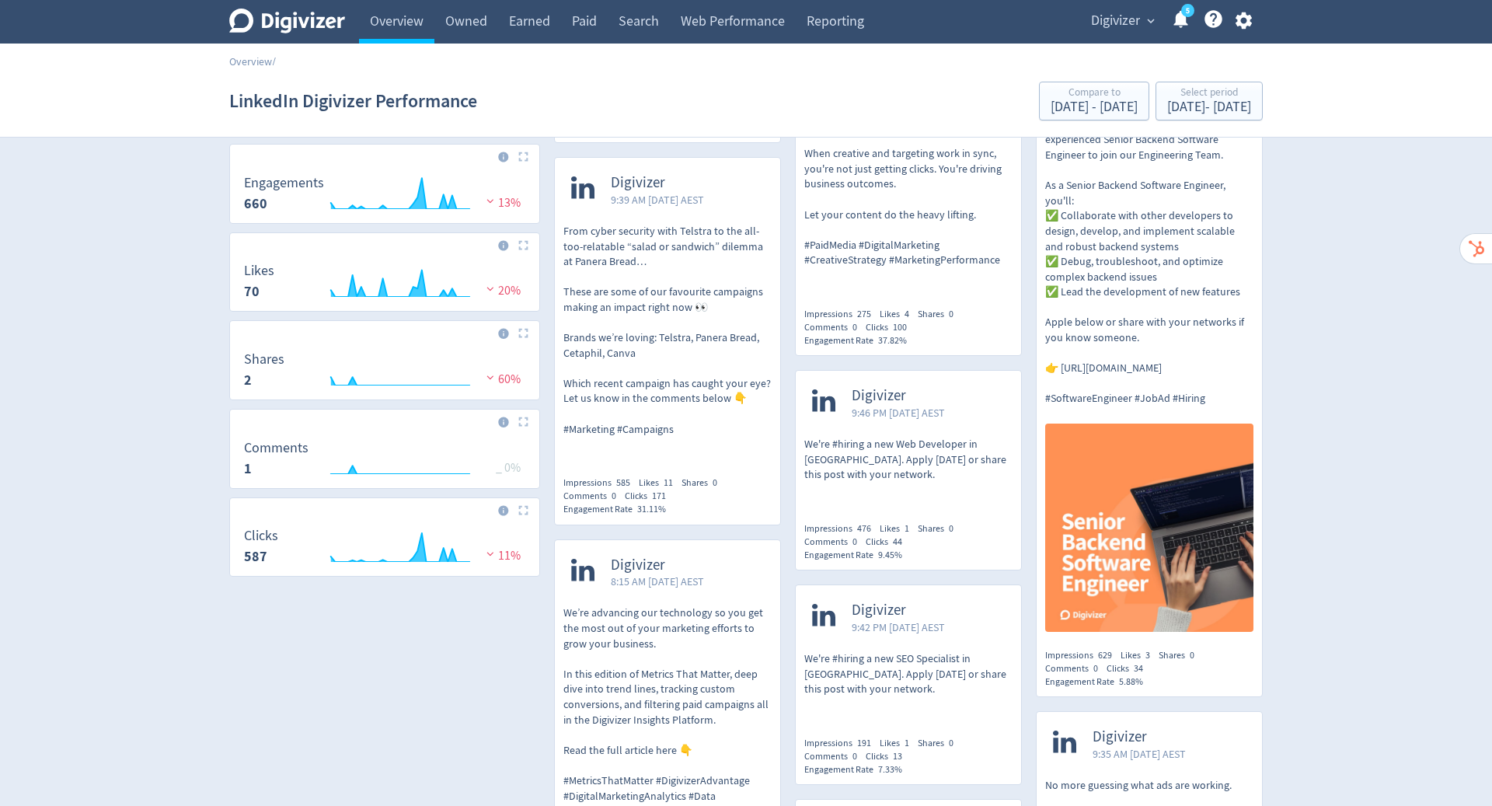
scroll to position [437, 0]
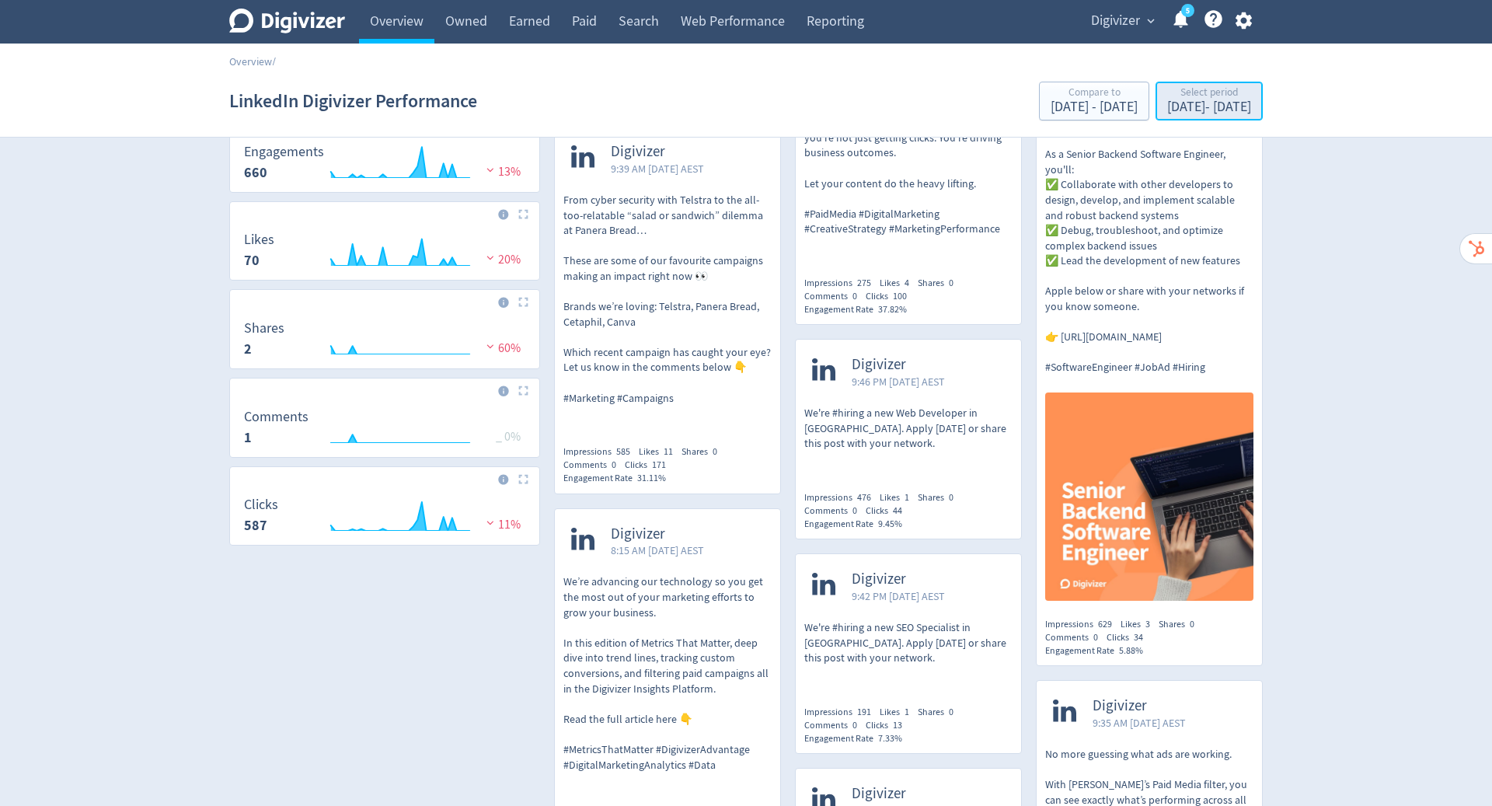
click at [1167, 96] on div "Select period" at bounding box center [1209, 93] width 84 height 13
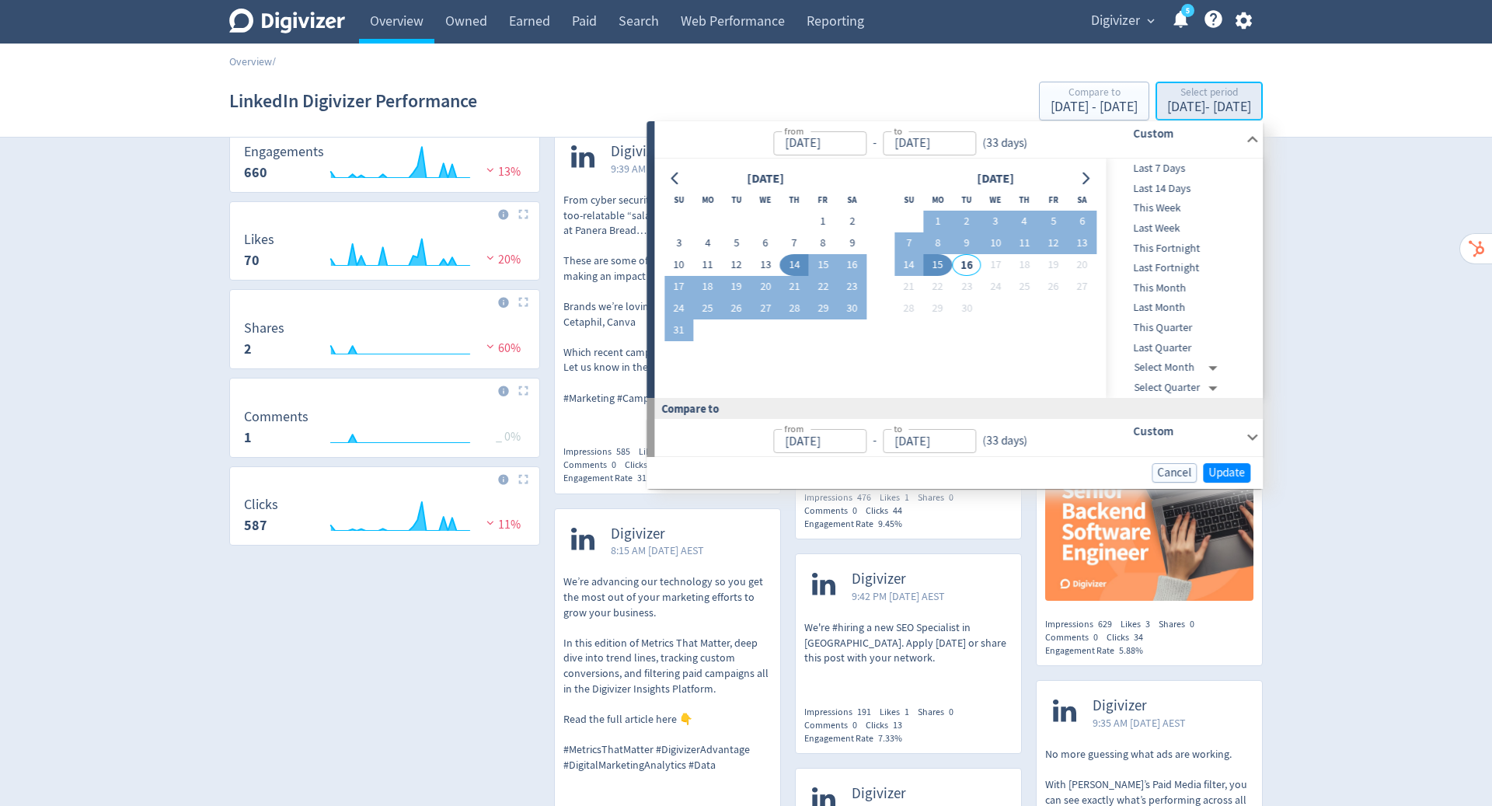
type input "Aug 14, 2025"
type input "[DATE]"
type input "Jul 12, 2025"
type input "Aug 13, 2025"
click at [794, 267] on button "14" at bounding box center [794, 265] width 29 height 22
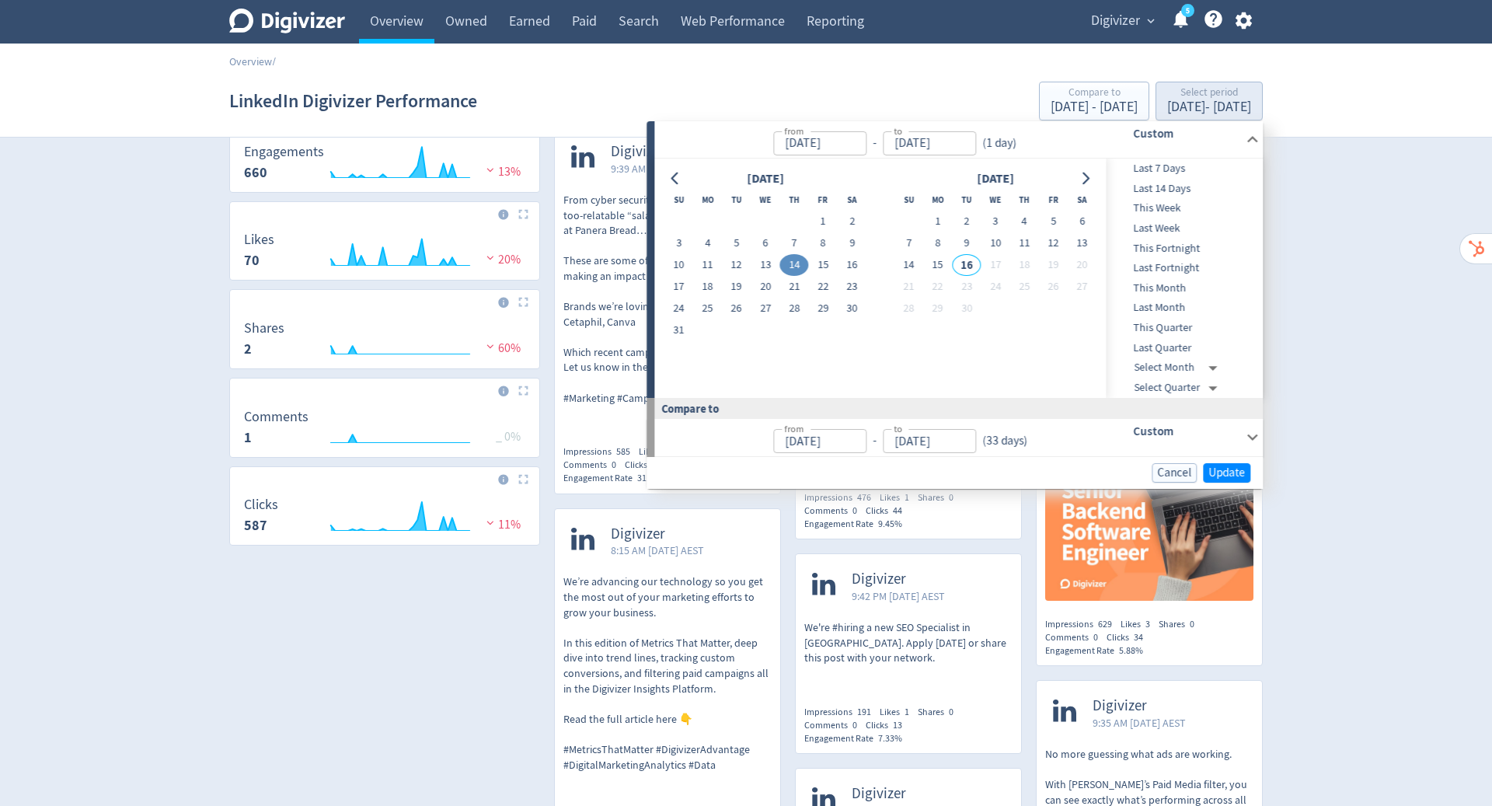
click at [911, 265] on button "14" at bounding box center [909, 265] width 29 height 22
type input "Sep 14, 2025"
type input "Jul 13, 2025"
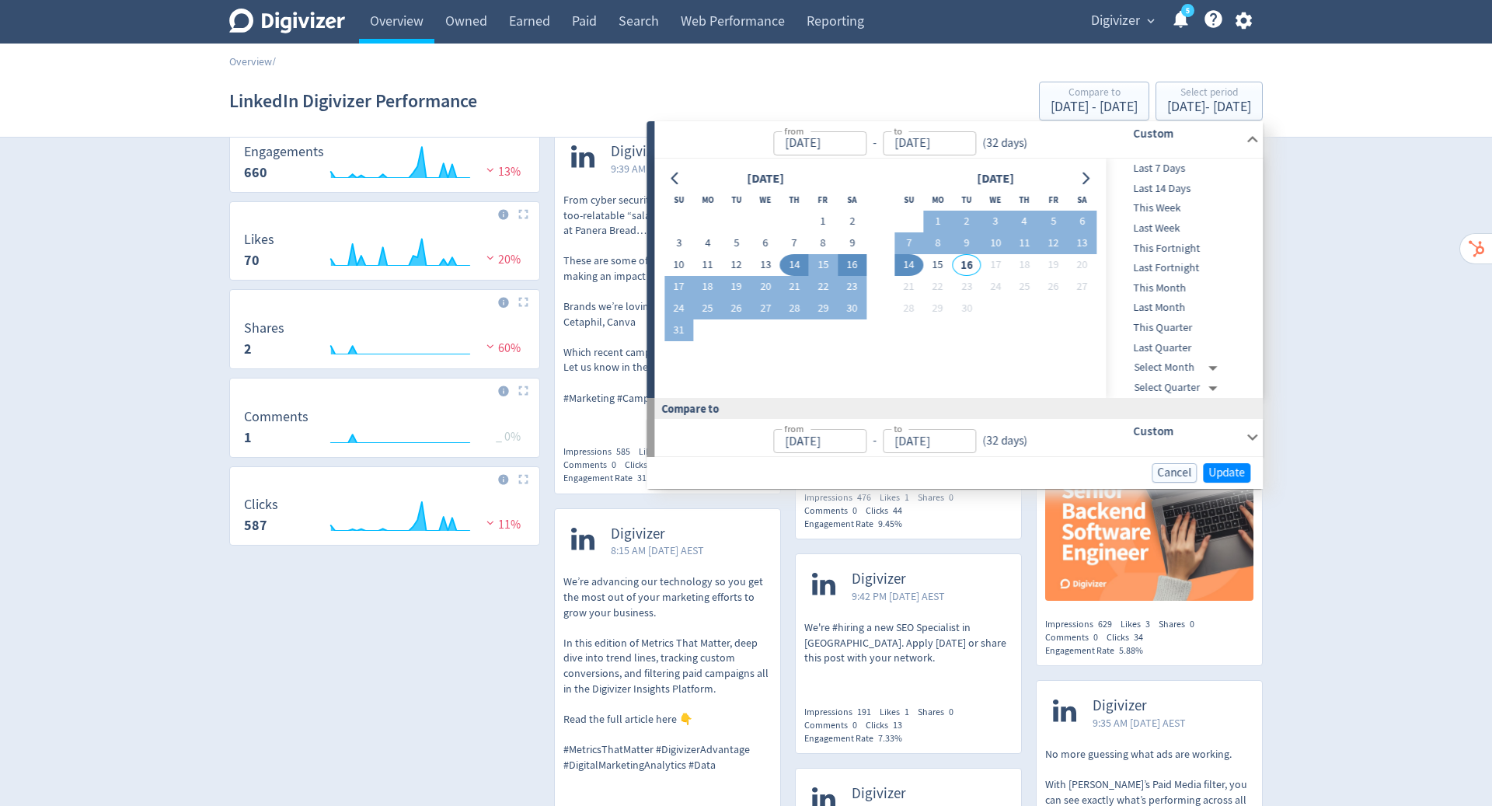
drag, startPoint x: 1164, startPoint y: 96, endPoint x: 846, endPoint y: 261, distance: 357.7
click at [846, 261] on button "16" at bounding box center [852, 265] width 29 height 22
type input "Aug 16, 2025"
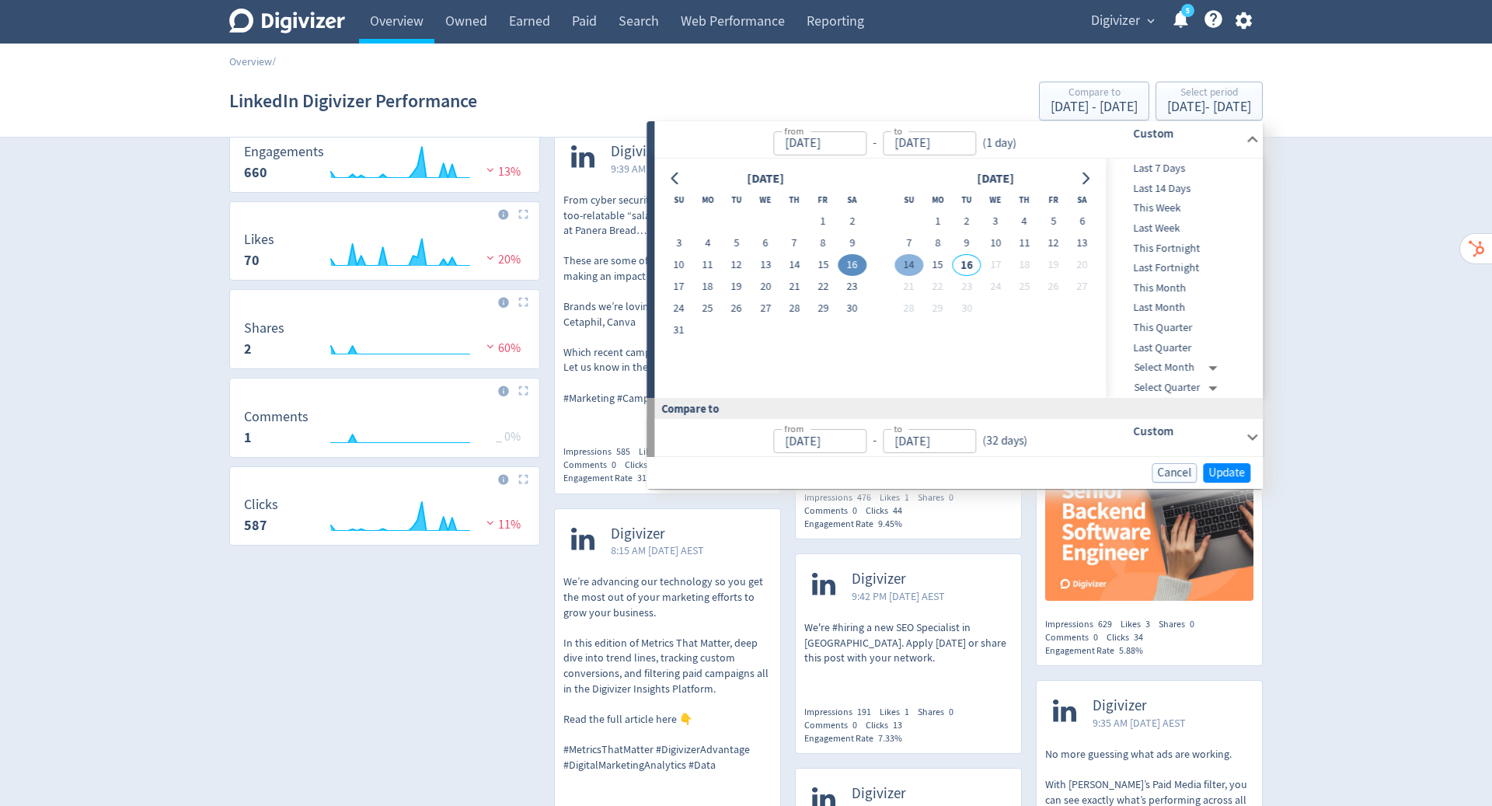
drag, startPoint x: 846, startPoint y: 261, endPoint x: 909, endPoint y: 263, distance: 63.0
click at [909, 263] on button "14" at bounding box center [909, 265] width 29 height 22
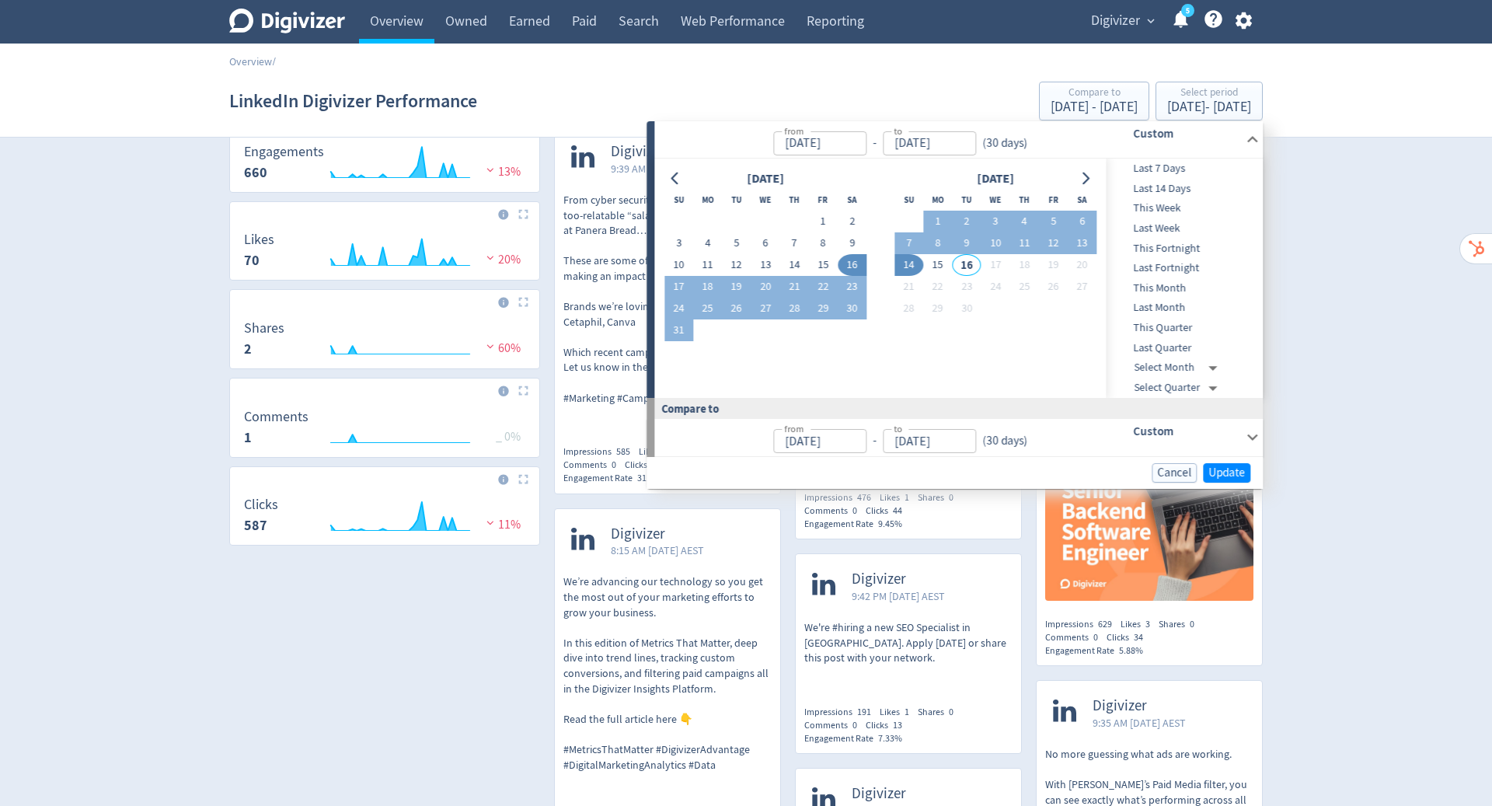
type input "Sep 14, 2025"
type input "Jul 17, 2025"
type input "Aug 15, 2025"
click at [1223, 467] on span "Update" at bounding box center [1227, 473] width 37 height 12
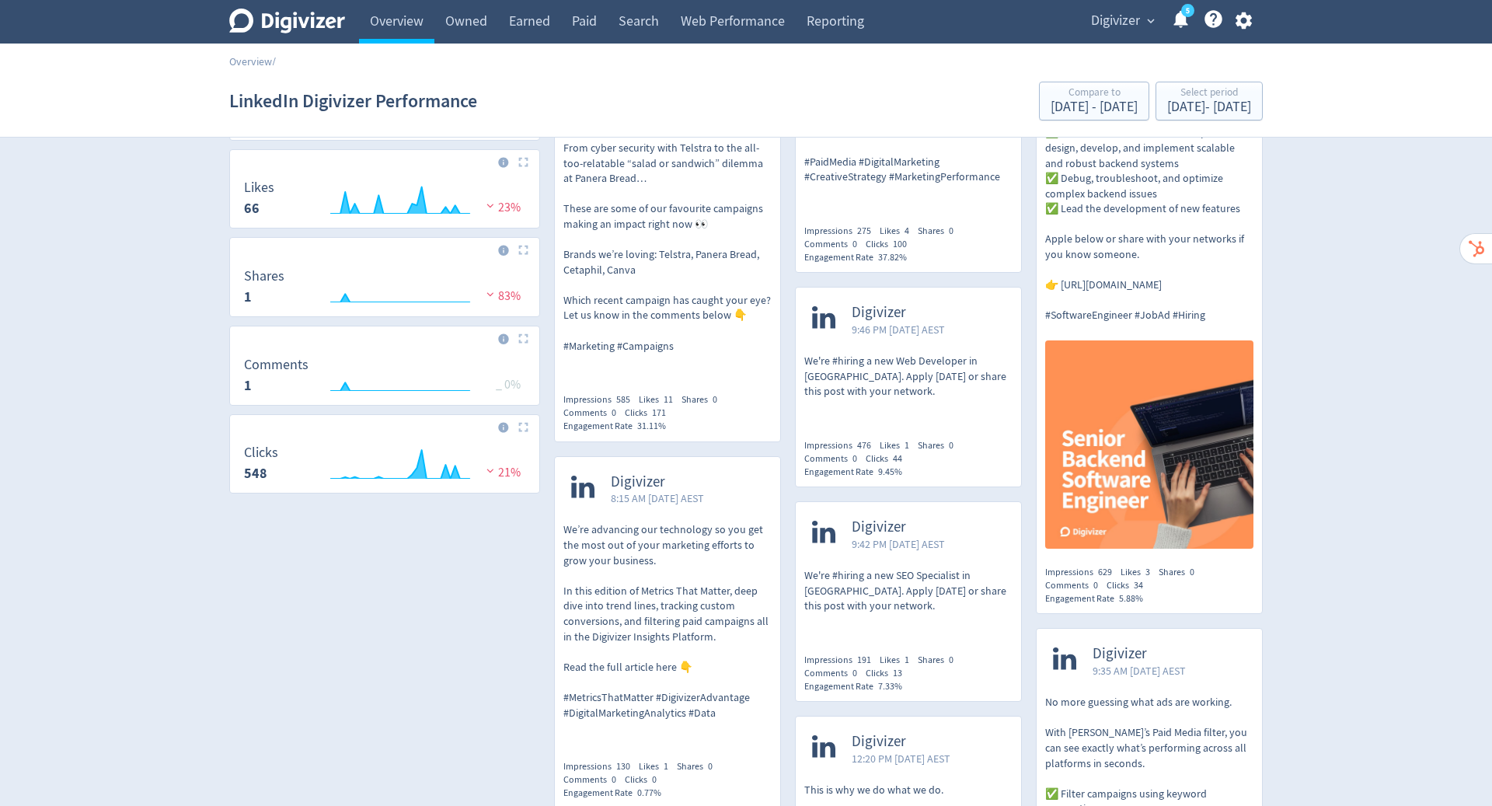
scroll to position [312, 0]
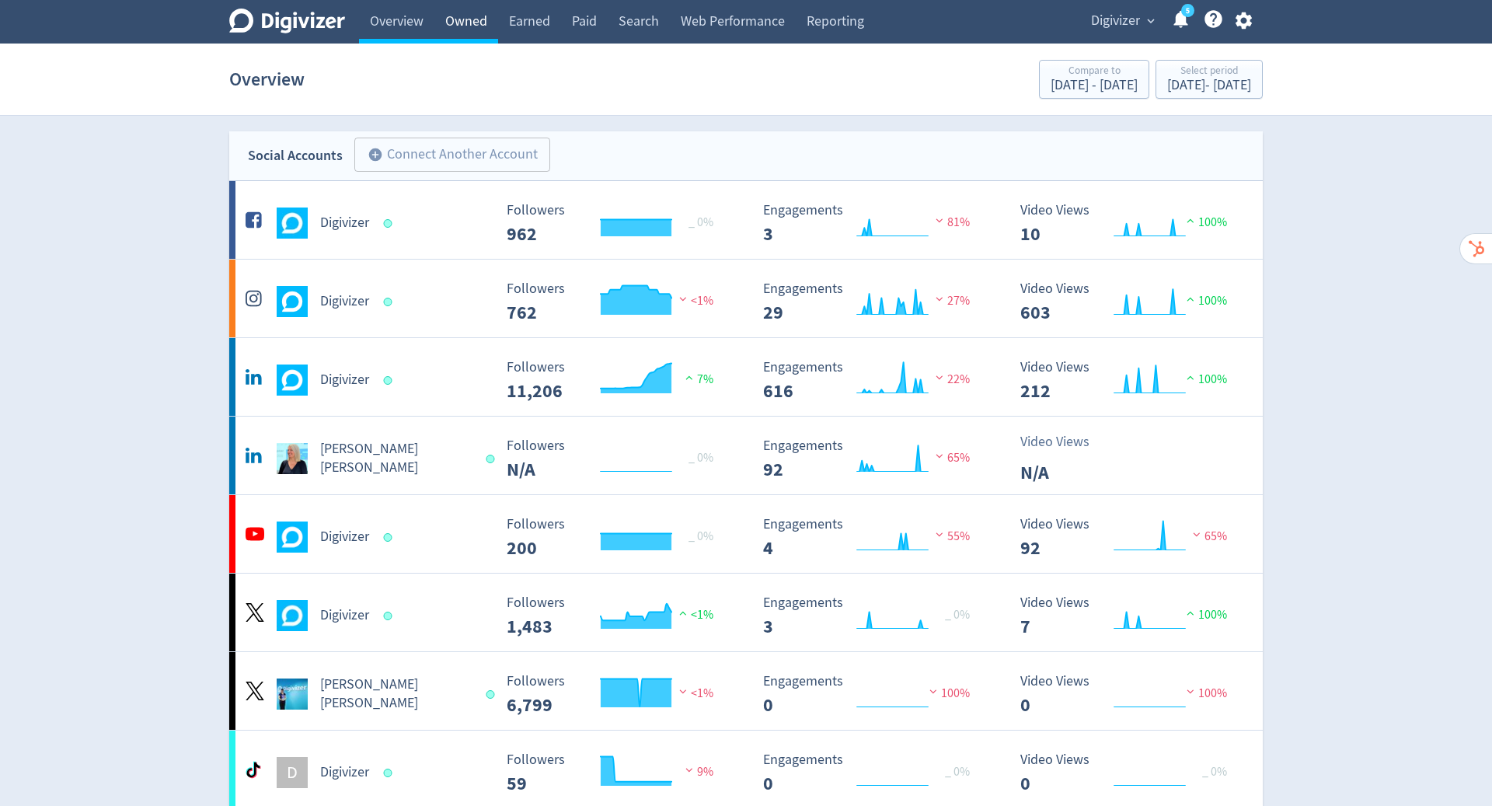
click at [462, 26] on link "Owned" at bounding box center [466, 22] width 64 height 44
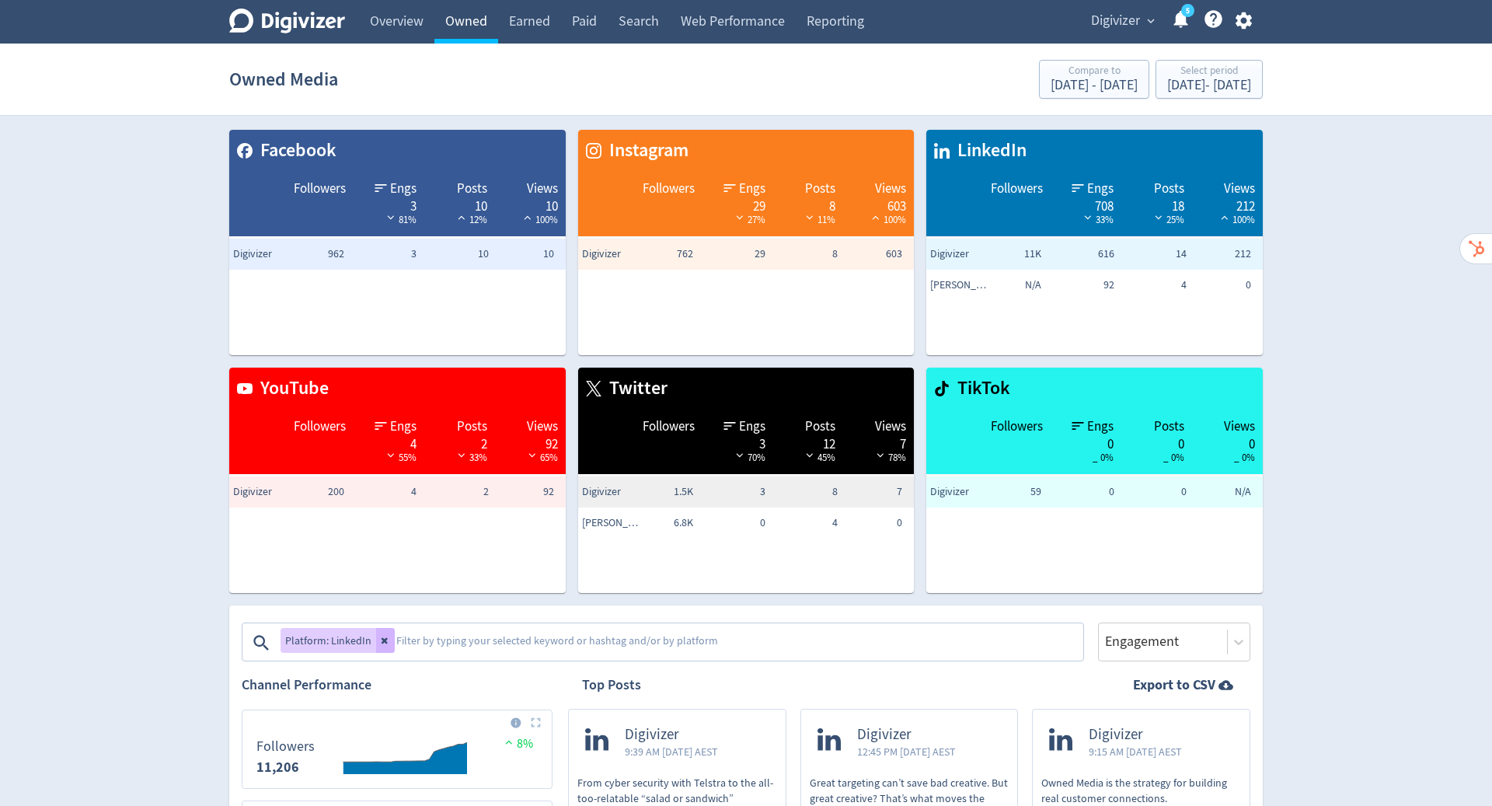
scroll to position [162, 0]
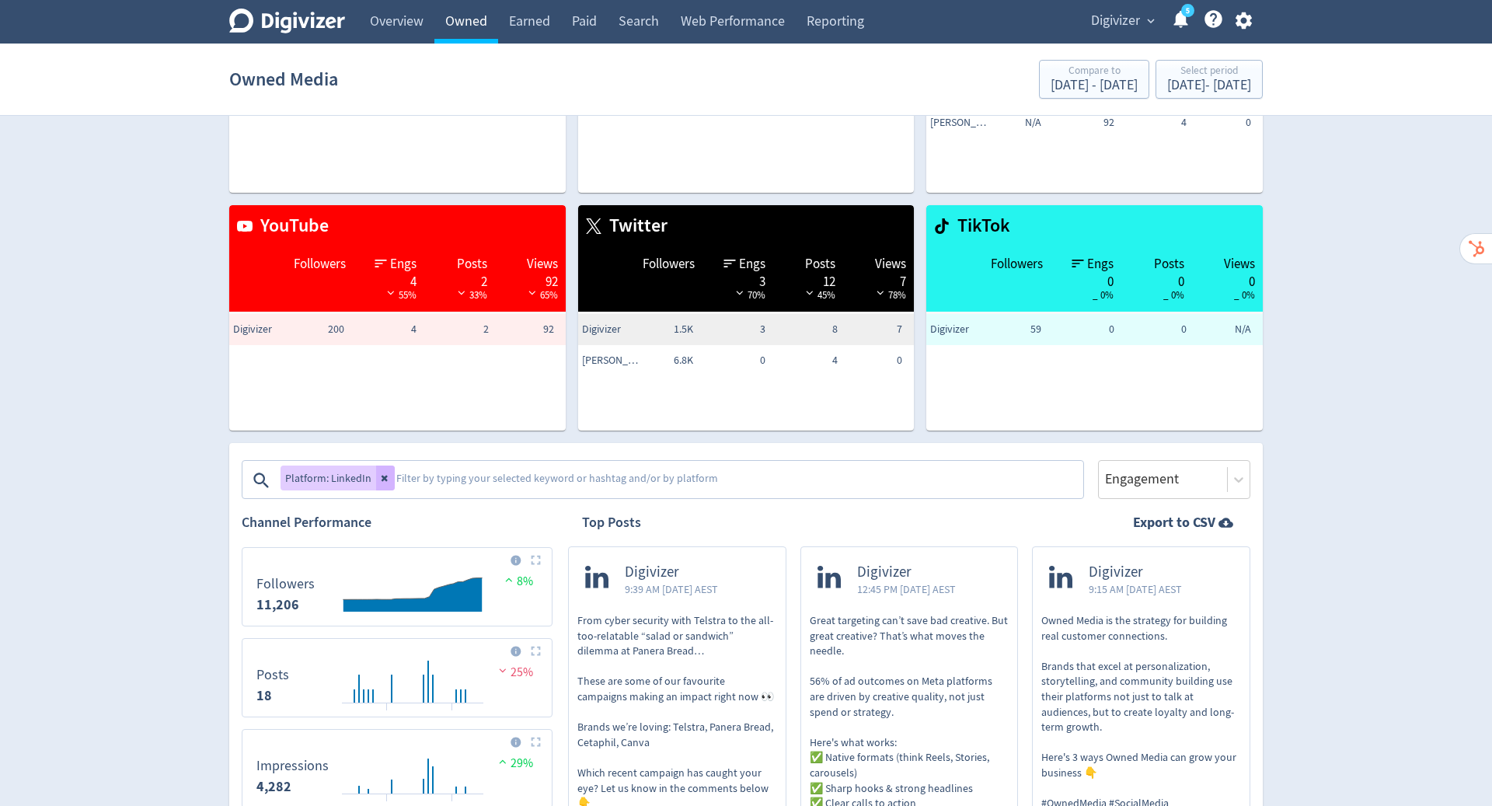
click at [1239, 479] on icon at bounding box center [1239, 480] width 16 height 16
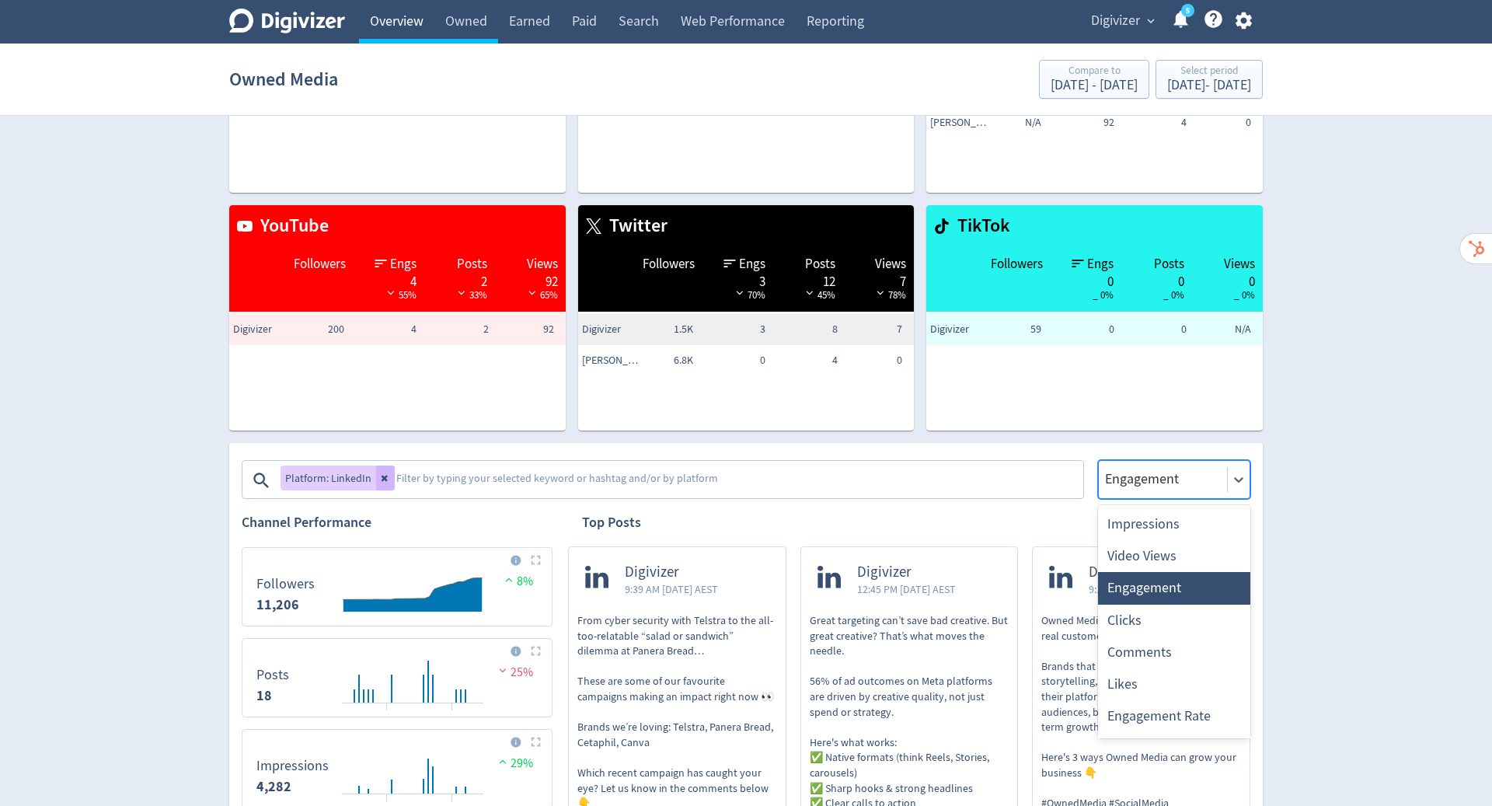
drag, startPoint x: 462, startPoint y: 26, endPoint x: 392, endPoint y: 25, distance: 70.7
click at [392, 25] on link "Overview" at bounding box center [396, 22] width 75 height 44
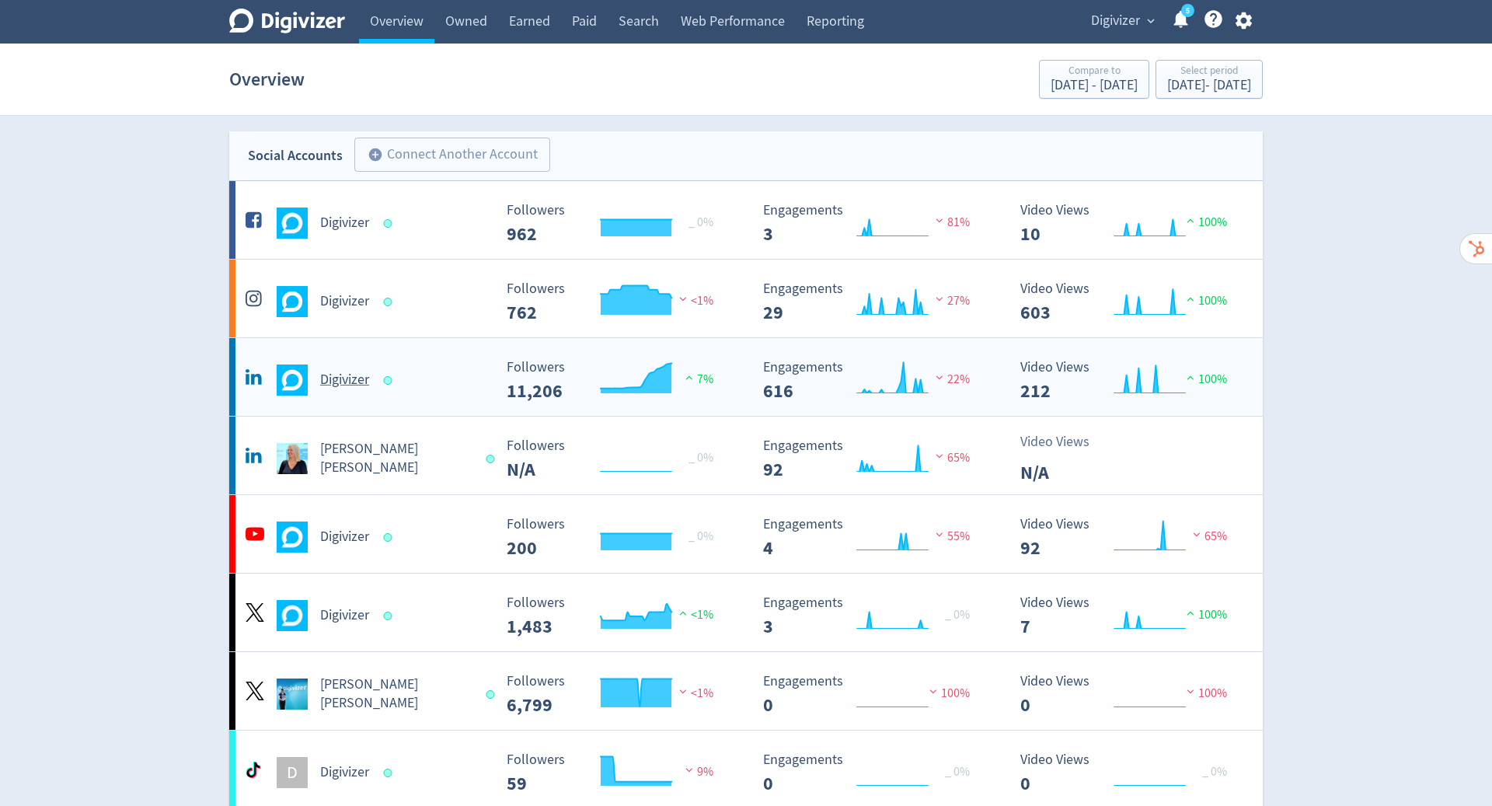
drag, startPoint x: 392, startPoint y: 25, endPoint x: 339, endPoint y: 363, distance: 342.2
click at [339, 365] on div "Digivizer" at bounding box center [367, 380] width 251 height 31
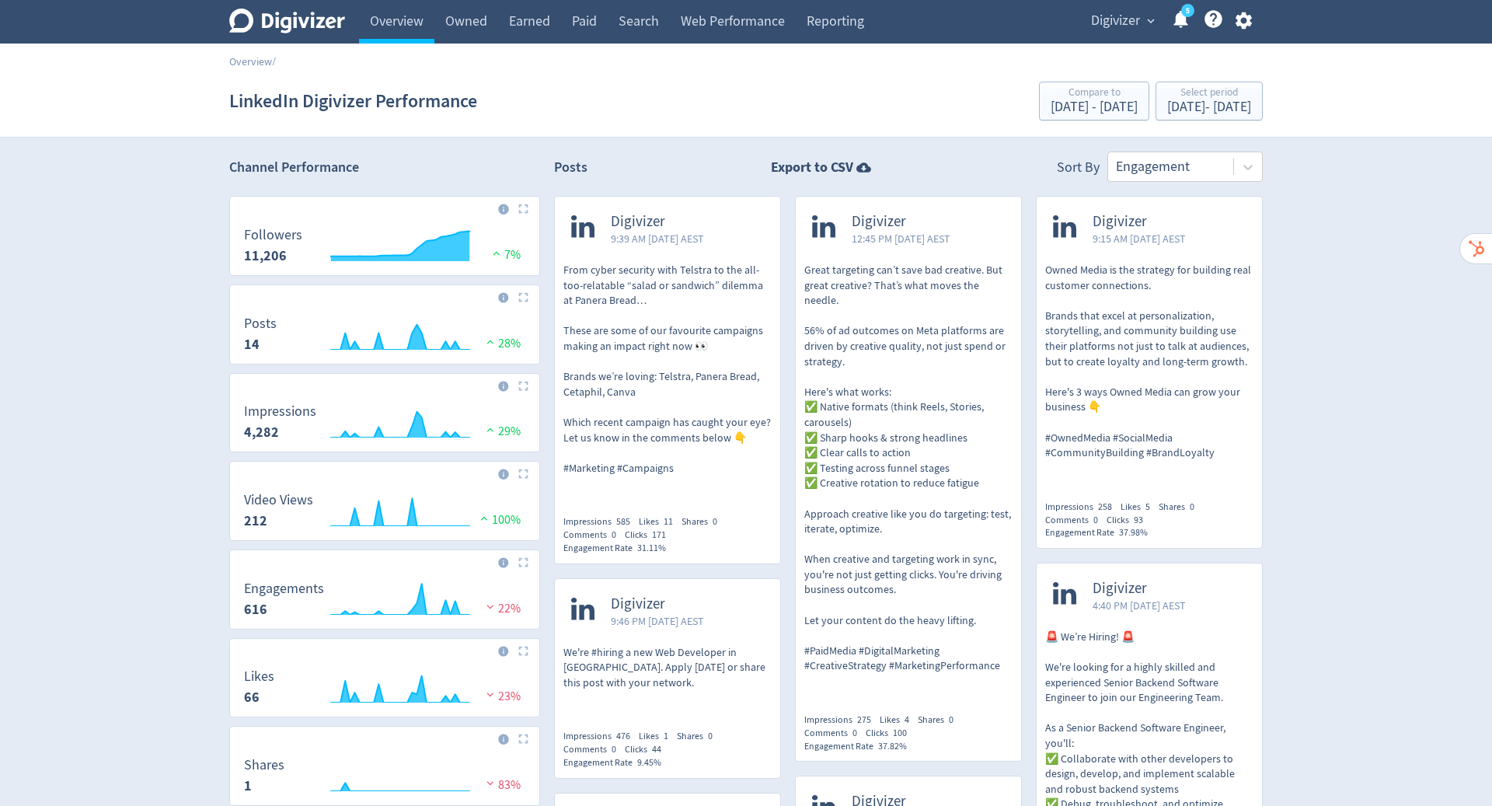
click at [1242, 167] on icon at bounding box center [1248, 167] width 16 height 16
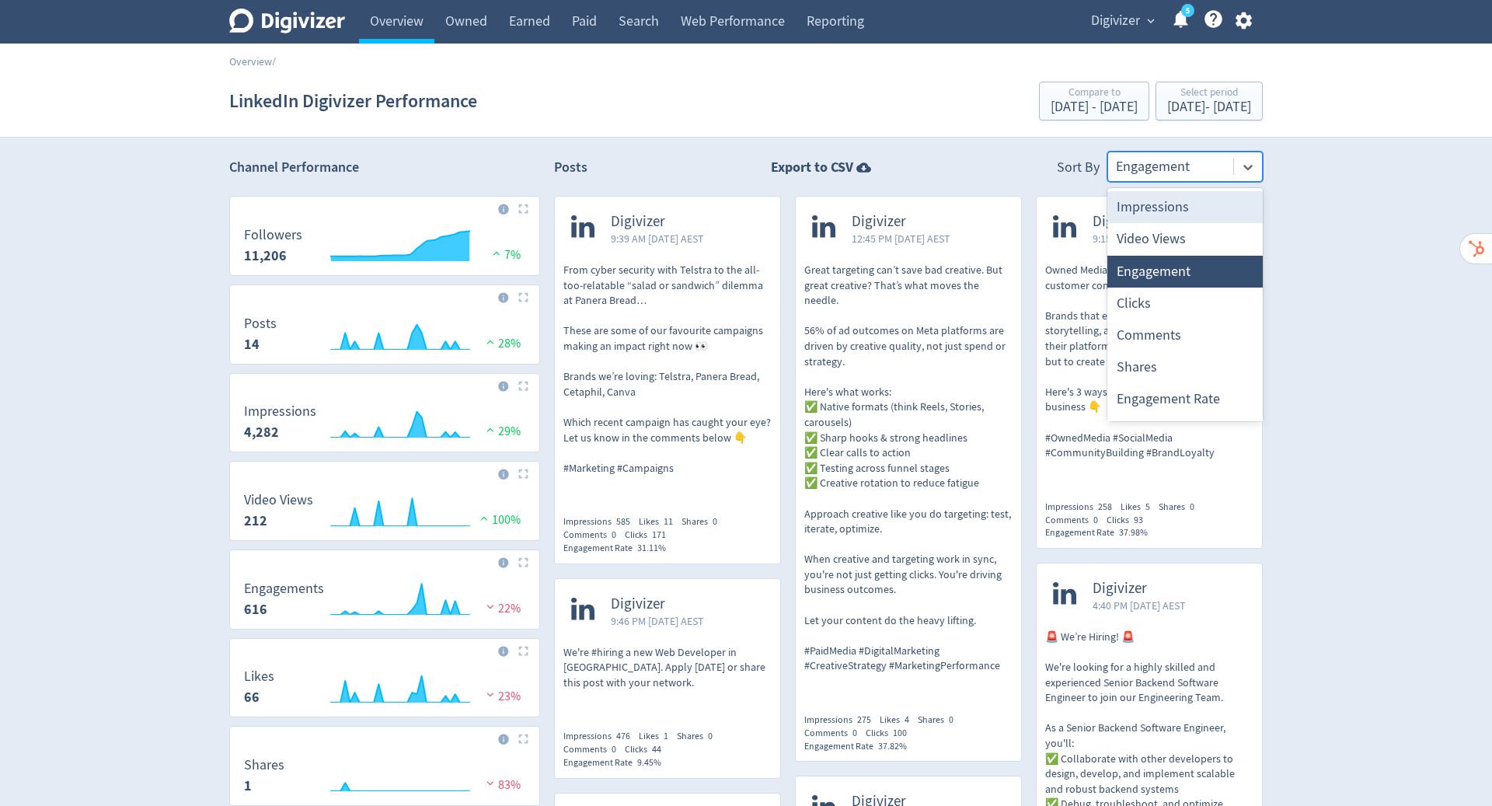
scroll to position [29, 0]
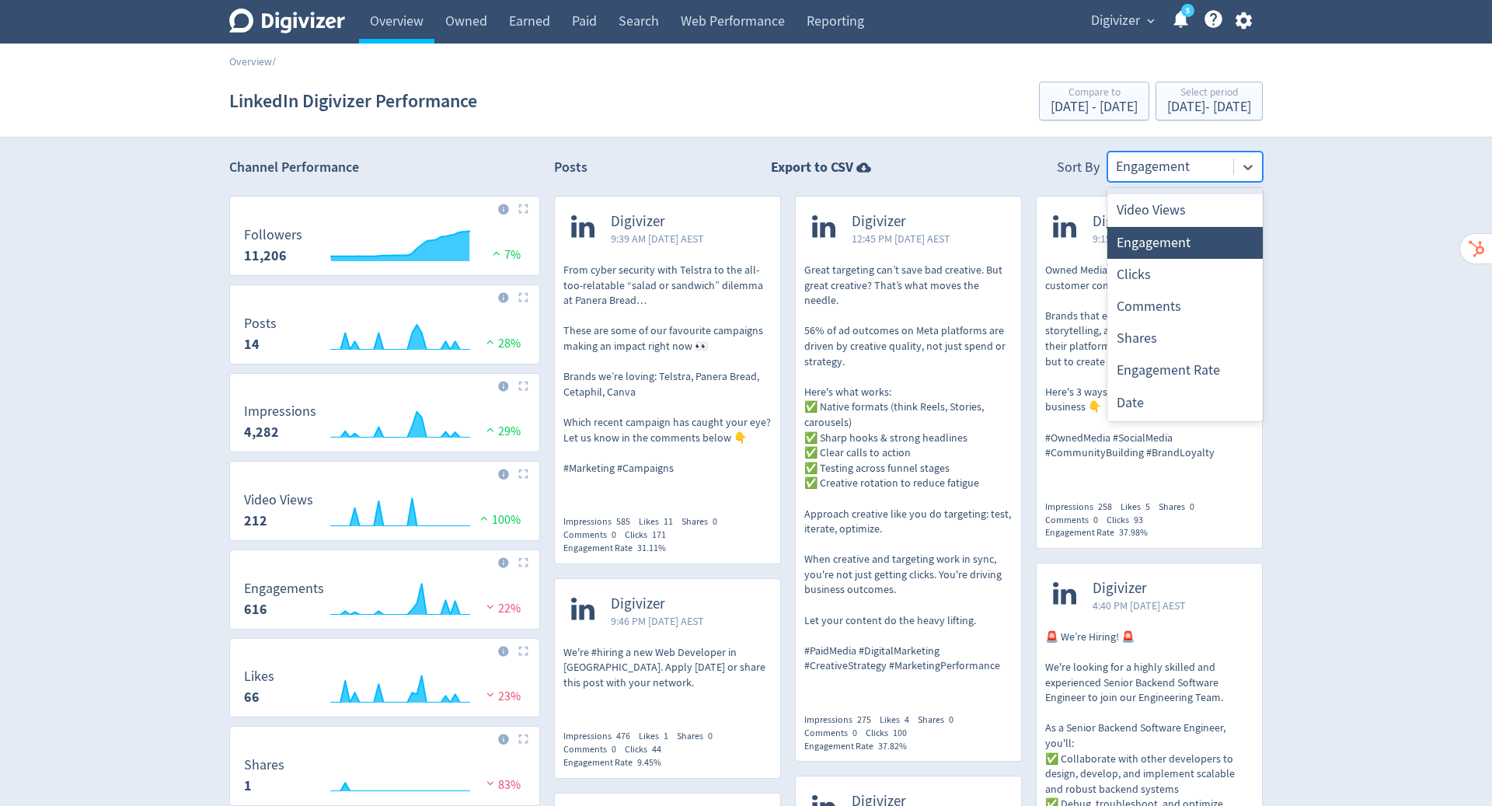
click at [1120, 410] on div "Date" at bounding box center [1185, 403] width 155 height 32
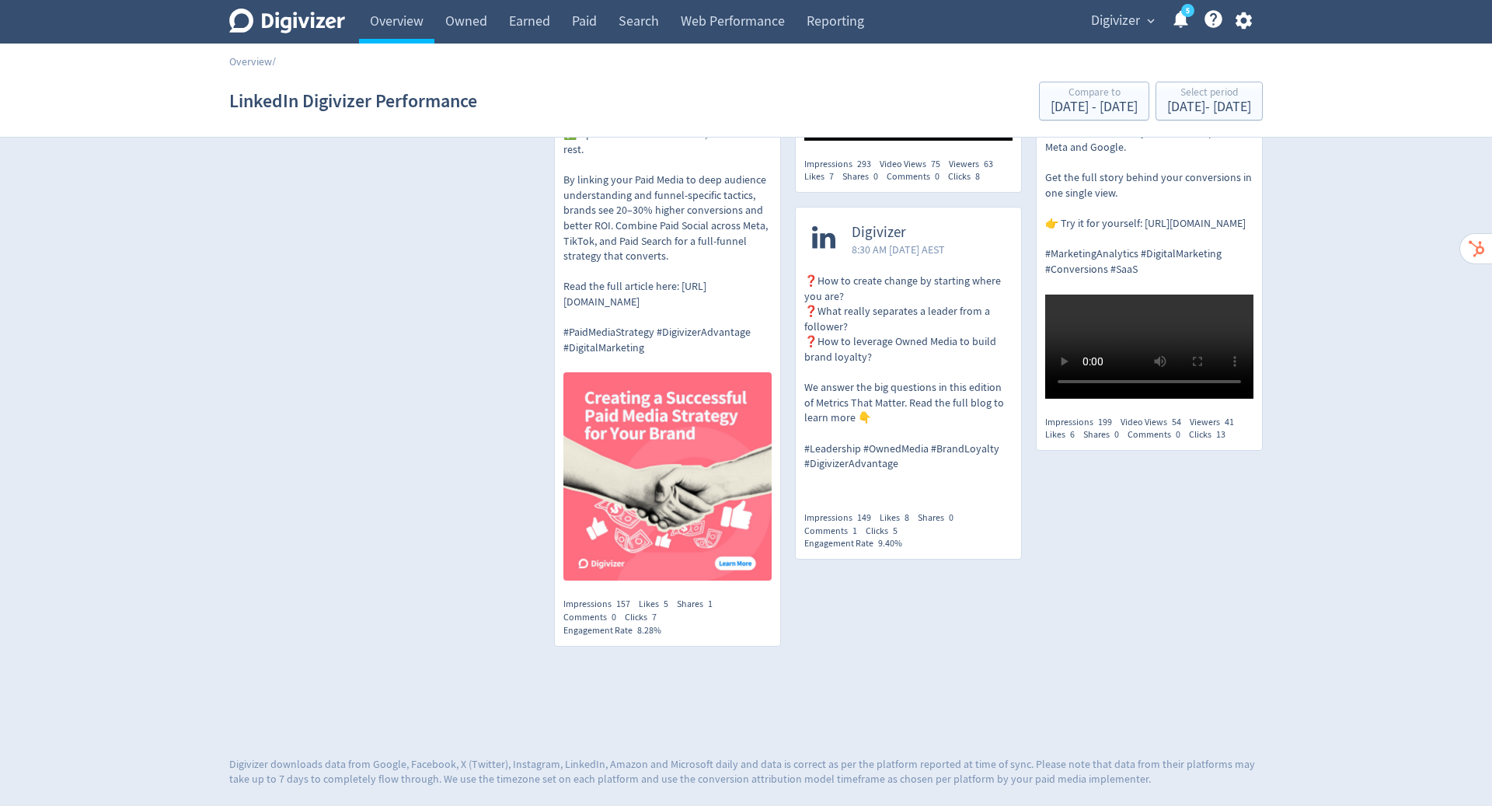
scroll to position [1642, 0]
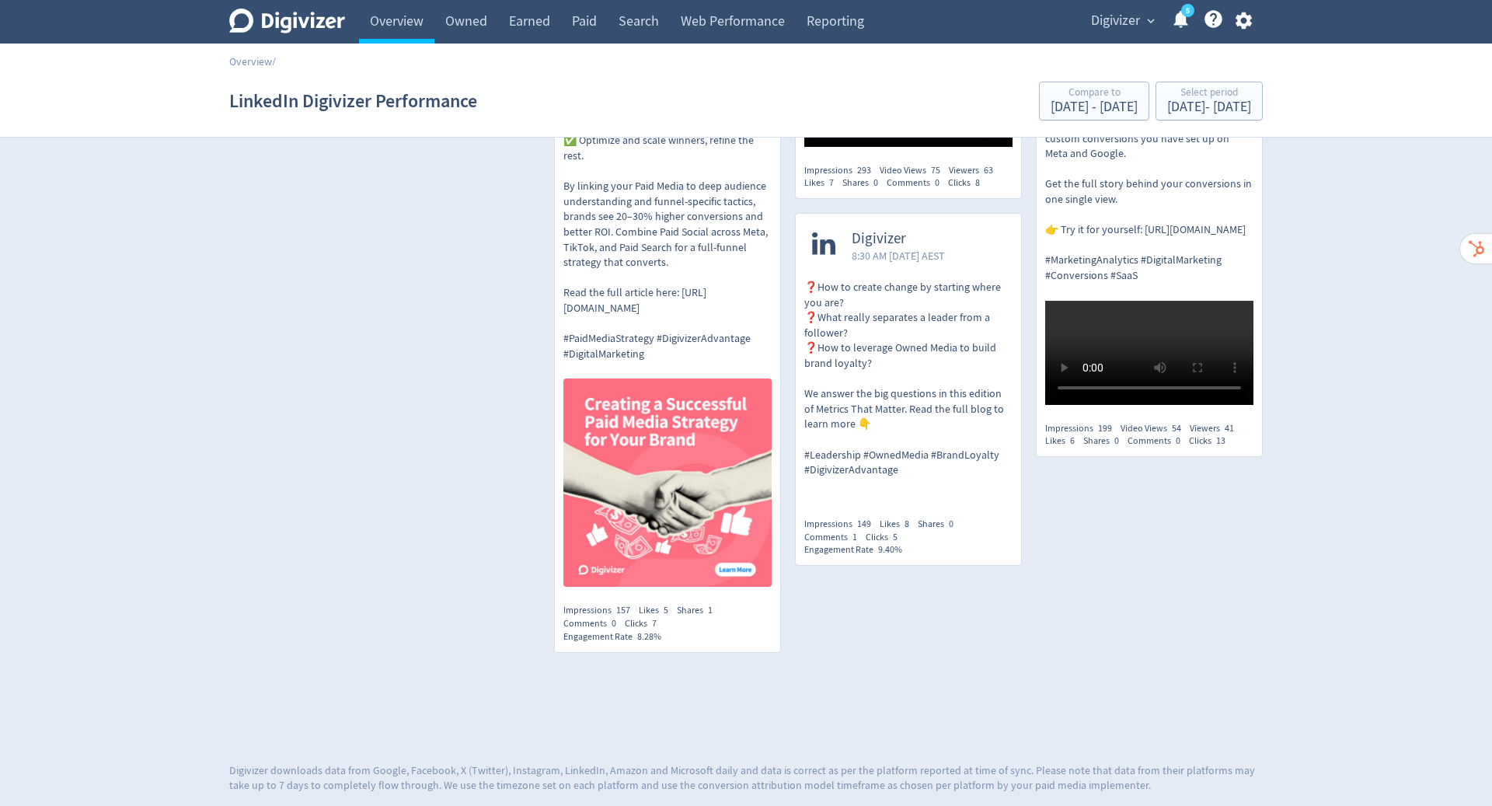
click at [867, 417] on p "❓How to create change by starting where you are? ❓What really separates a leade…" at bounding box center [908, 379] width 208 height 198
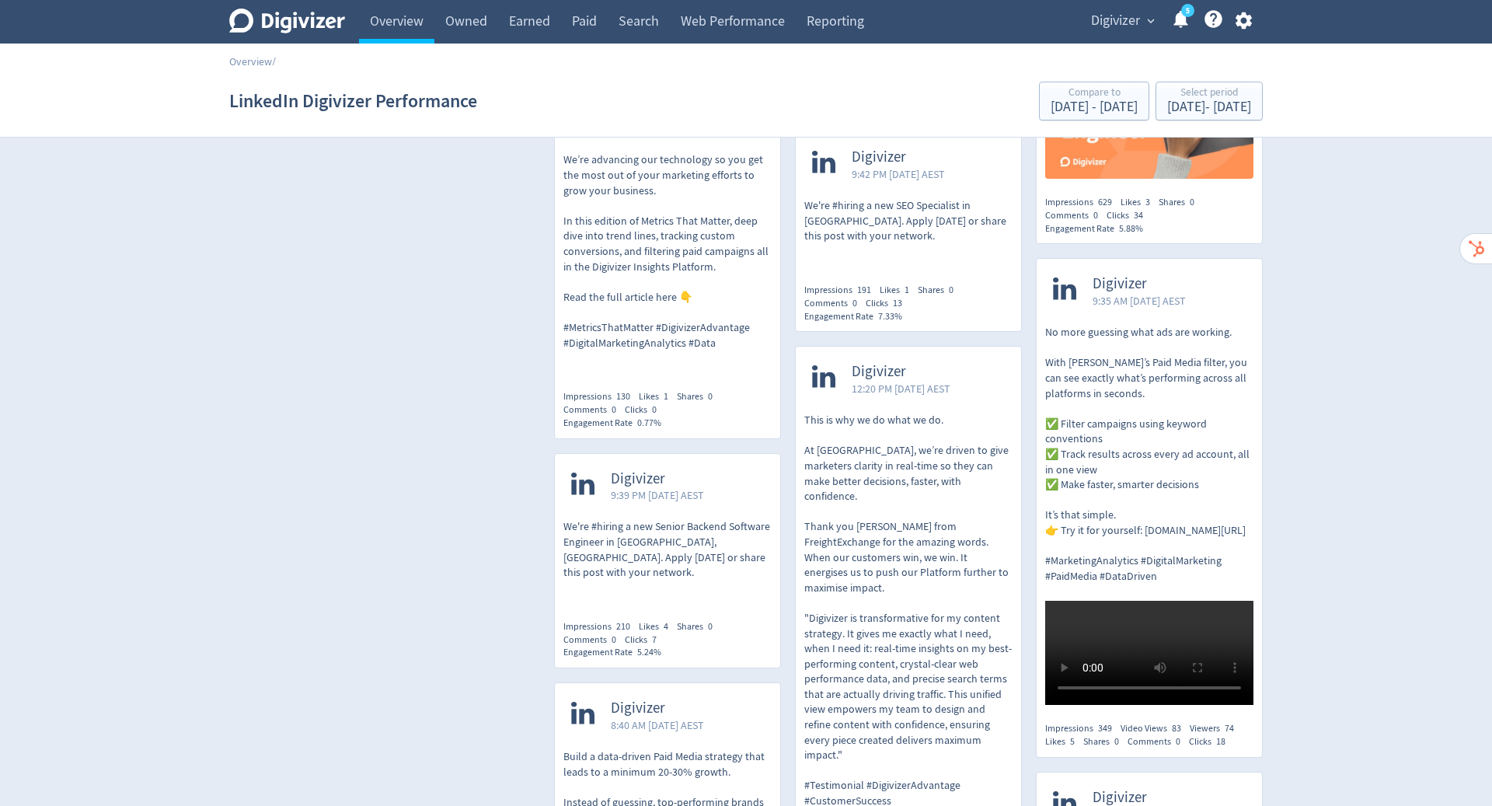
scroll to position [856, 0]
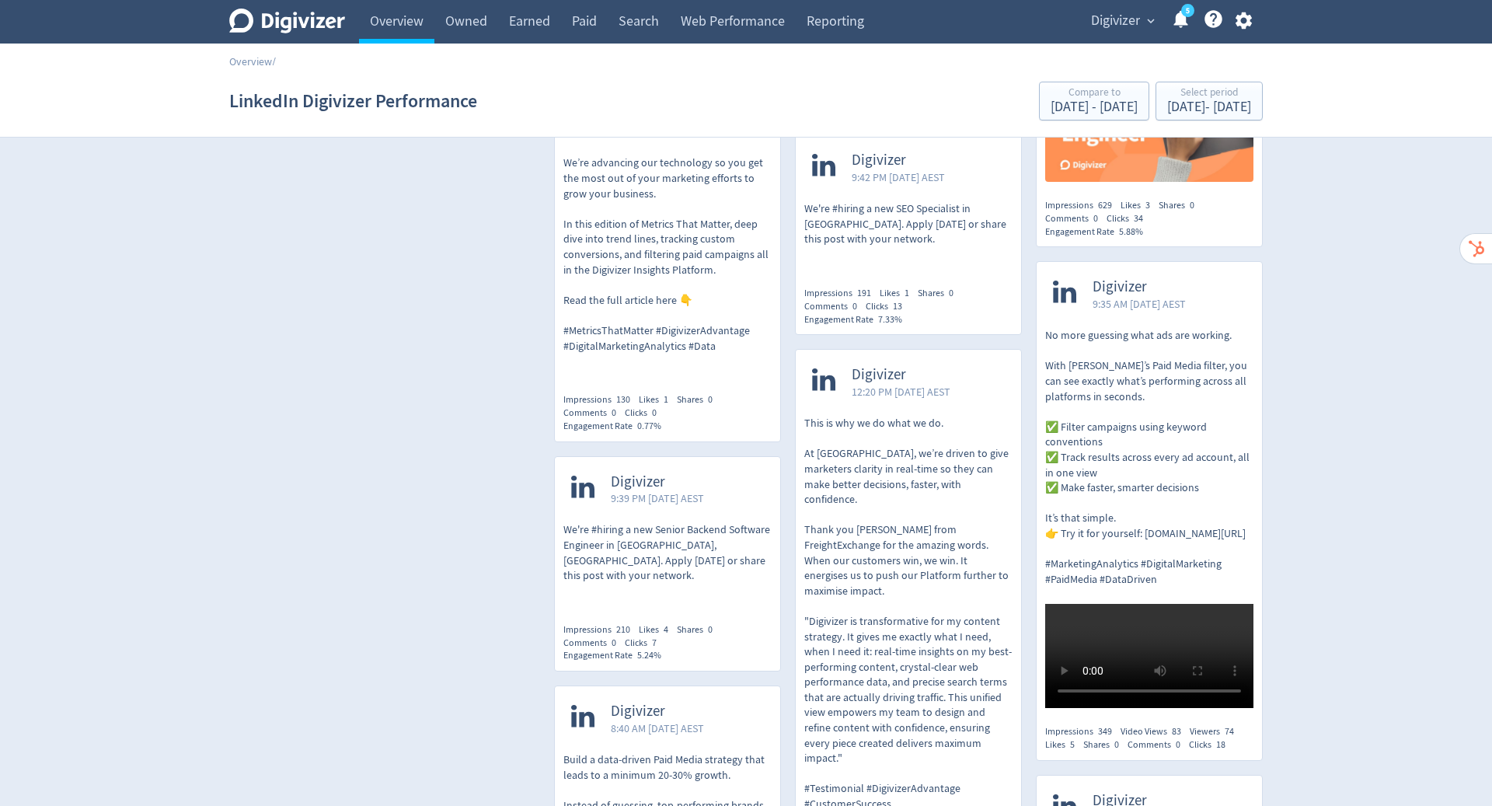
click at [688, 557] on p "We're #hiring a new Senior Backend Software Engineer in Sydney, New South Wales…" at bounding box center [668, 552] width 208 height 61
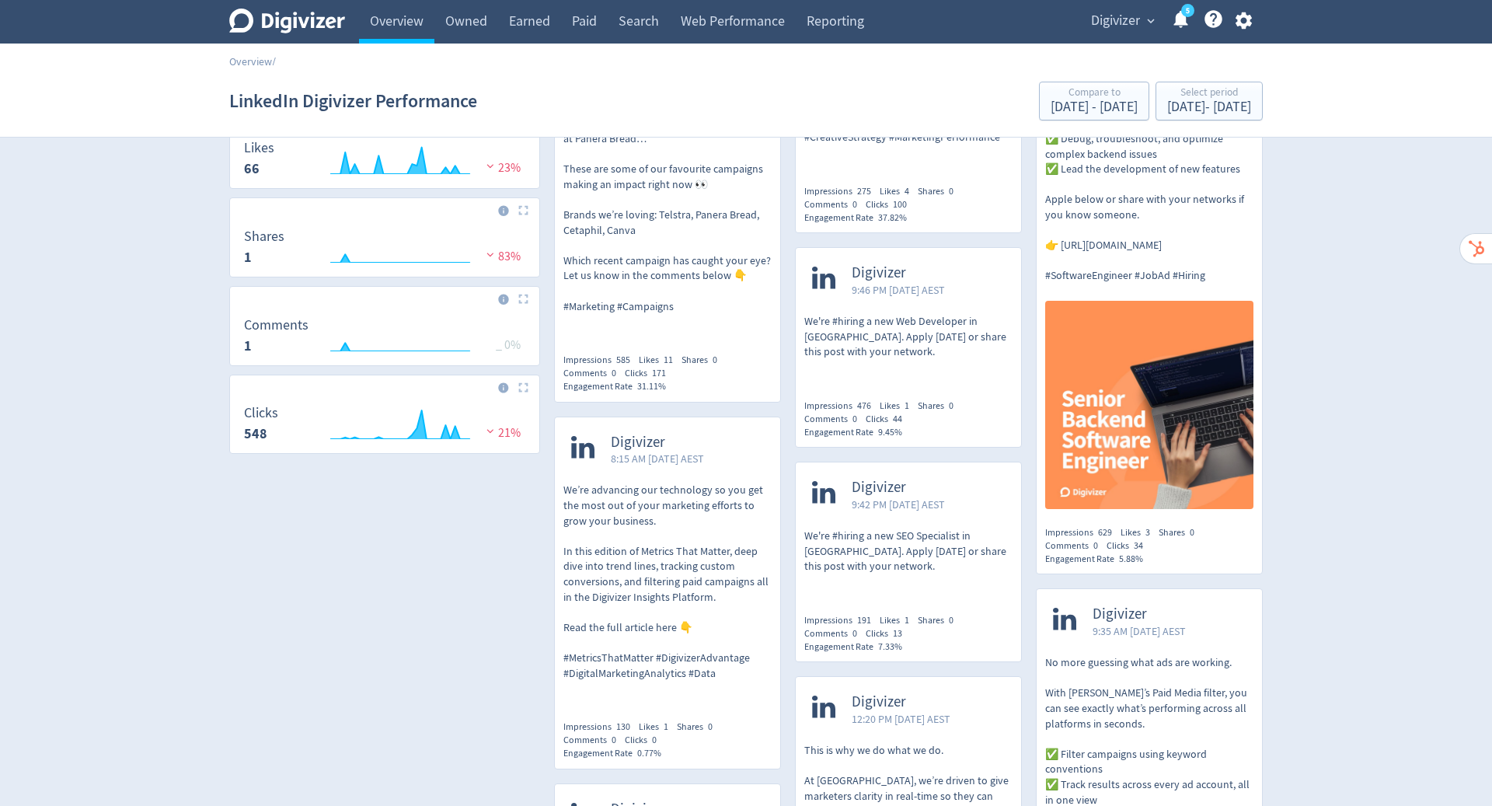
scroll to position [523, 0]
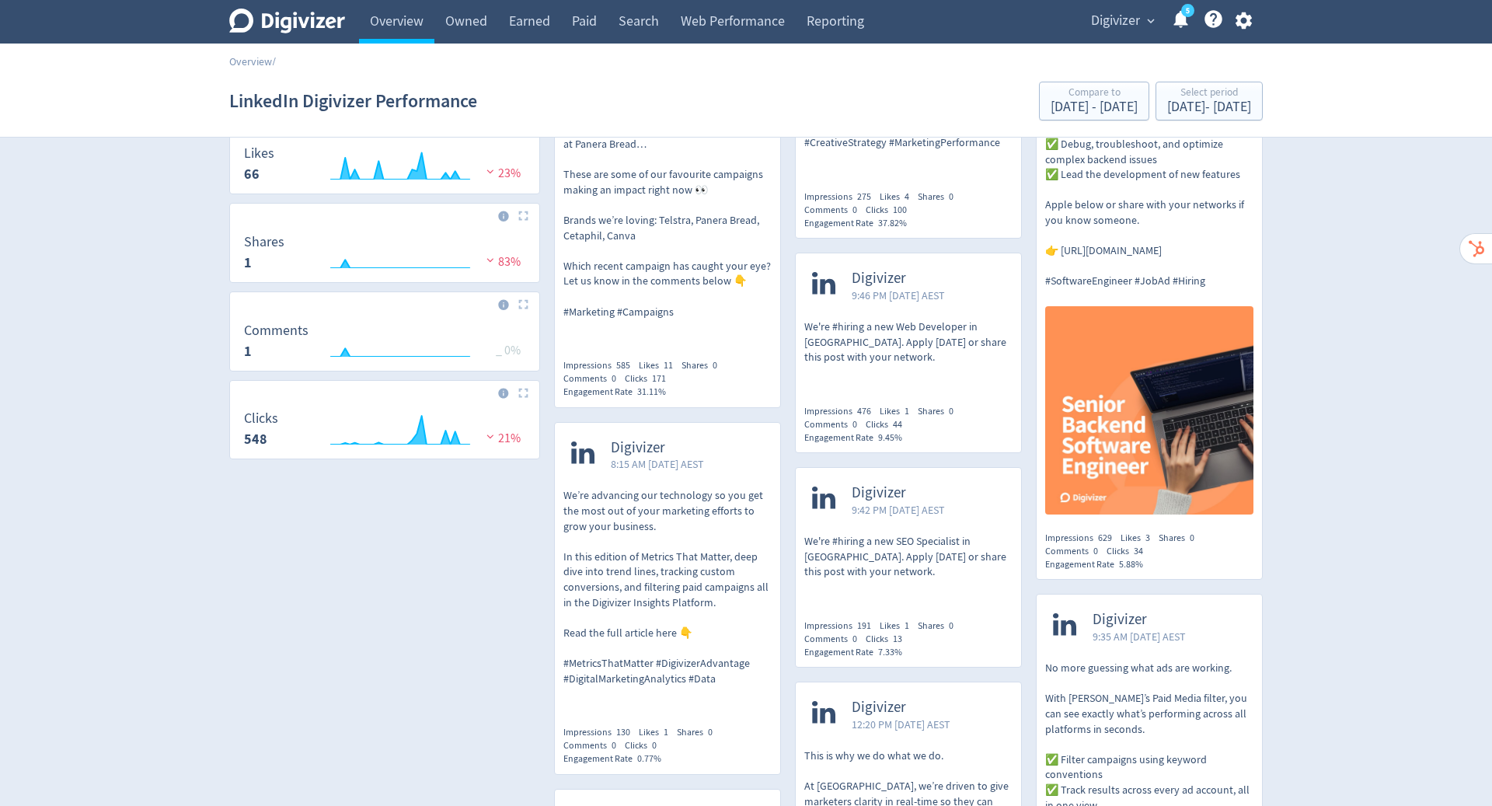
click at [723, 594] on p "We’re advancing our technology so you get the most out of your marketing effort…" at bounding box center [668, 587] width 208 height 198
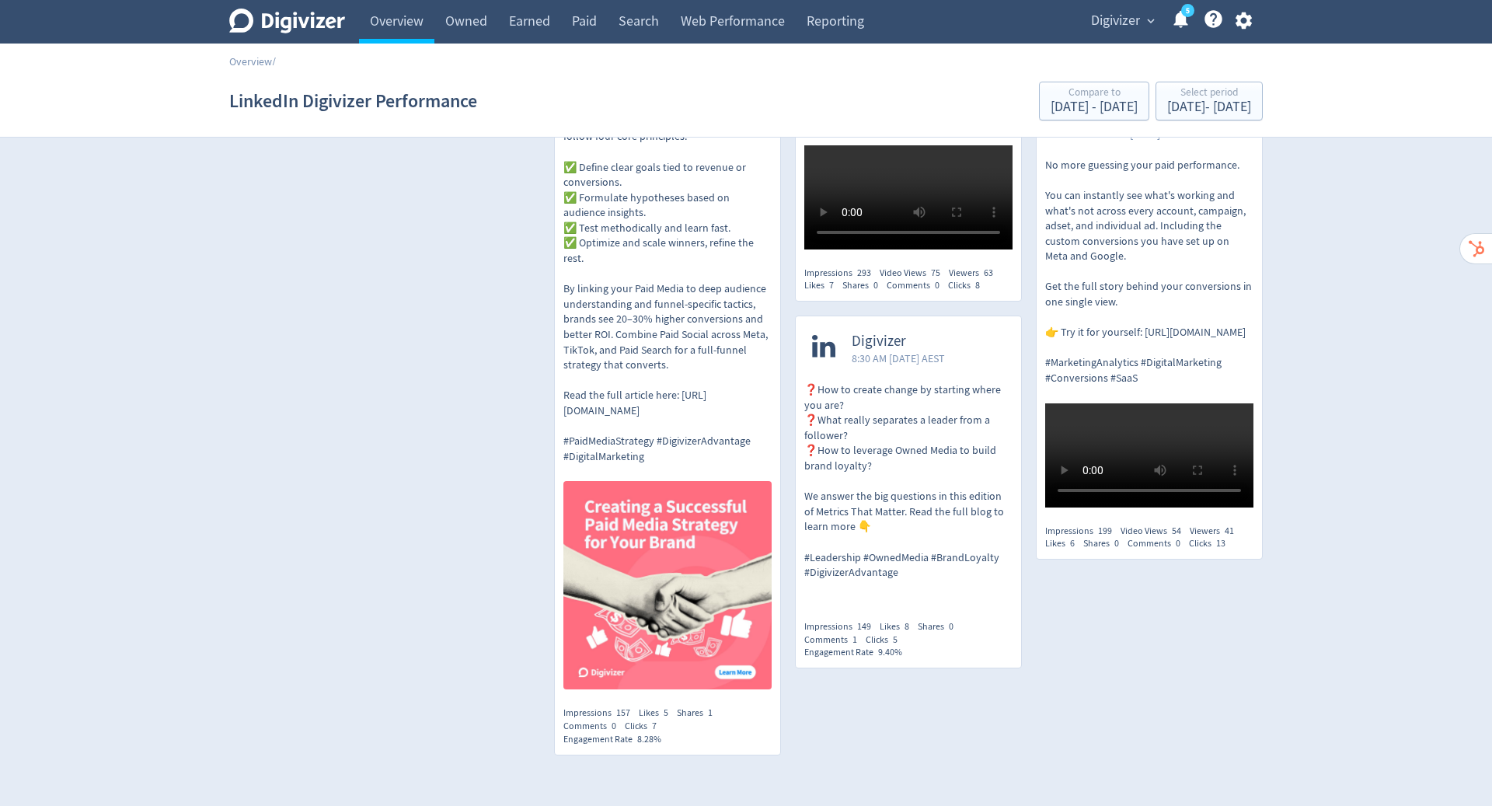
scroll to position [1654, 0]
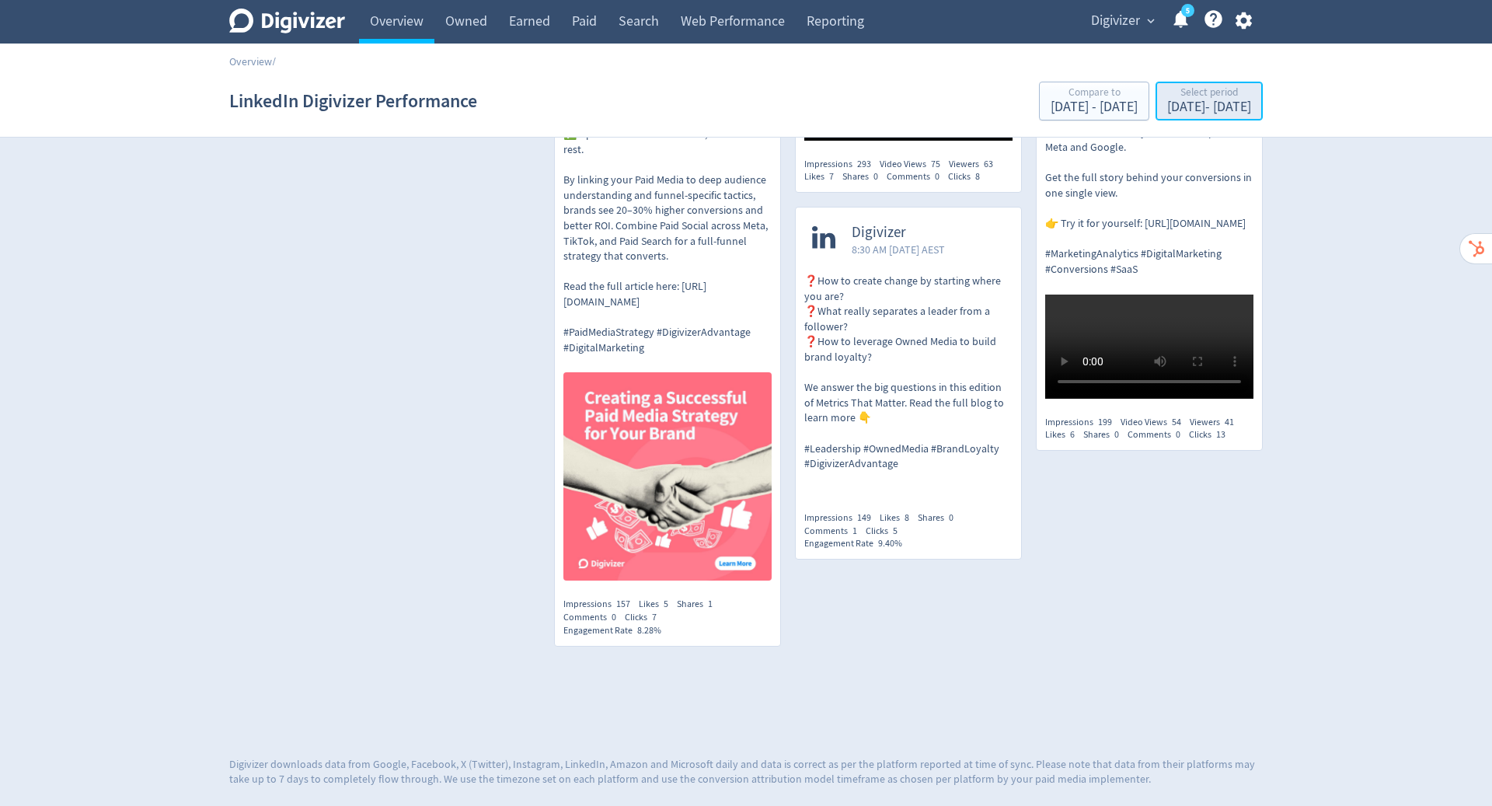
click at [1167, 103] on div "Aug 16, 2025 - Sep 14, 2025" at bounding box center [1209, 107] width 84 height 14
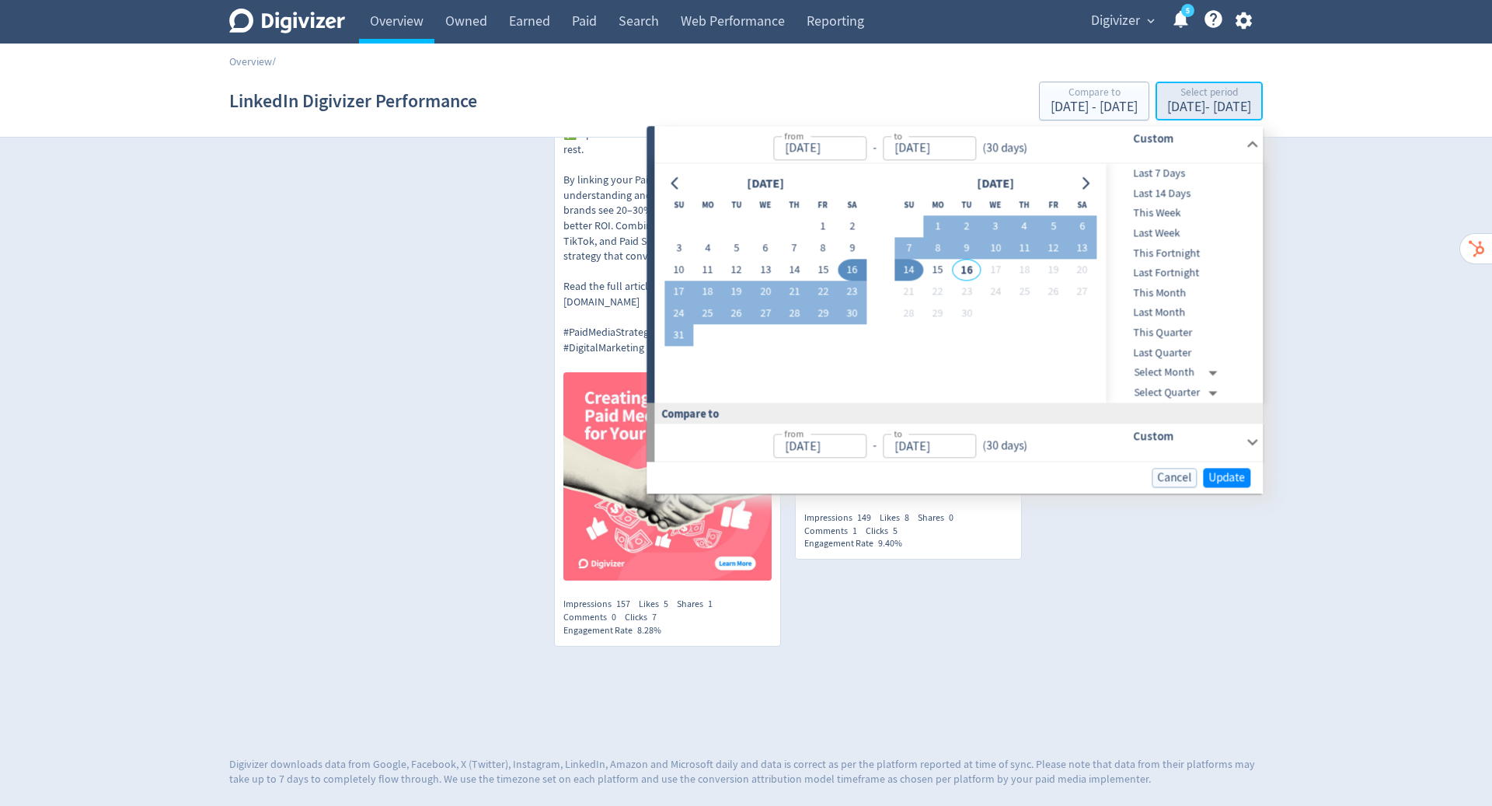
type input "Aug 16, 2025"
type input "Sep 14, 2025"
type input "Jul 17, 2025"
type input "Aug 15, 2025"
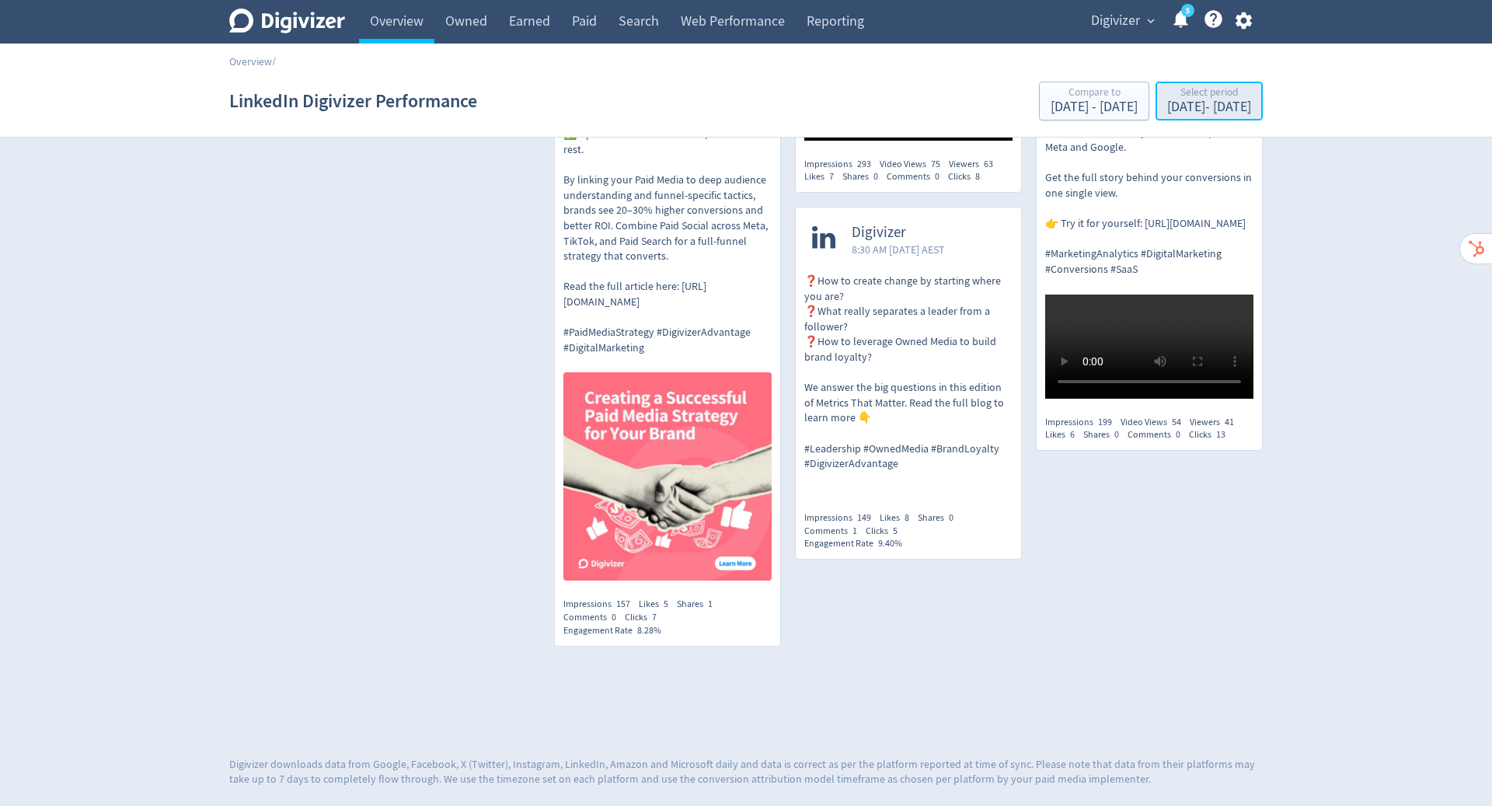
drag, startPoint x: 1165, startPoint y: 103, endPoint x: 1178, endPoint y: 106, distance: 13.0
click at [1178, 106] on div "Aug 16, 2025 - Sep 14, 2025" at bounding box center [1209, 107] width 84 height 14
